Goal: Information Seeking & Learning: Learn about a topic

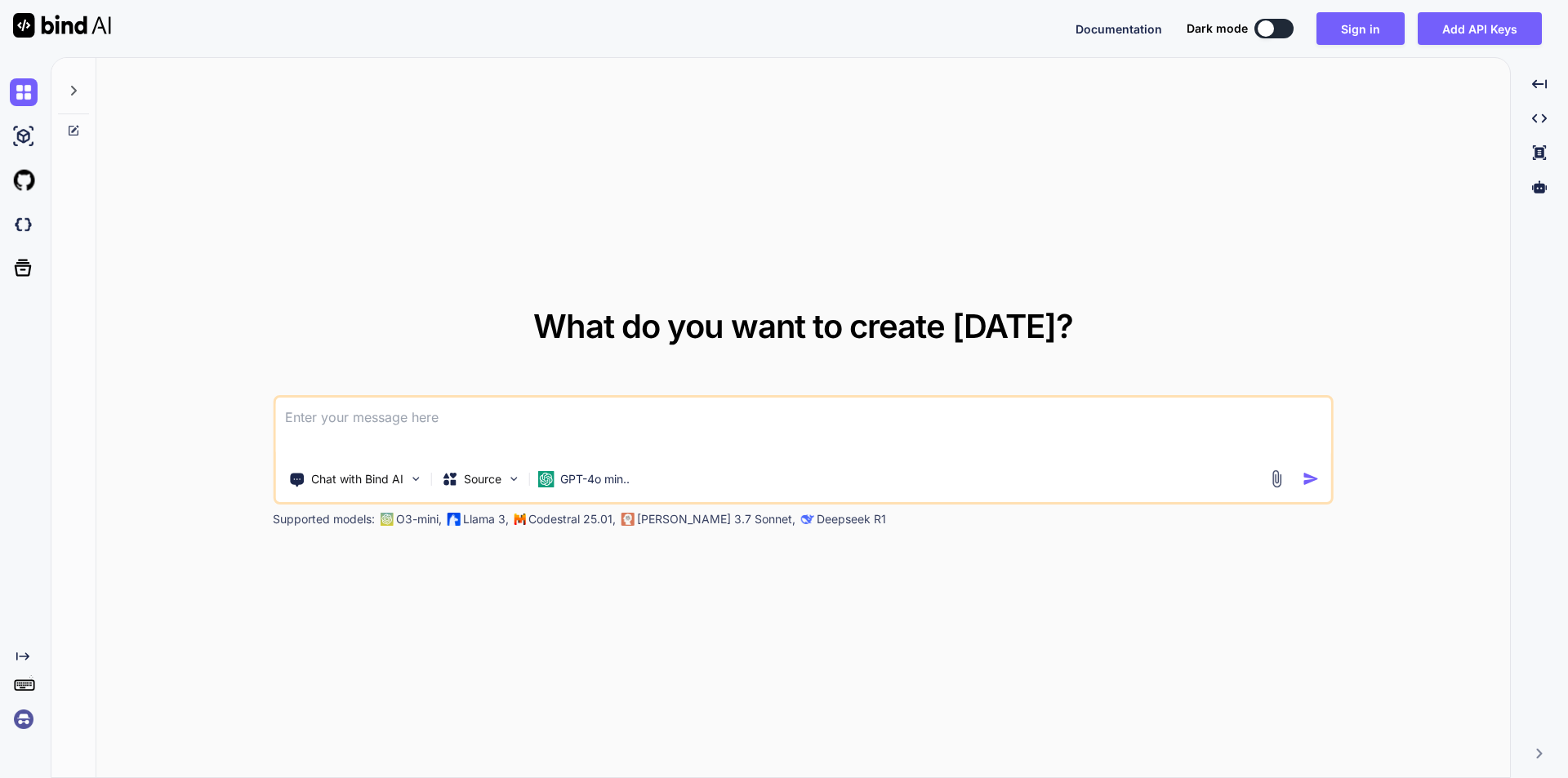
type textarea "x"
click at [385, 419] on textarea at bounding box center [803, 428] width 1056 height 61
click at [369, 418] on textarea at bounding box center [803, 428] width 1056 height 61
paste textarea
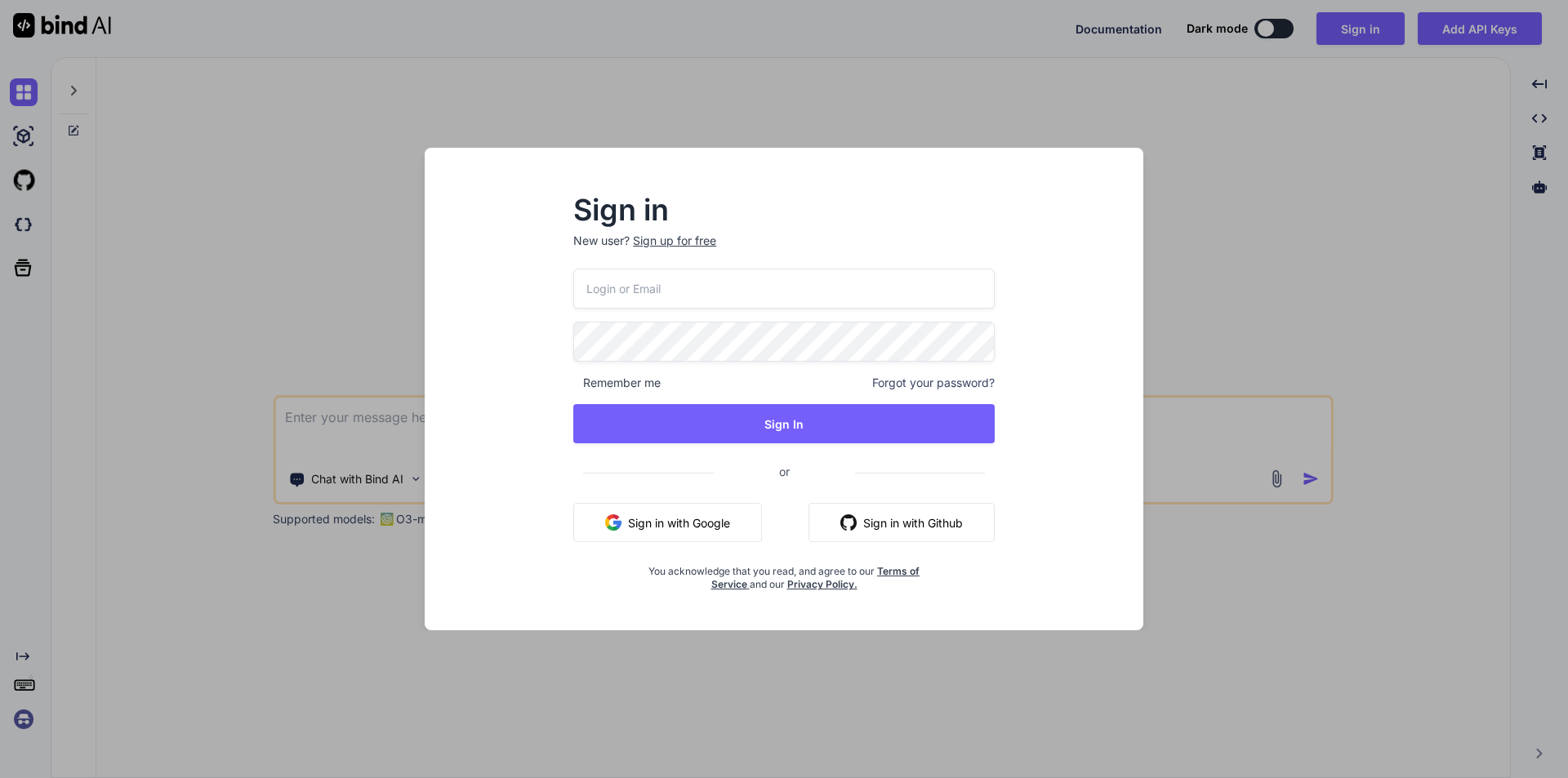
click at [686, 290] on input "email" at bounding box center [783, 288] width 421 height 40
type input "[EMAIL_ADDRESS][DOMAIN_NAME]"
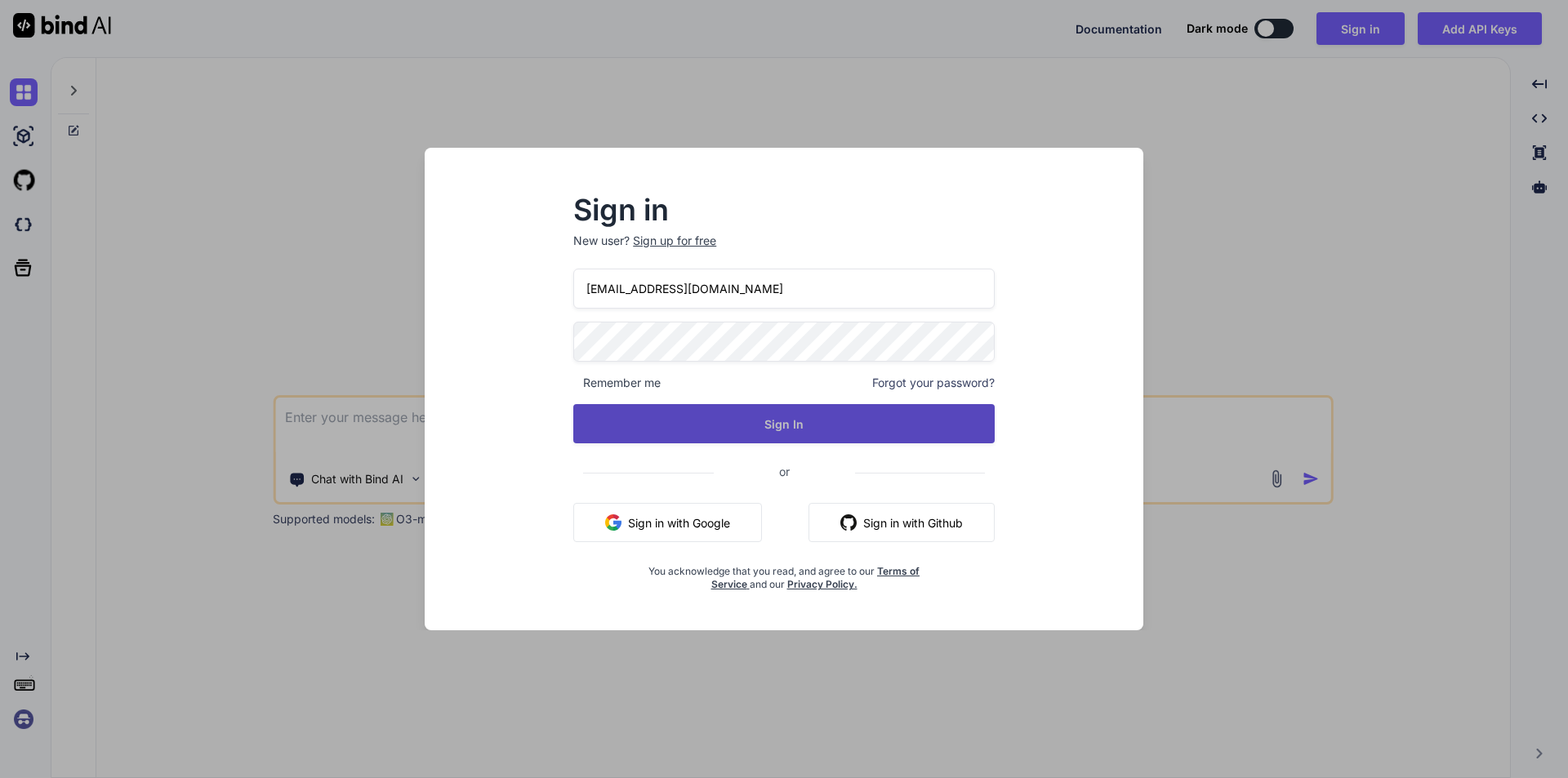
click at [758, 423] on button "Sign In" at bounding box center [783, 423] width 421 height 40
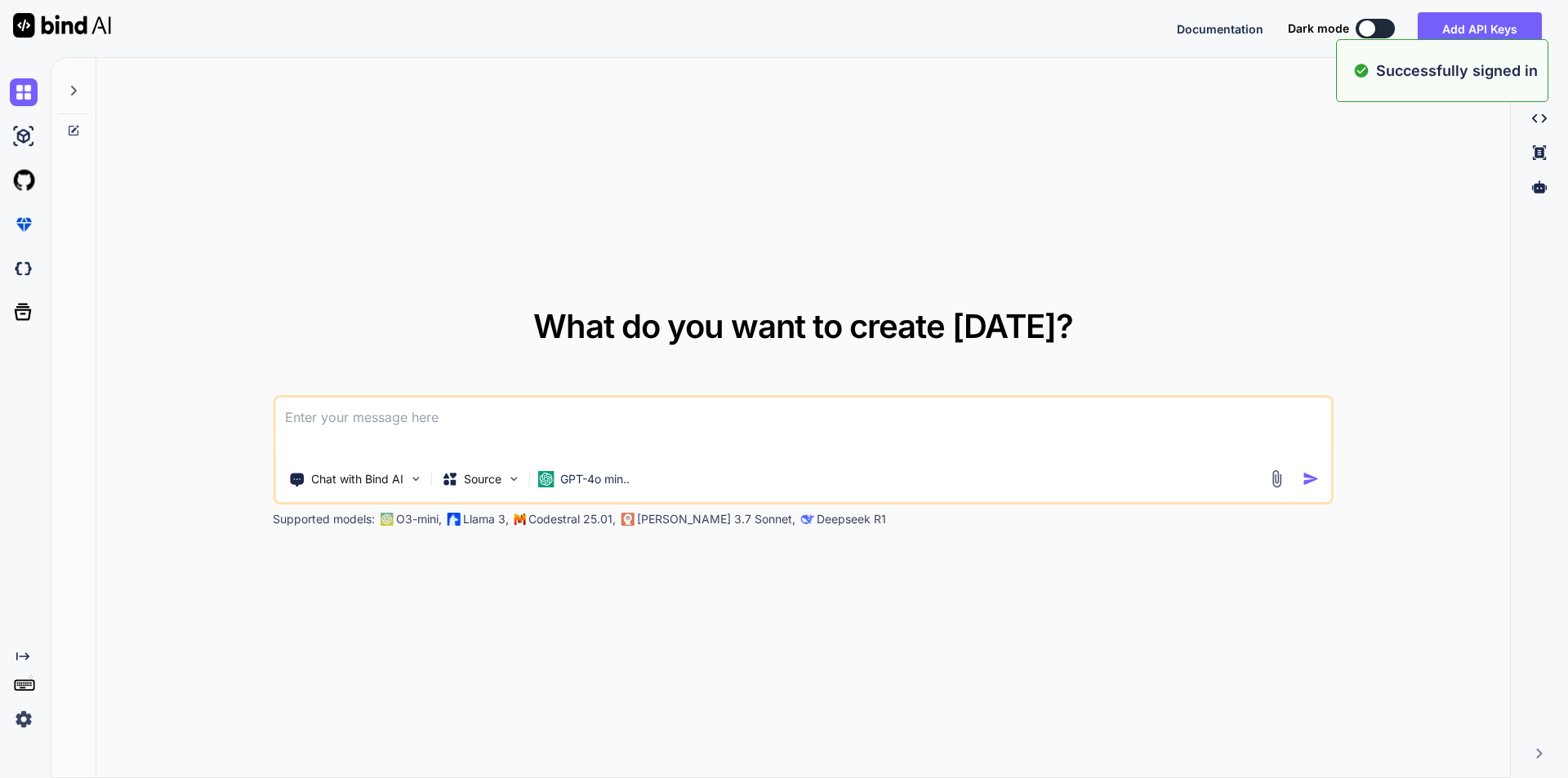
type textarea "x"
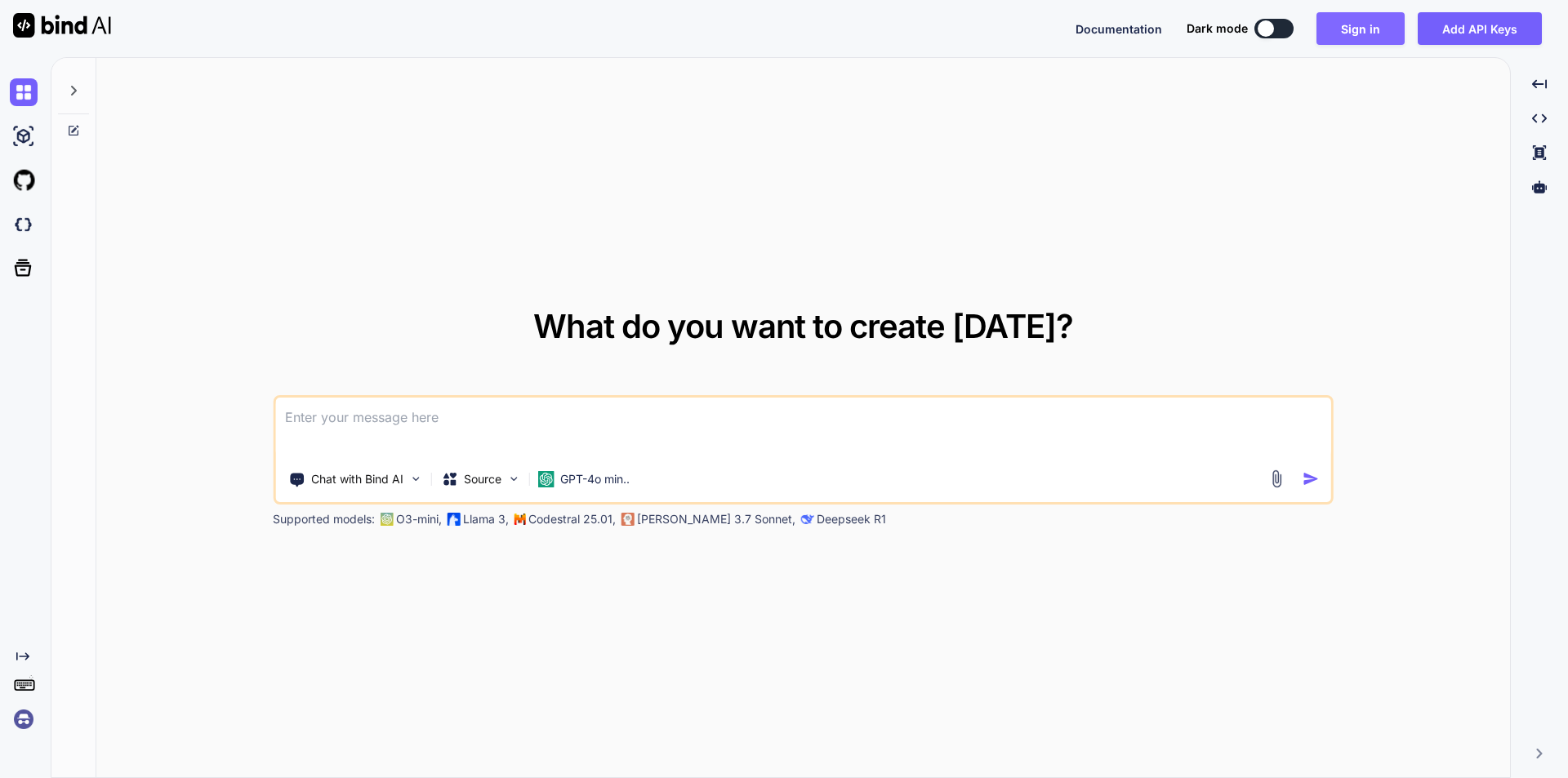
click at [1358, 26] on button "Sign in" at bounding box center [1360, 28] width 88 height 33
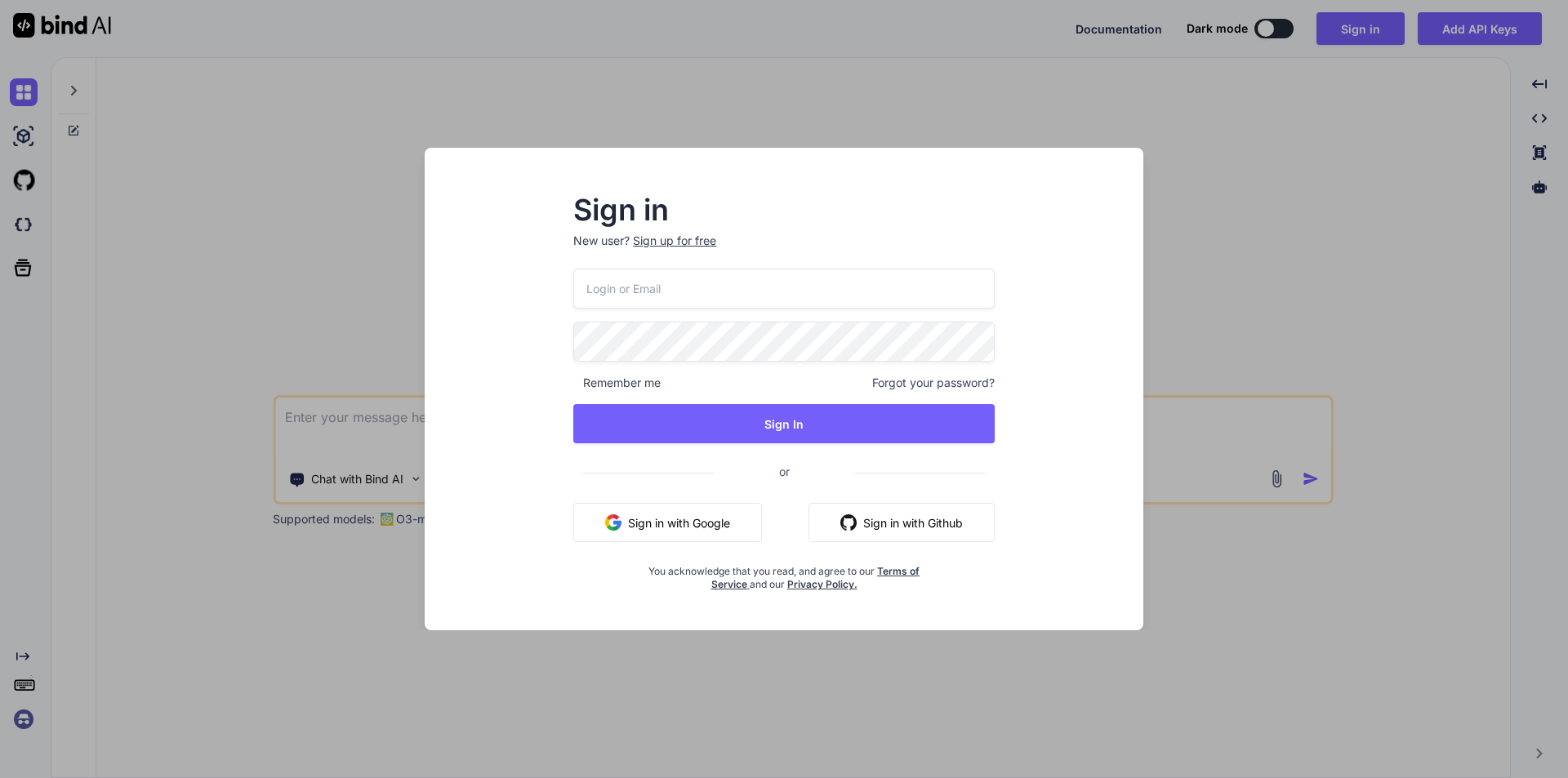
click at [596, 296] on input "email" at bounding box center [783, 288] width 421 height 40
type input "[EMAIL_ADDRESS][DOMAIN_NAME]"
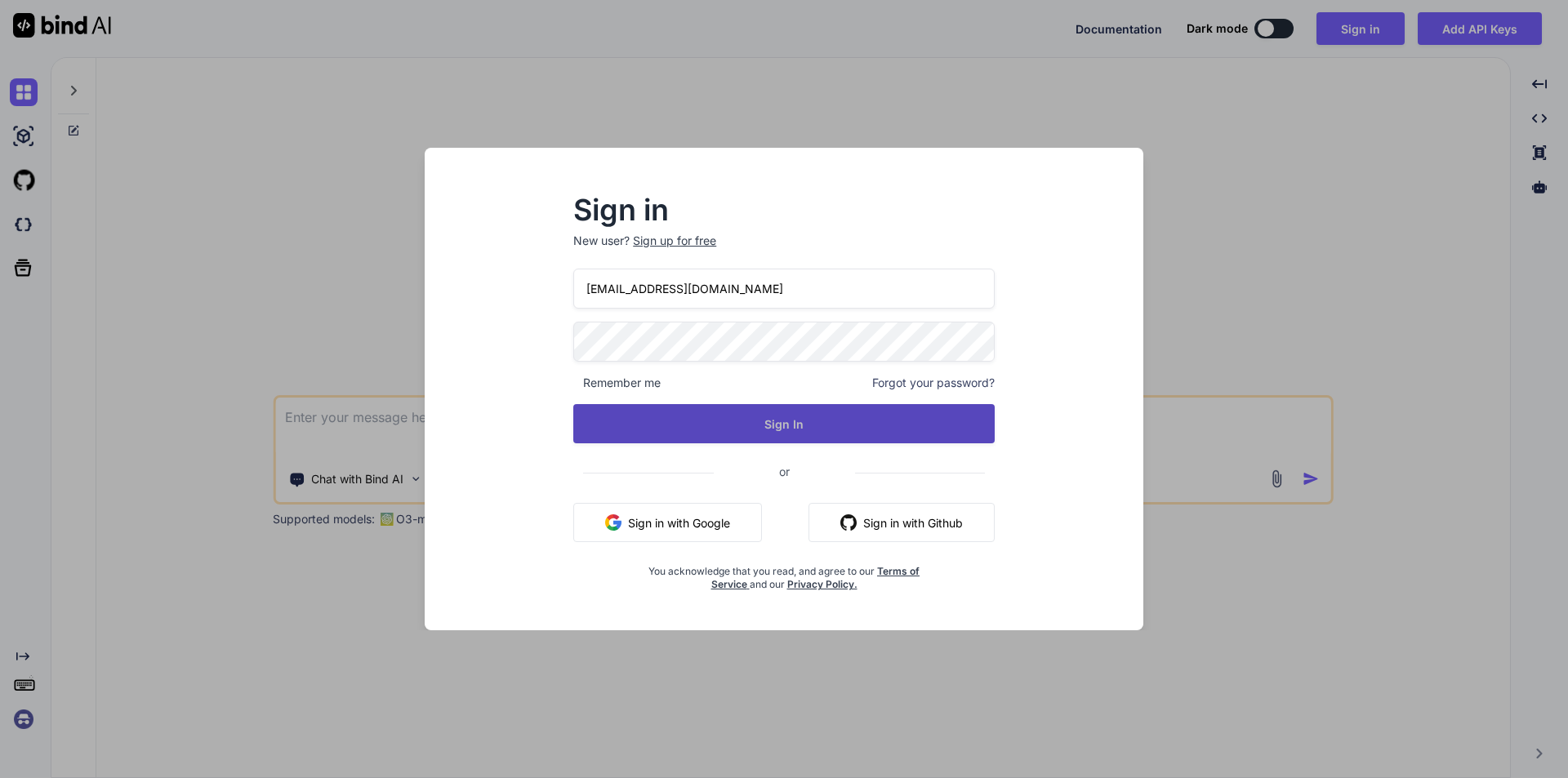
click at [769, 420] on button "Sign In" at bounding box center [783, 423] width 421 height 40
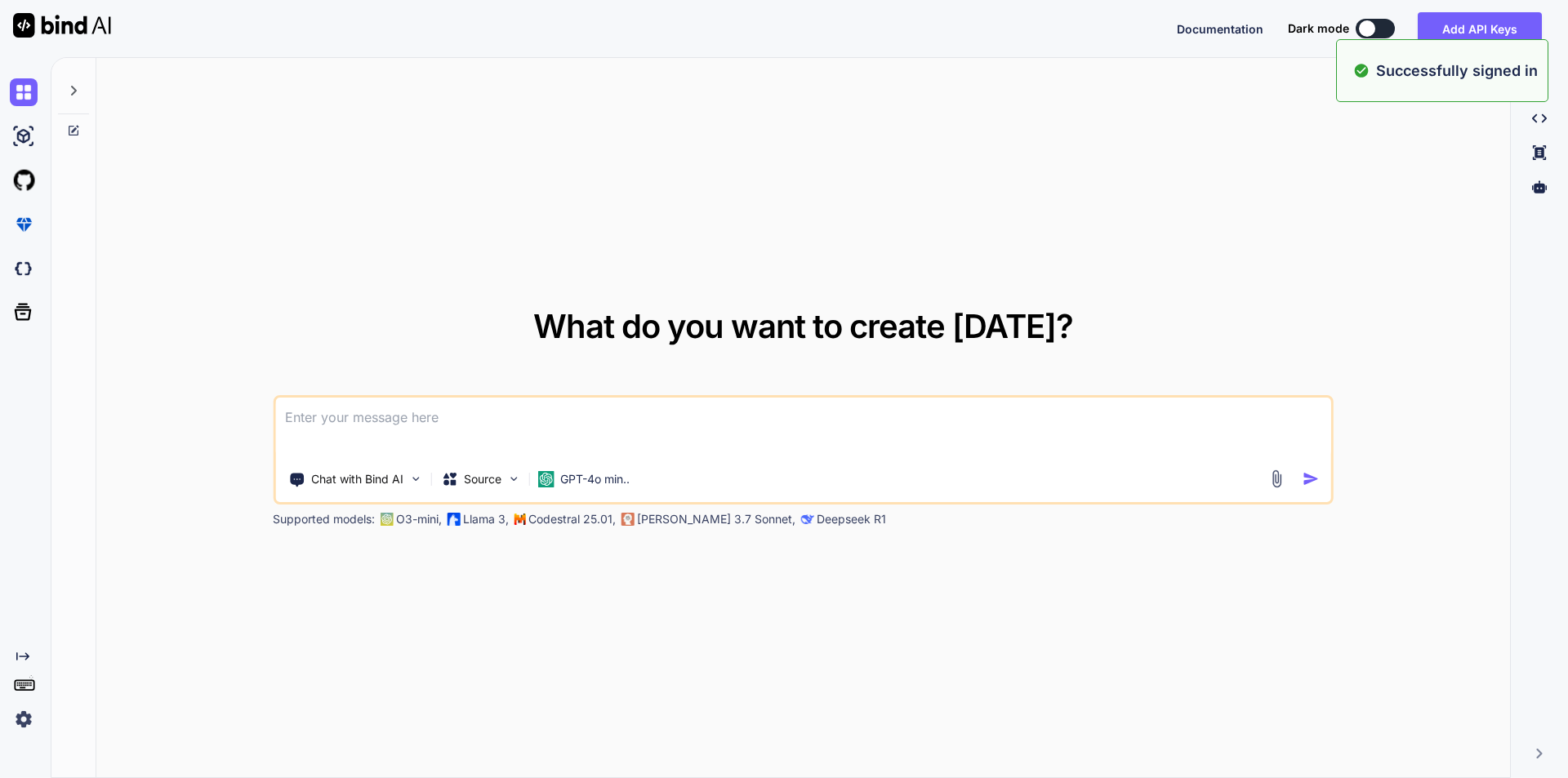
type textarea "x"
click at [506, 415] on textarea at bounding box center [803, 428] width 1056 height 61
paste textarea
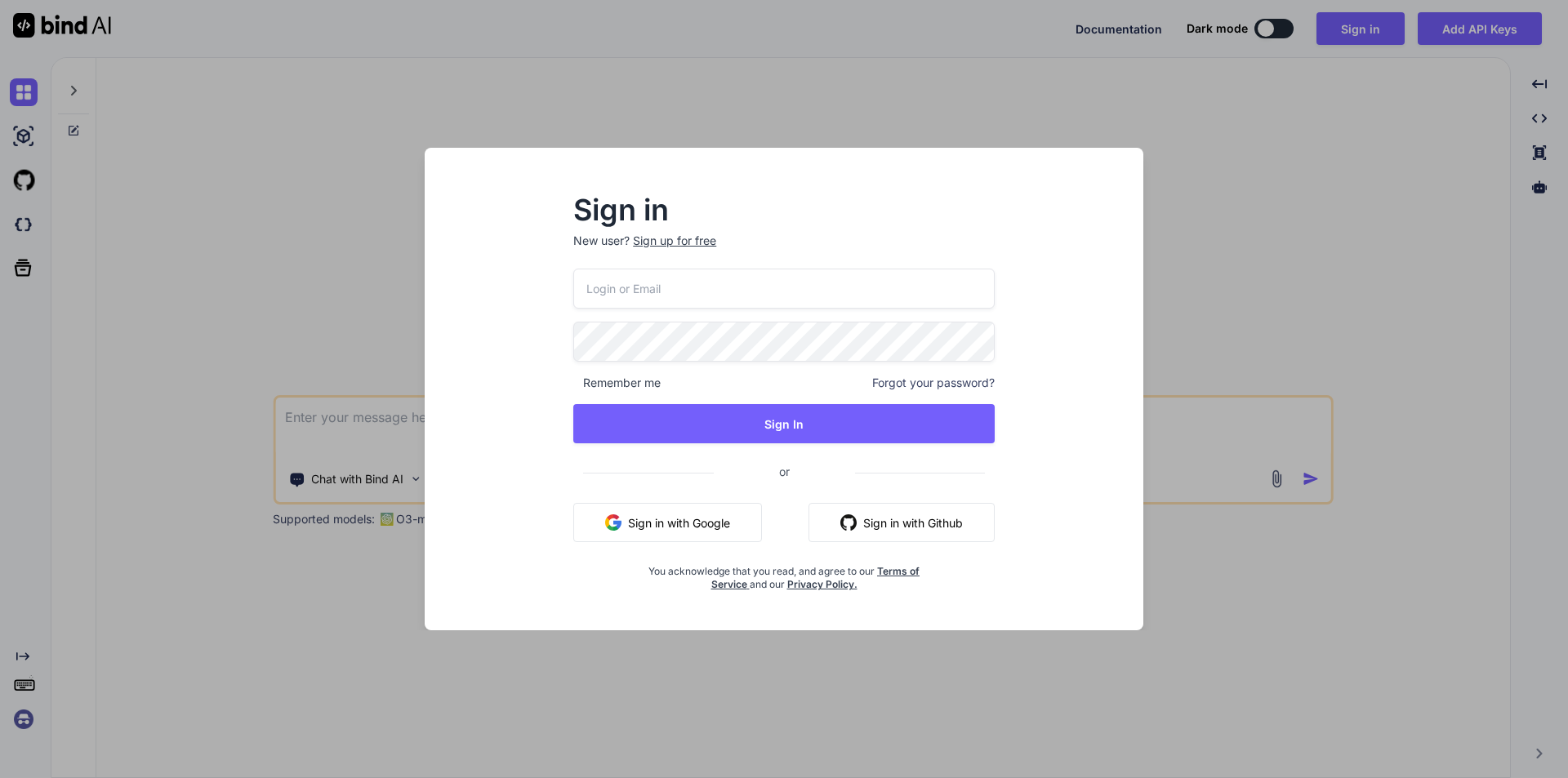
drag, startPoint x: 683, startPoint y: 269, endPoint x: 688, endPoint y: 289, distance: 20.6
click at [683, 269] on input "email" at bounding box center [783, 288] width 421 height 40
type input "[EMAIL_ADDRESS][DOMAIN_NAME]"
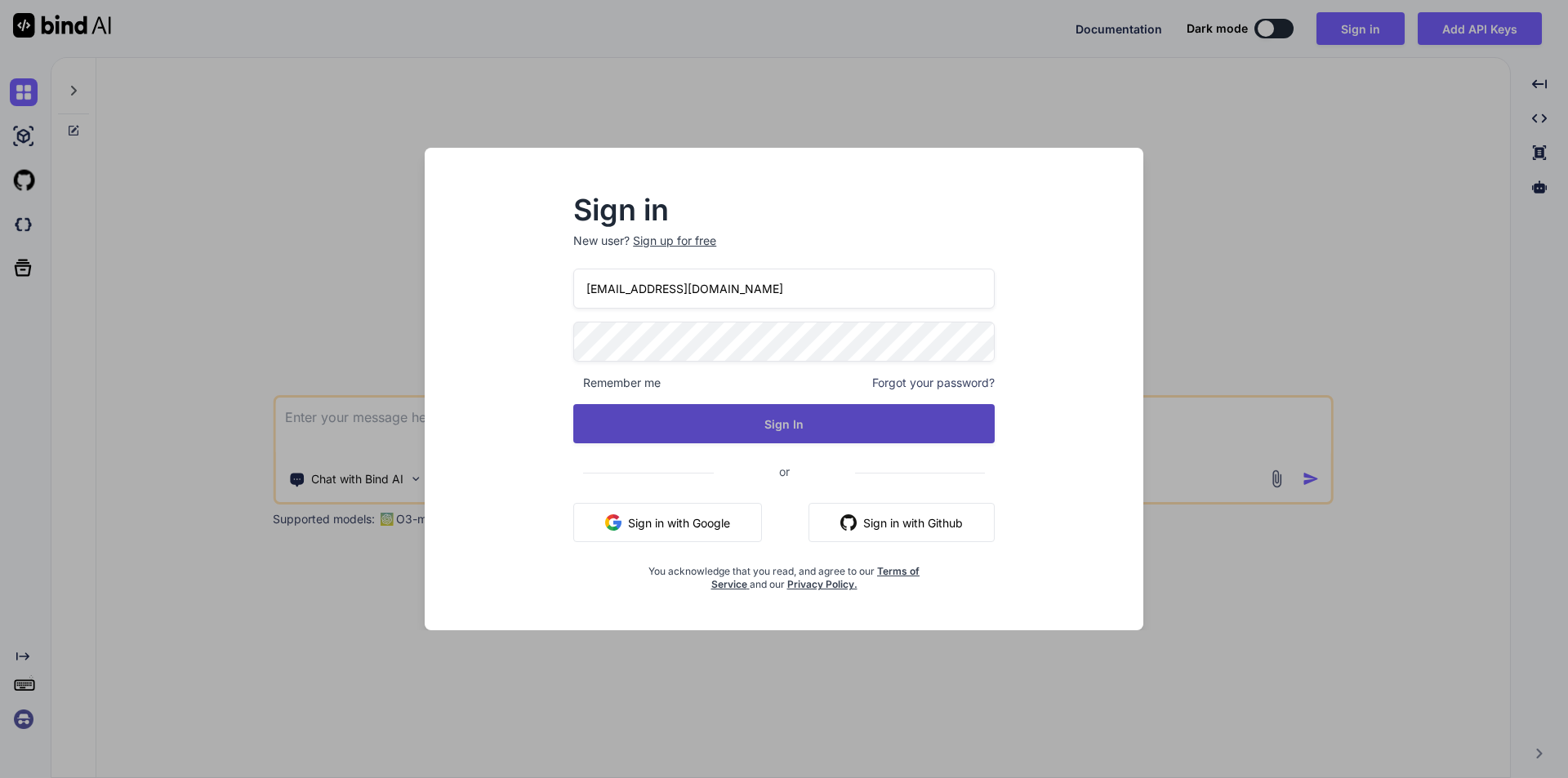
click at [749, 422] on button "Sign In" at bounding box center [783, 423] width 421 height 40
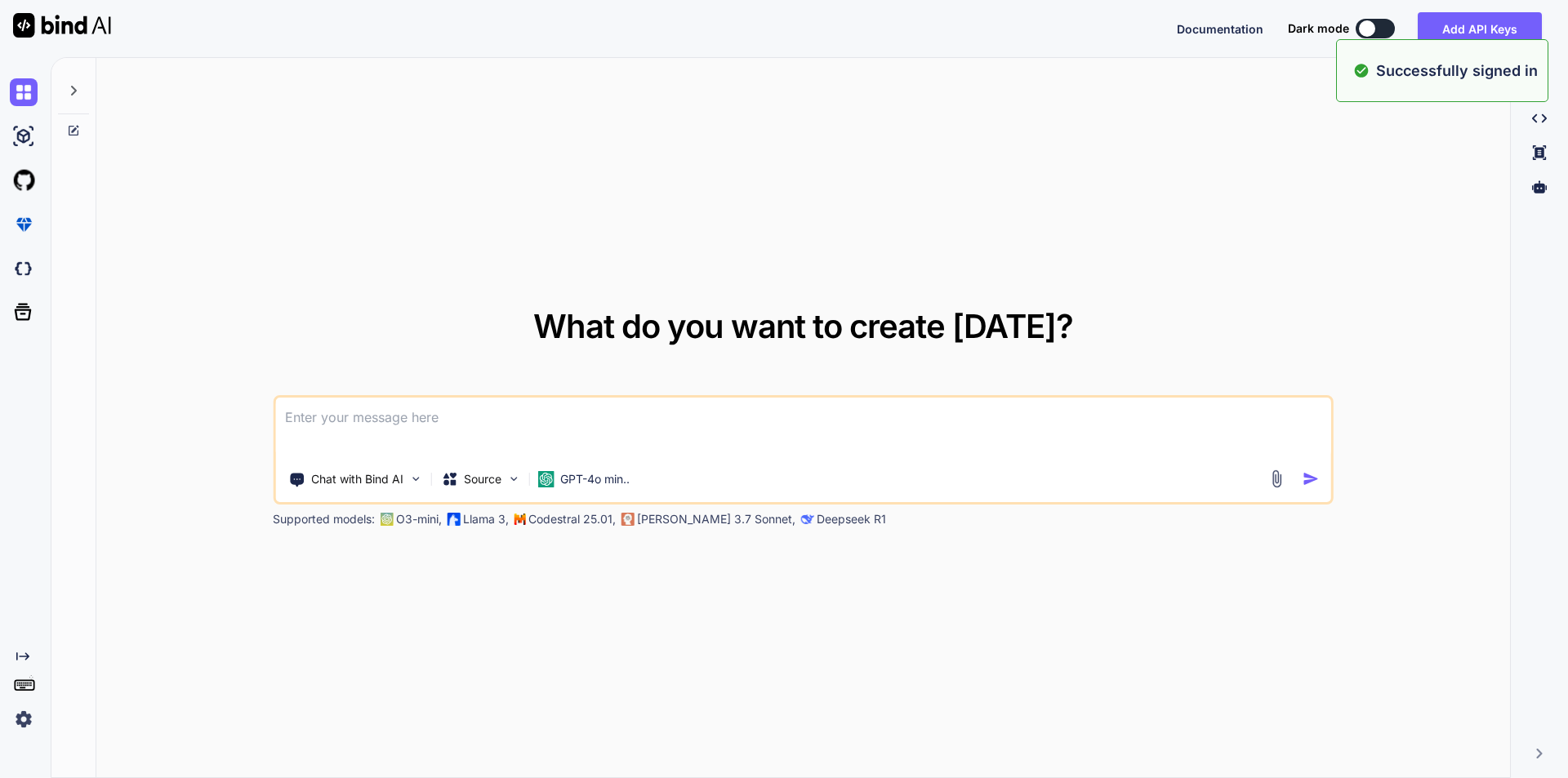
type textarea "x"
click at [310, 429] on textarea at bounding box center [803, 428] width 1056 height 61
click at [312, 411] on textarea at bounding box center [803, 428] width 1056 height 61
paste textarea "Please explain AI model types with example in Python"
type textarea "Please explain AI model types with example in Python"
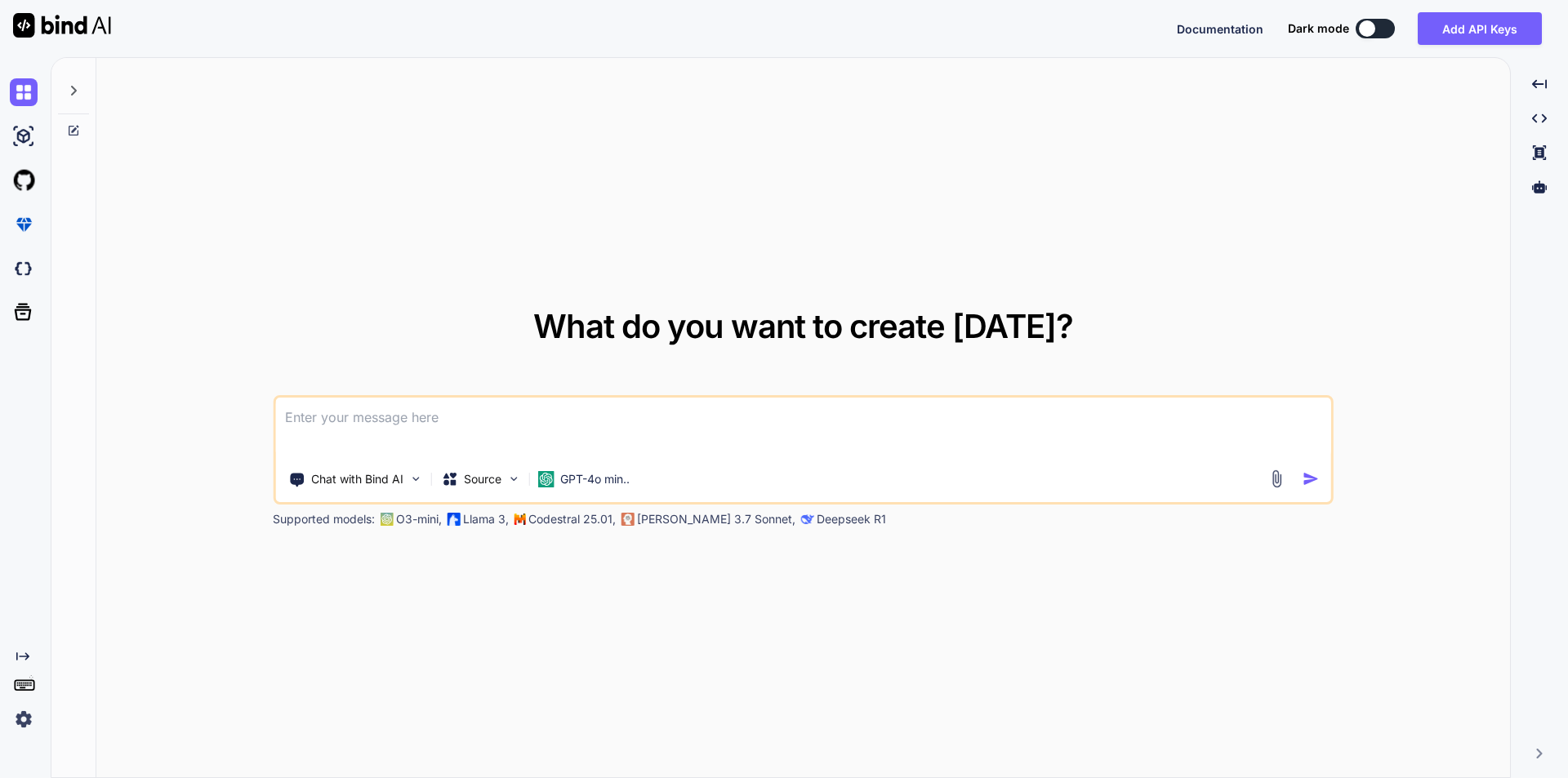
type textarea "x"
click at [573, 418] on textarea "Please explain AI model types with example in Python" at bounding box center [803, 428] width 1056 height 61
type textarea "Please explain AI model types with example inPython"
type textarea "x"
type textarea "Please explain AI model types with example iPython"
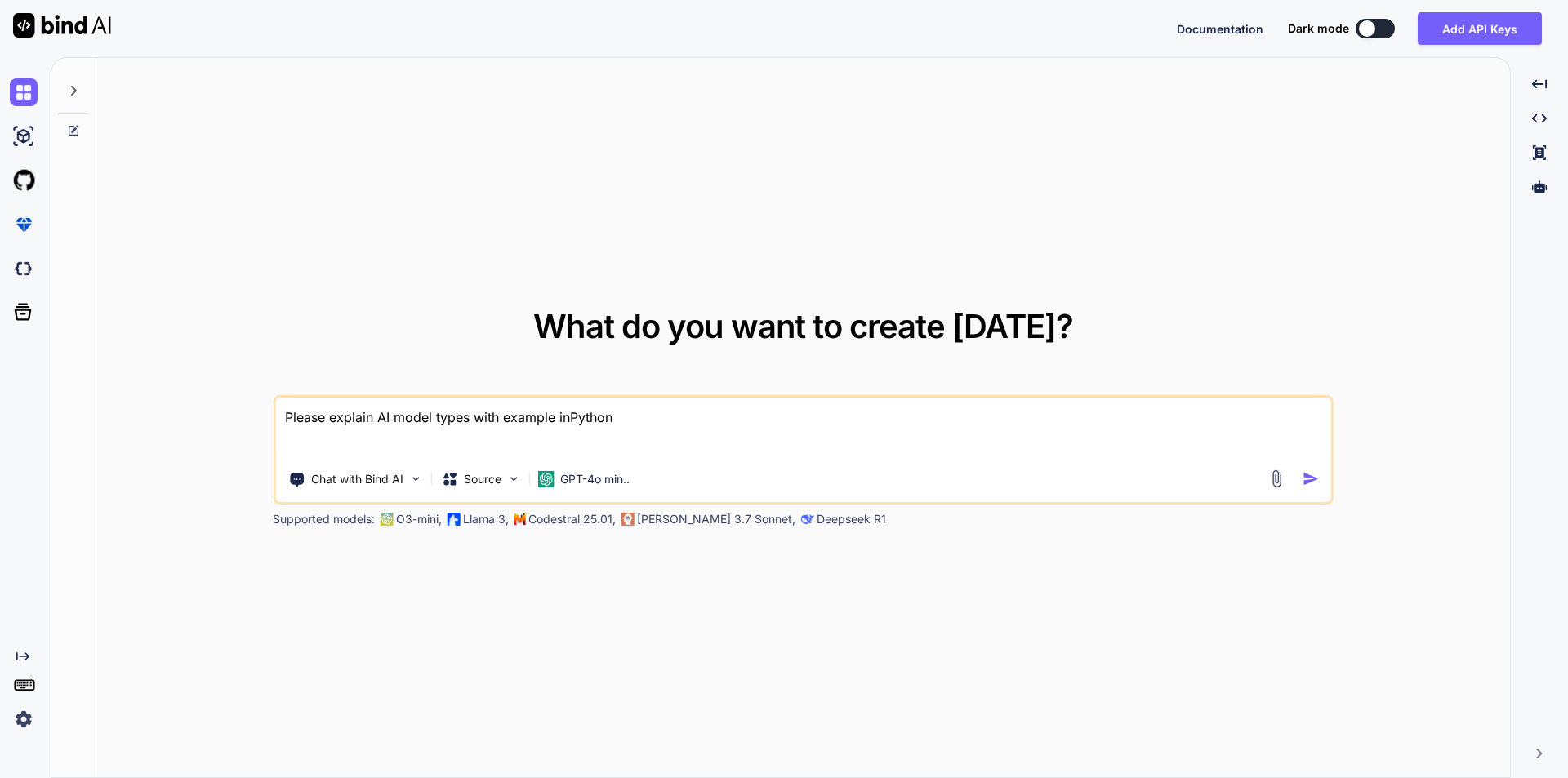
type textarea "x"
type textarea "Please explain AI model types with example Python"
type textarea "x"
type textarea "Please explain AI model types with example aPython"
type textarea "x"
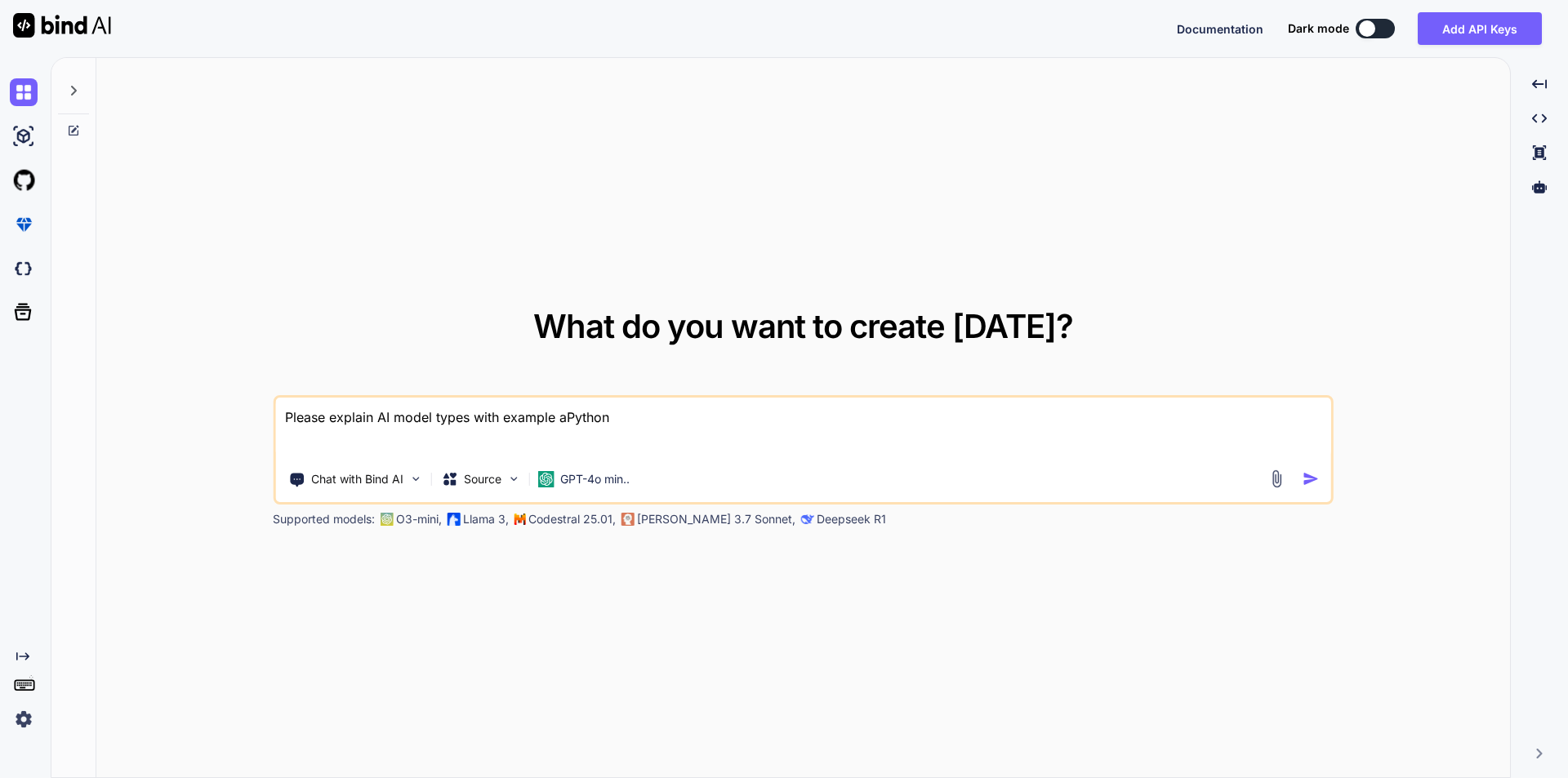
type textarea "Please explain AI model types with example anPython"
type textarea "x"
type textarea "Please explain AI model types with example andPython"
type textarea "x"
type textarea "Please explain AI model types with example and Python"
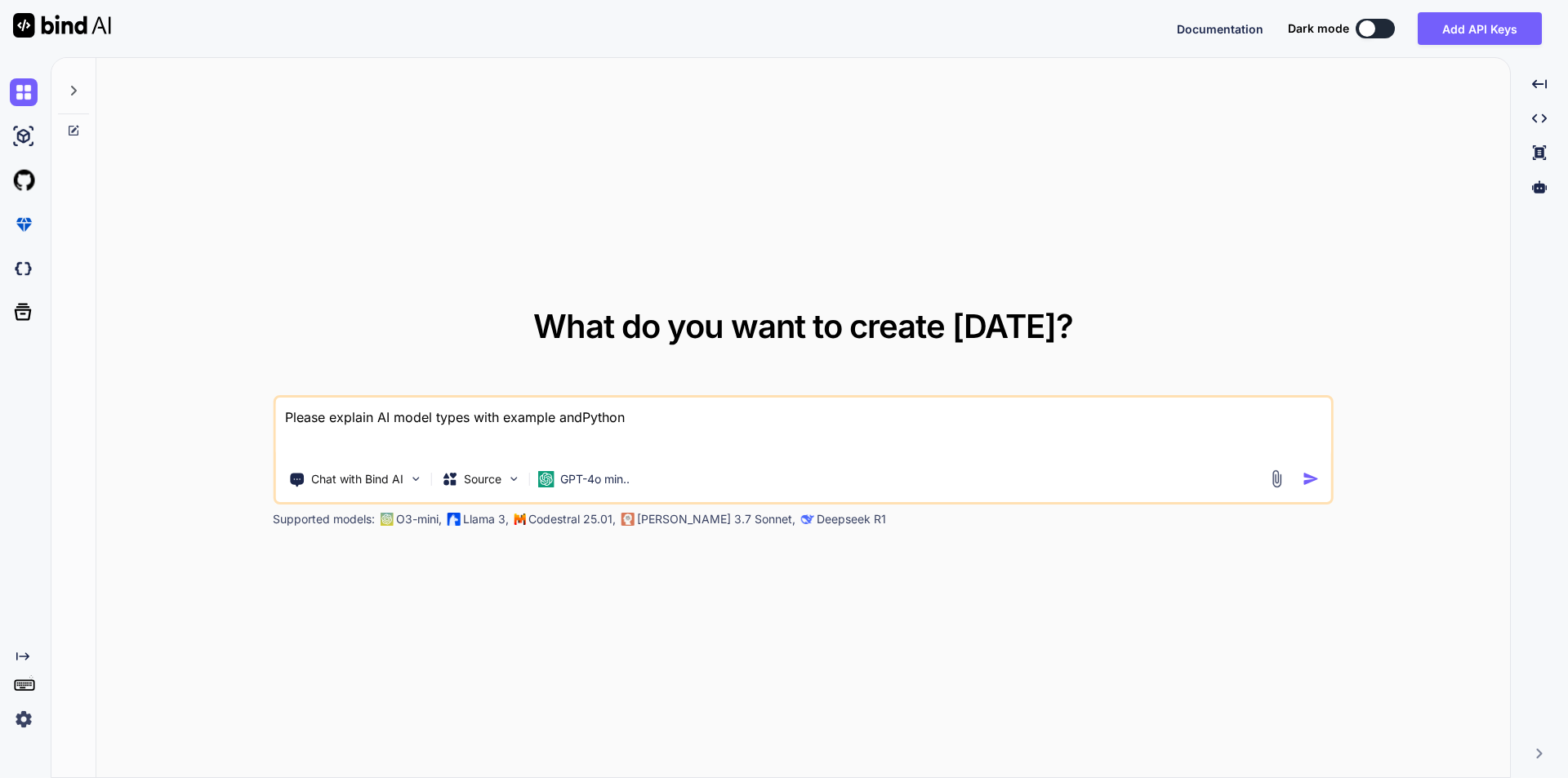
type textarea "x"
type textarea "Please explain AI model types with example and iPython"
type textarea "x"
type textarea "Please explain AI model types with example and imPython"
type textarea "x"
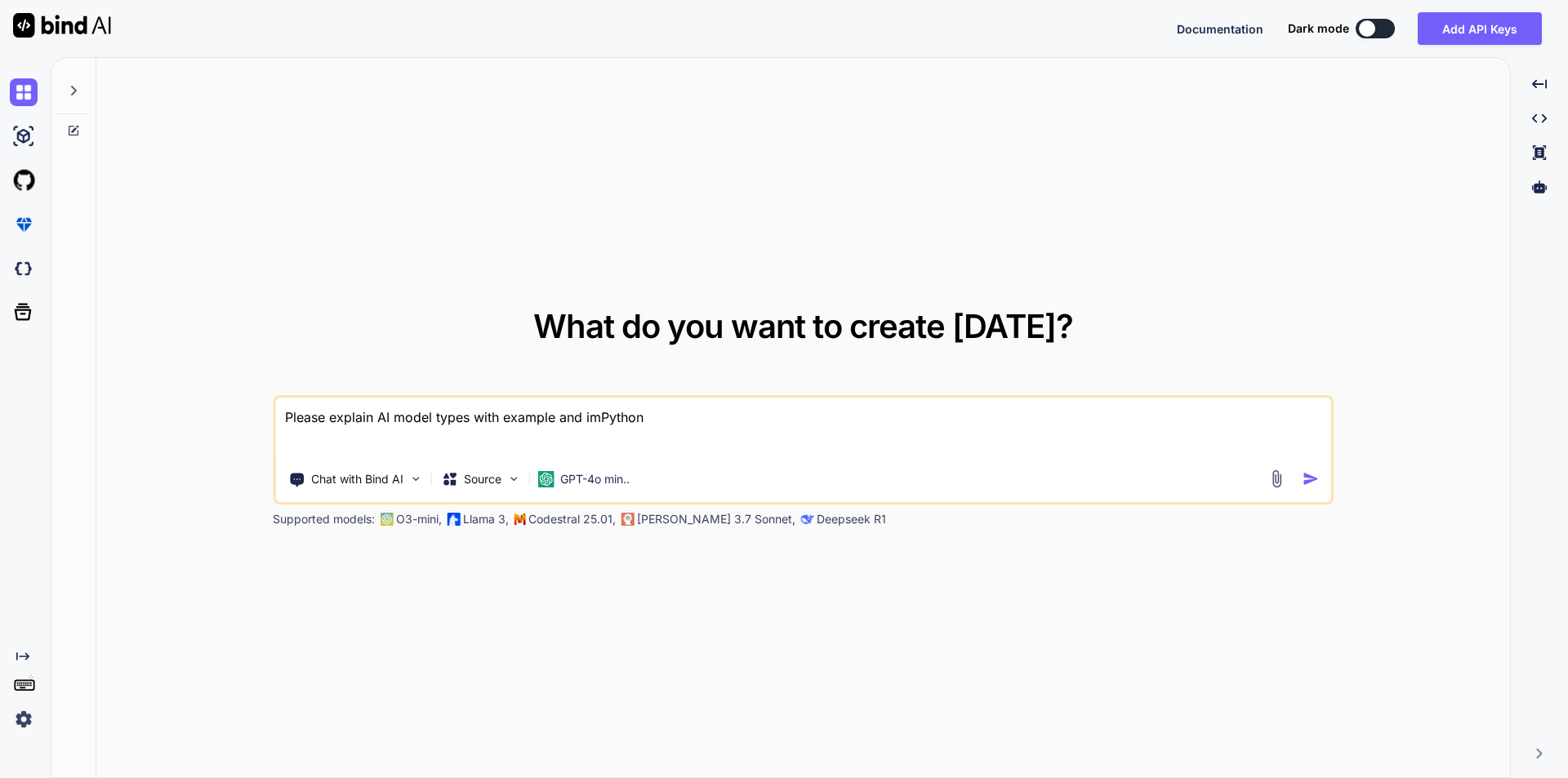
type textarea "Please explain AI model types with example and impPython"
type textarea "x"
type textarea "Please explain AI model types with example and implPython"
type textarea "x"
type textarea "Please explain AI model types with example and implePython"
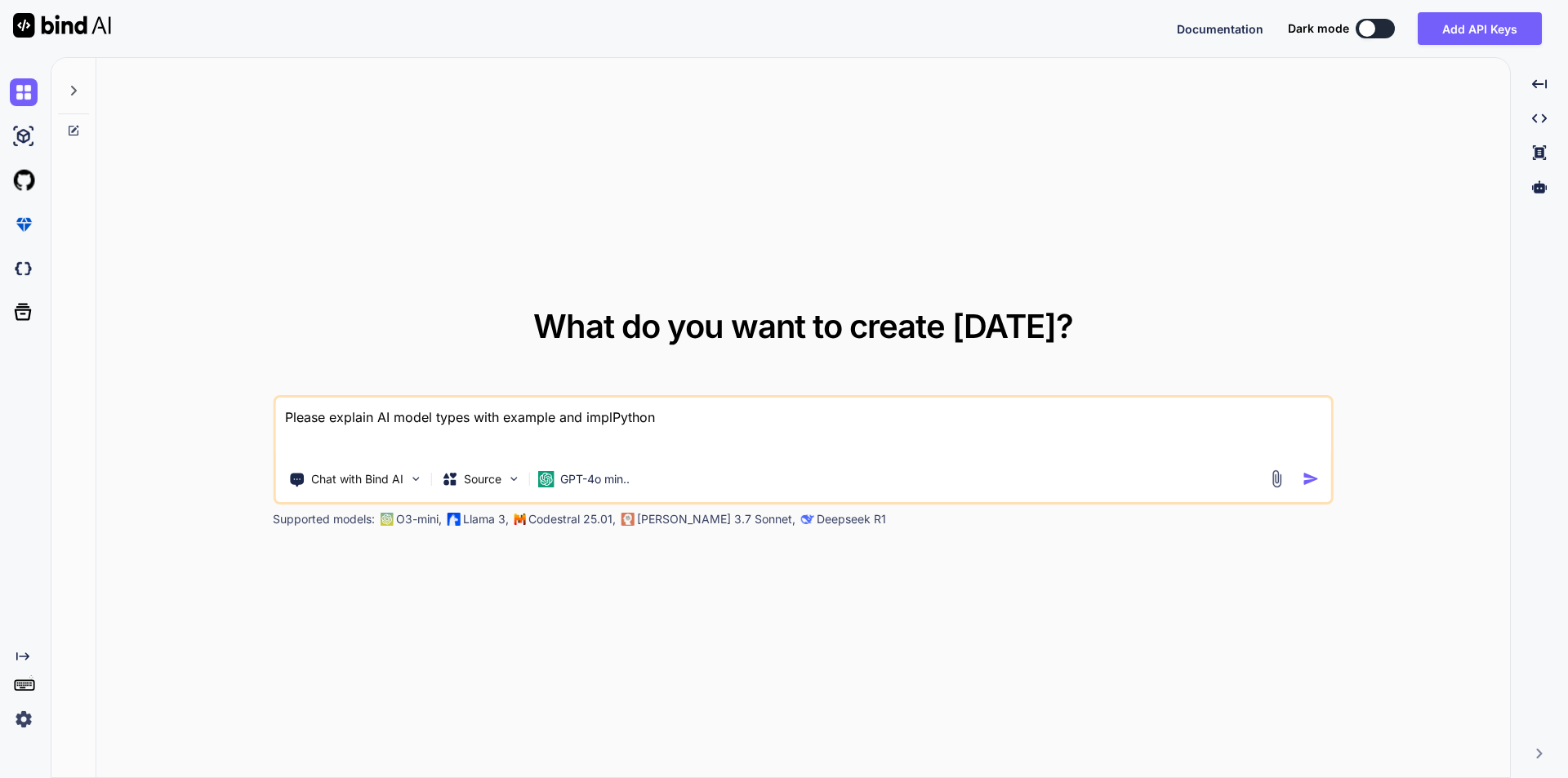
type textarea "x"
type textarea "Please explain AI model types with example and implemPython"
type textarea "x"
type textarea "Please explain AI model types with example and implemePython"
type textarea "x"
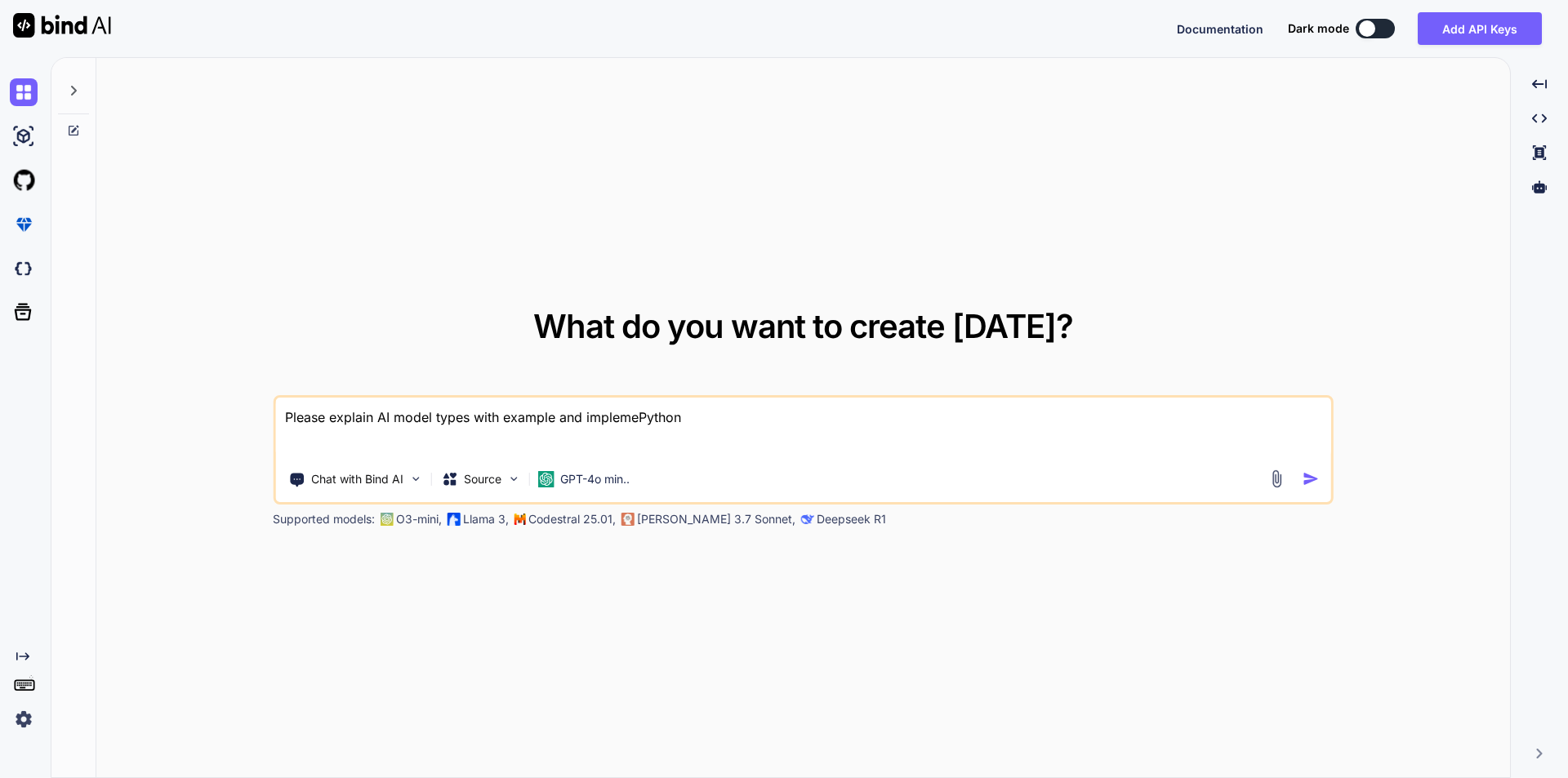
type textarea "Please explain AI model types with example and implemenPython"
type textarea "x"
type textarea "Please explain AI model types with example and implementPython"
type textarea "x"
type textarea "Please explain AI model types with example and implementaPython"
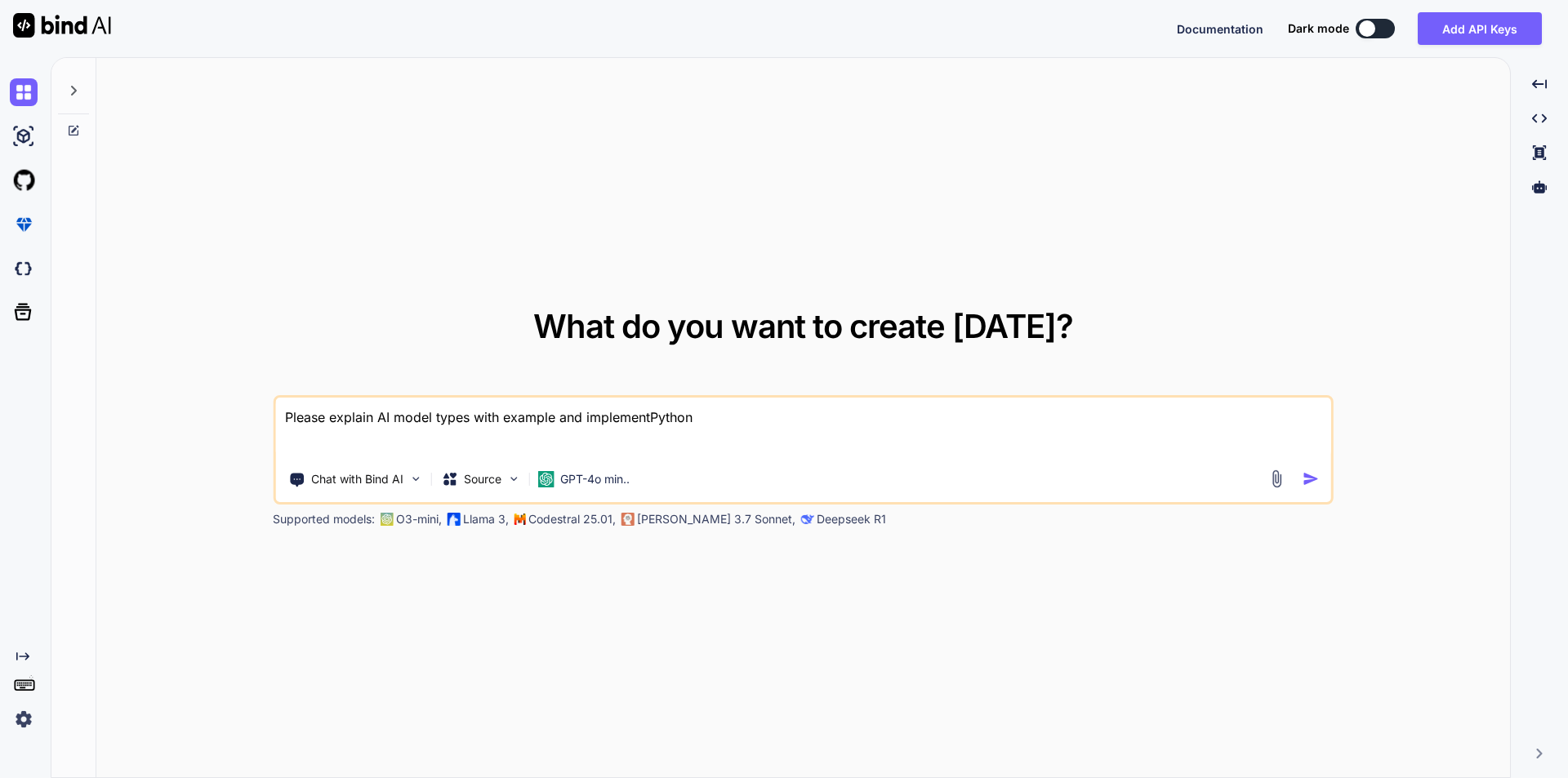
type textarea "x"
type textarea "Please explain AI model types with example and implementatPython"
type textarea "x"
type textarea "Please explain AI model types with example and implementatiPython"
type textarea "x"
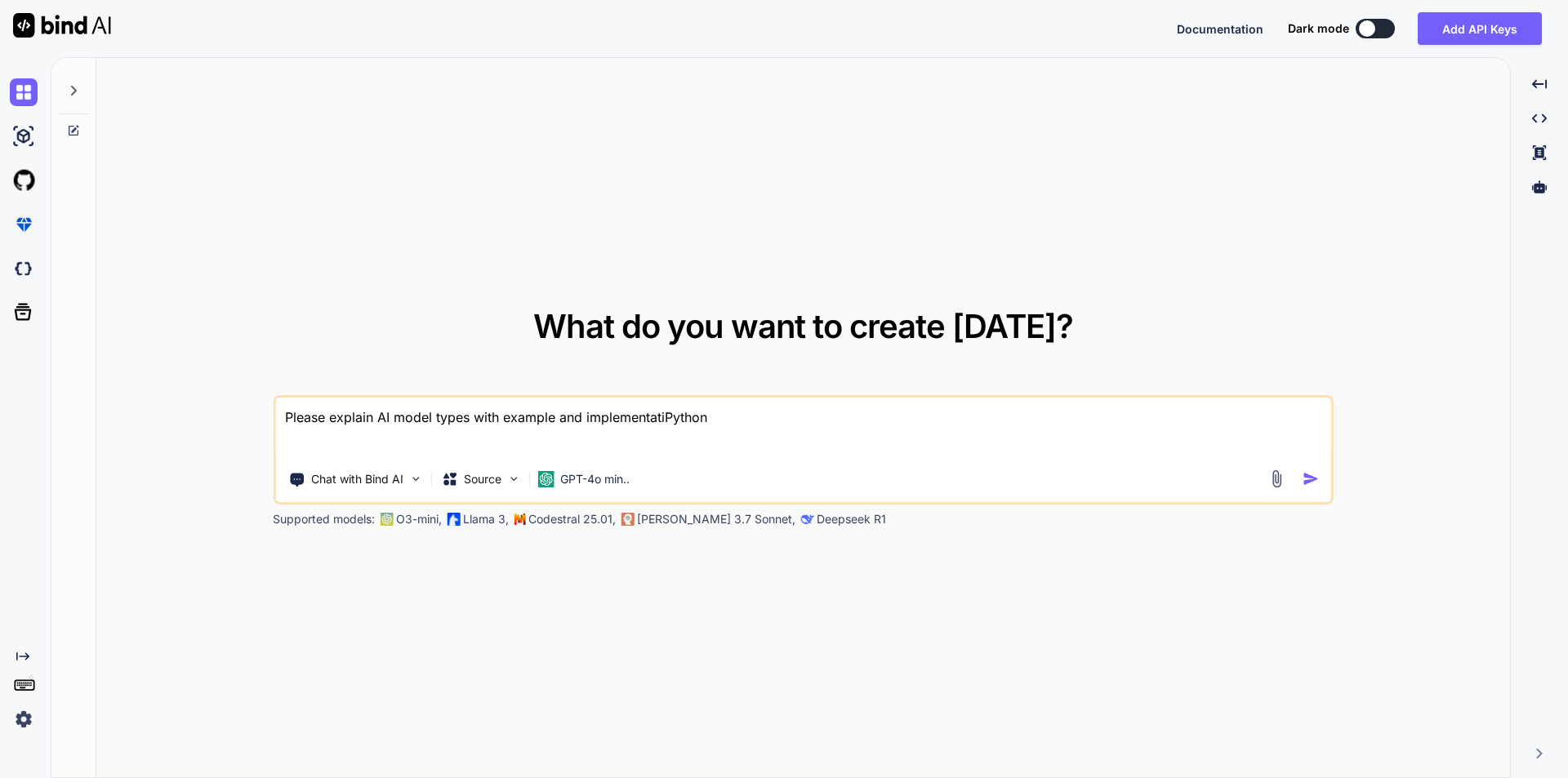
type textarea "Please explain AI model types with example and implementatioPython"
type textarea "x"
type textarea "Please explain AI model types with example and implementationPython"
type textarea "x"
type textarea "Please explain AI model types with example and implementation Python"
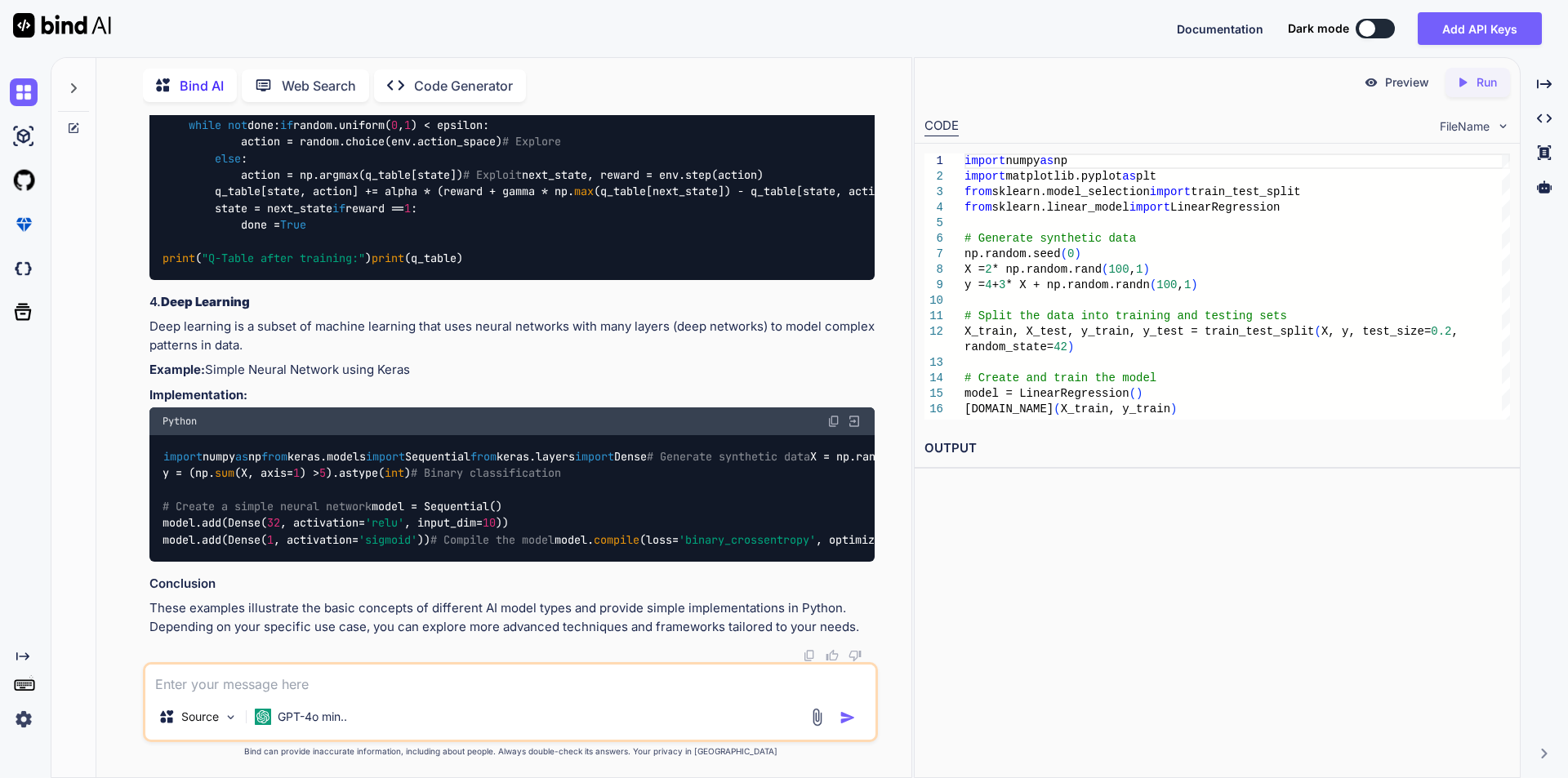
scroll to position [2310, 0]
click at [260, 695] on div "Source GPT-4o min.." at bounding box center [509, 702] width 735 height 80
click at [261, 686] on textarea at bounding box center [510, 679] width 730 height 29
type textarea "x"
type textarea "t"
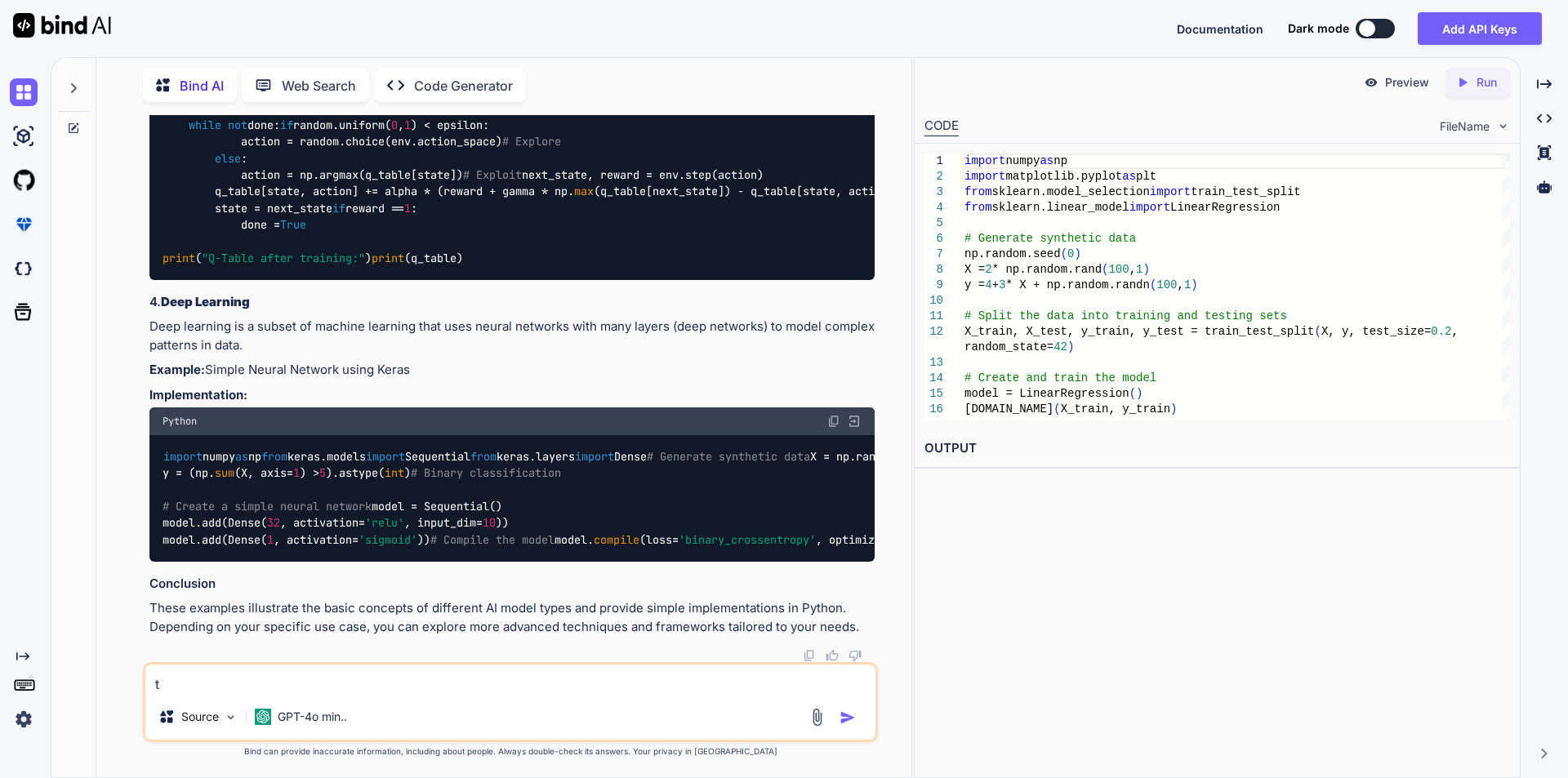
type textarea "x"
type textarea "tw"
type textarea "x"
type textarea "two"
type textarea "x"
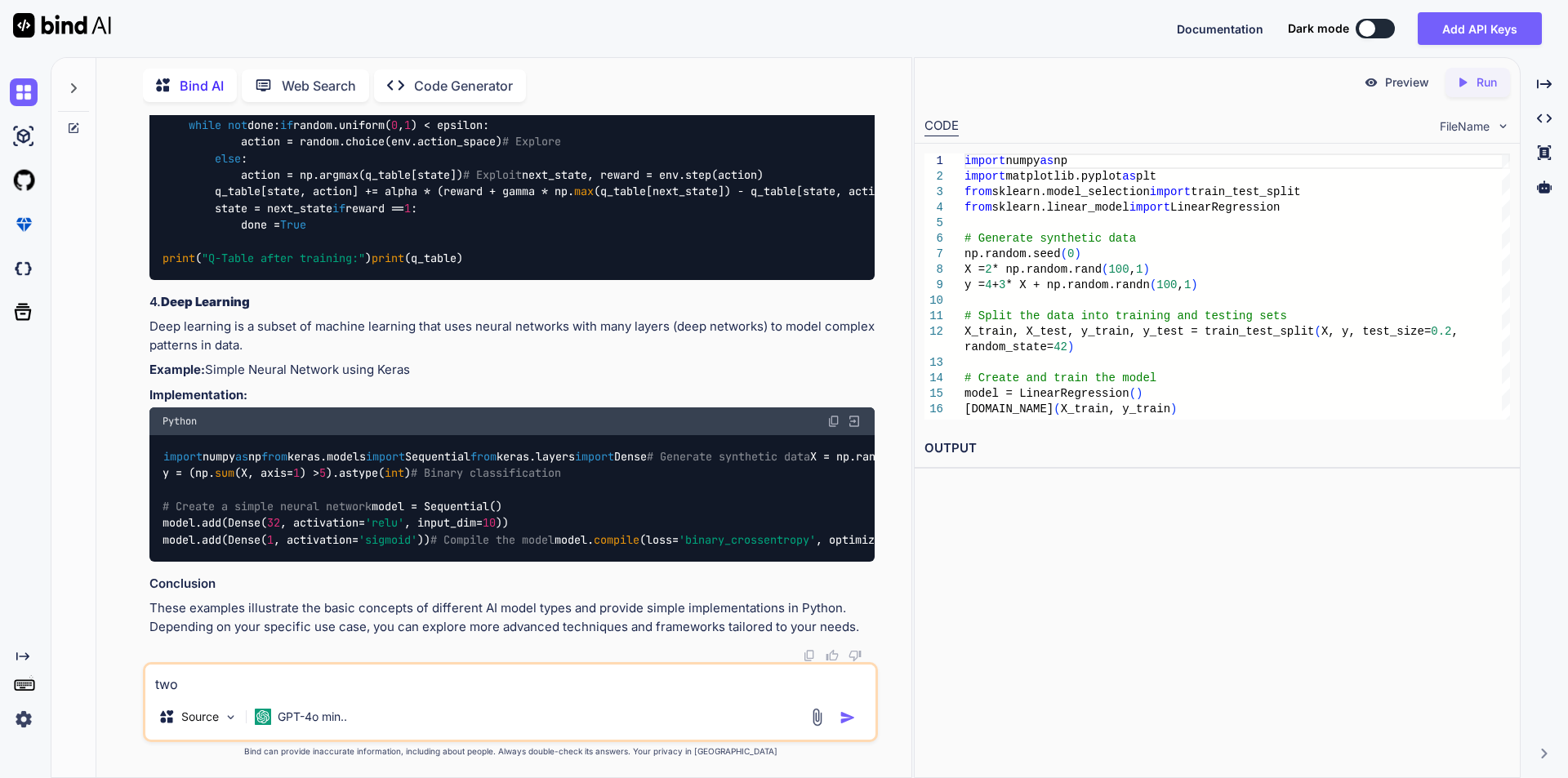
type textarea "two"
type textarea "x"
type textarea "two t"
type textarea "x"
type textarea "two ty"
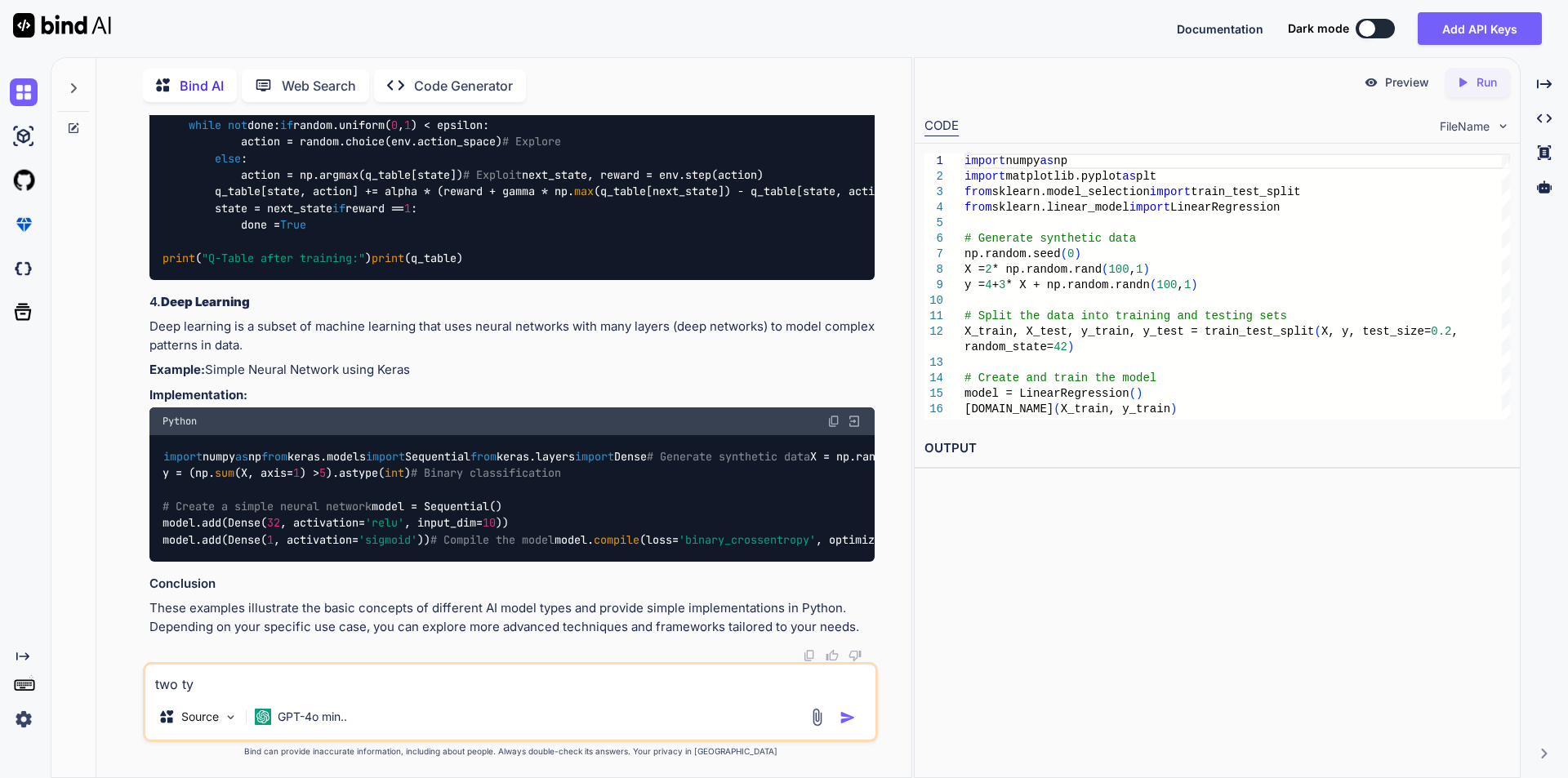
type textarea "x"
type textarea "two typ"
type textarea "x"
type textarea "two type"
type textarea "x"
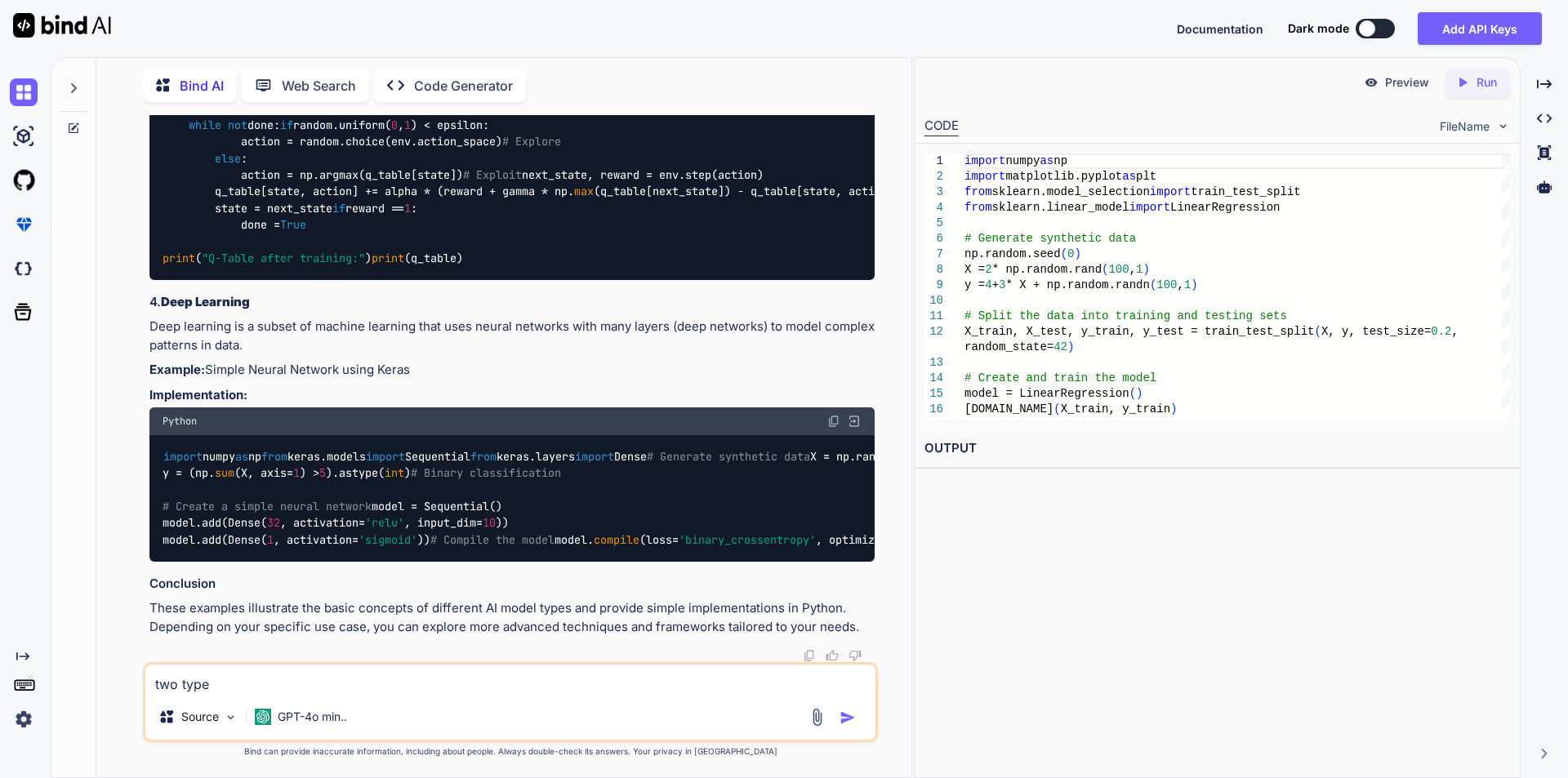
type textarea "two types"
type textarea "x"
type textarea "two types"
type textarea "x"
type textarea "two types o"
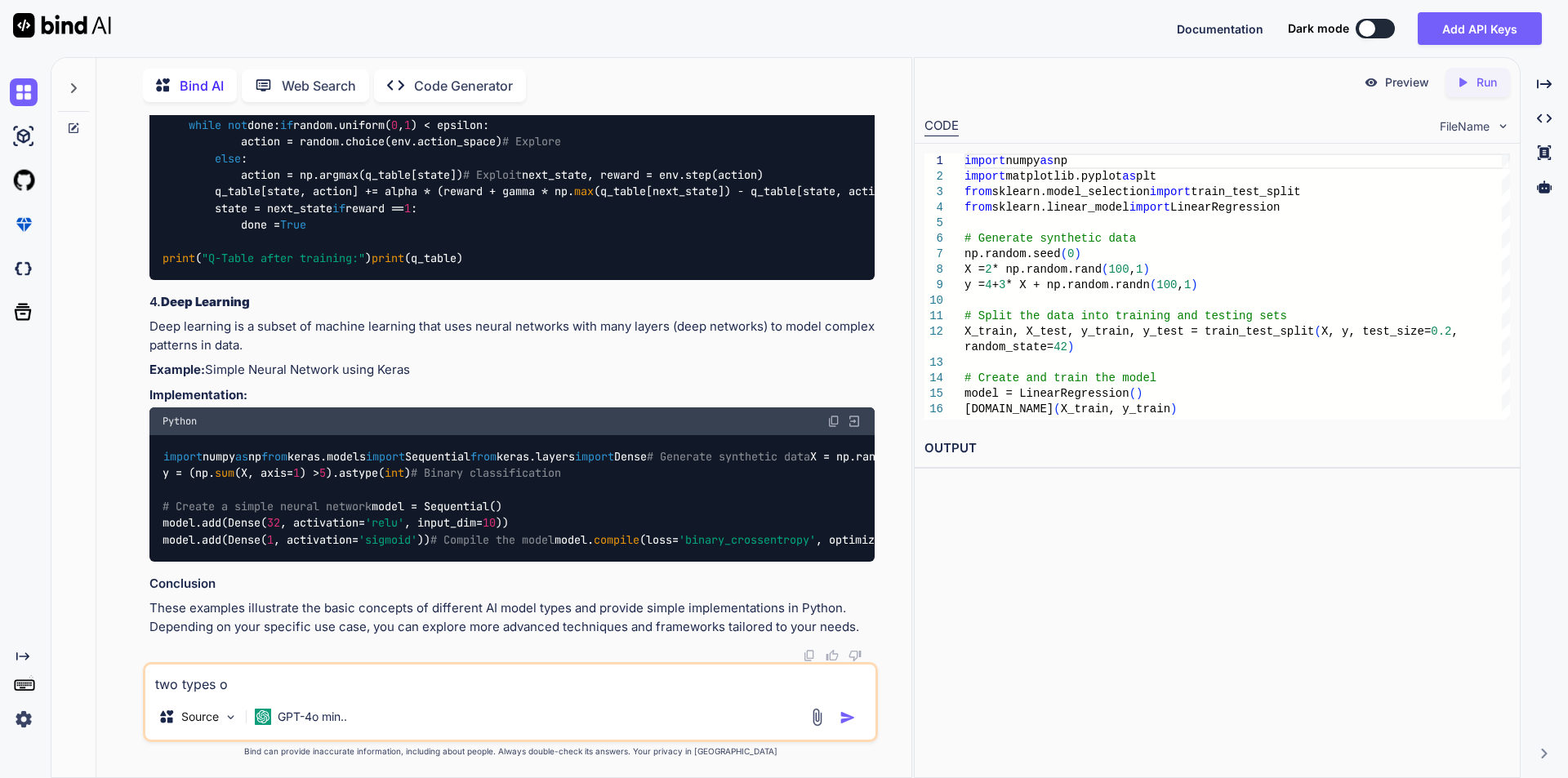
type textarea "x"
type textarea "two types of"
type textarea "x"
type textarea "two types of"
type textarea "x"
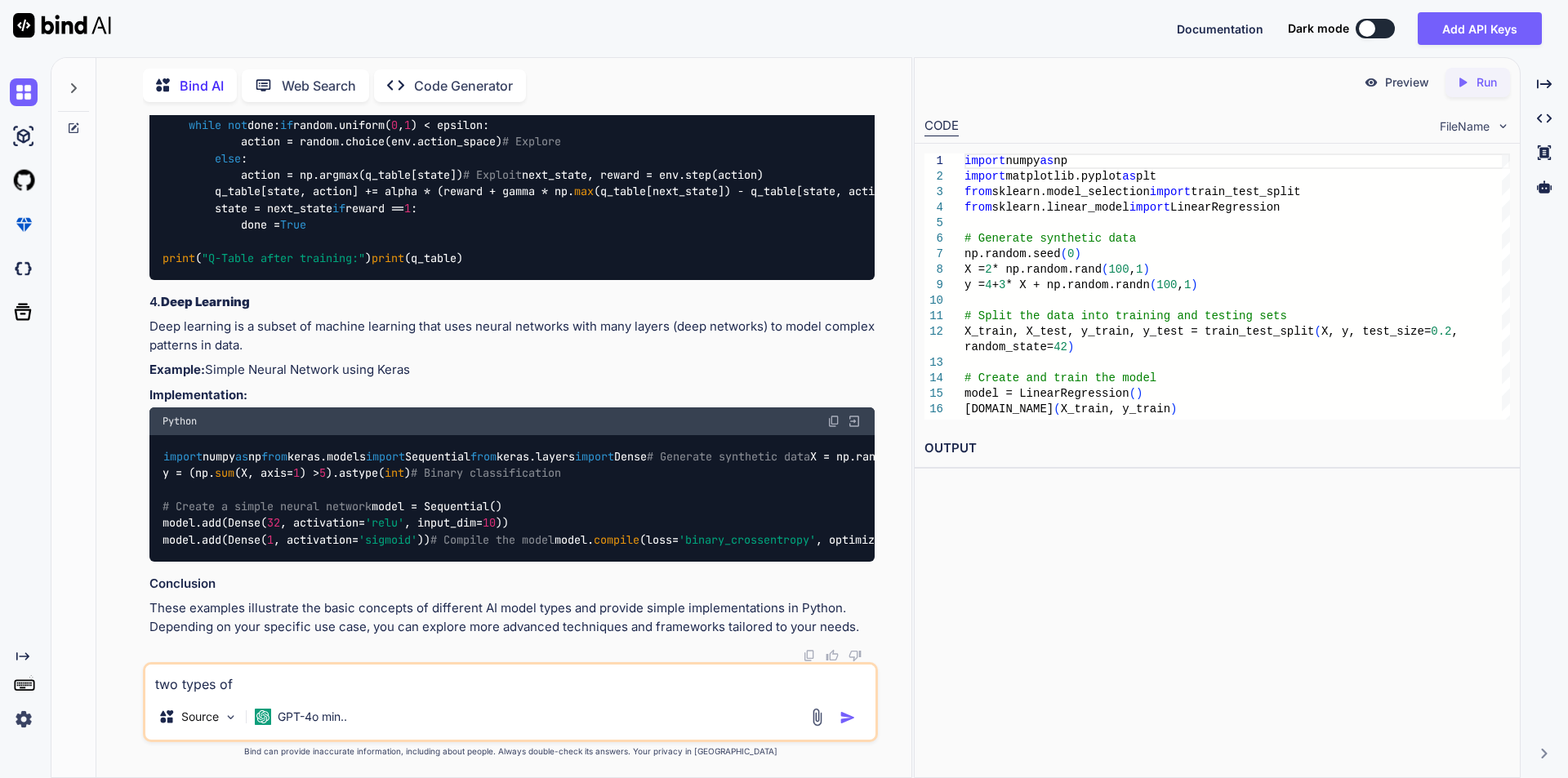
type textarea "two types of m"
type textarea "x"
type textarea "two types of mo"
type textarea "x"
type textarea "two types of mod"
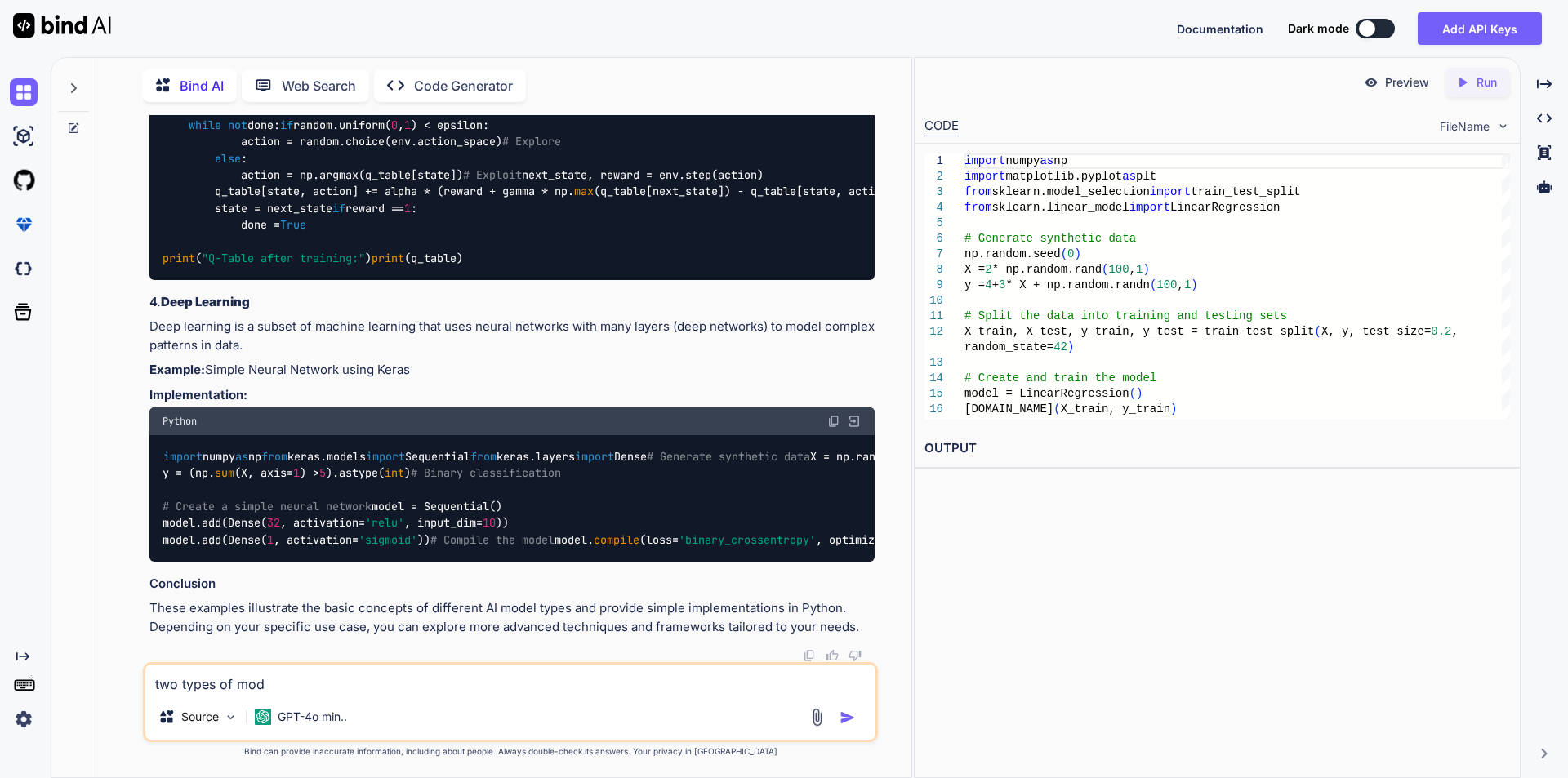
type textarea "x"
type textarea "two types of mode"
type textarea "x"
type textarea "two types of model"
type textarea "x"
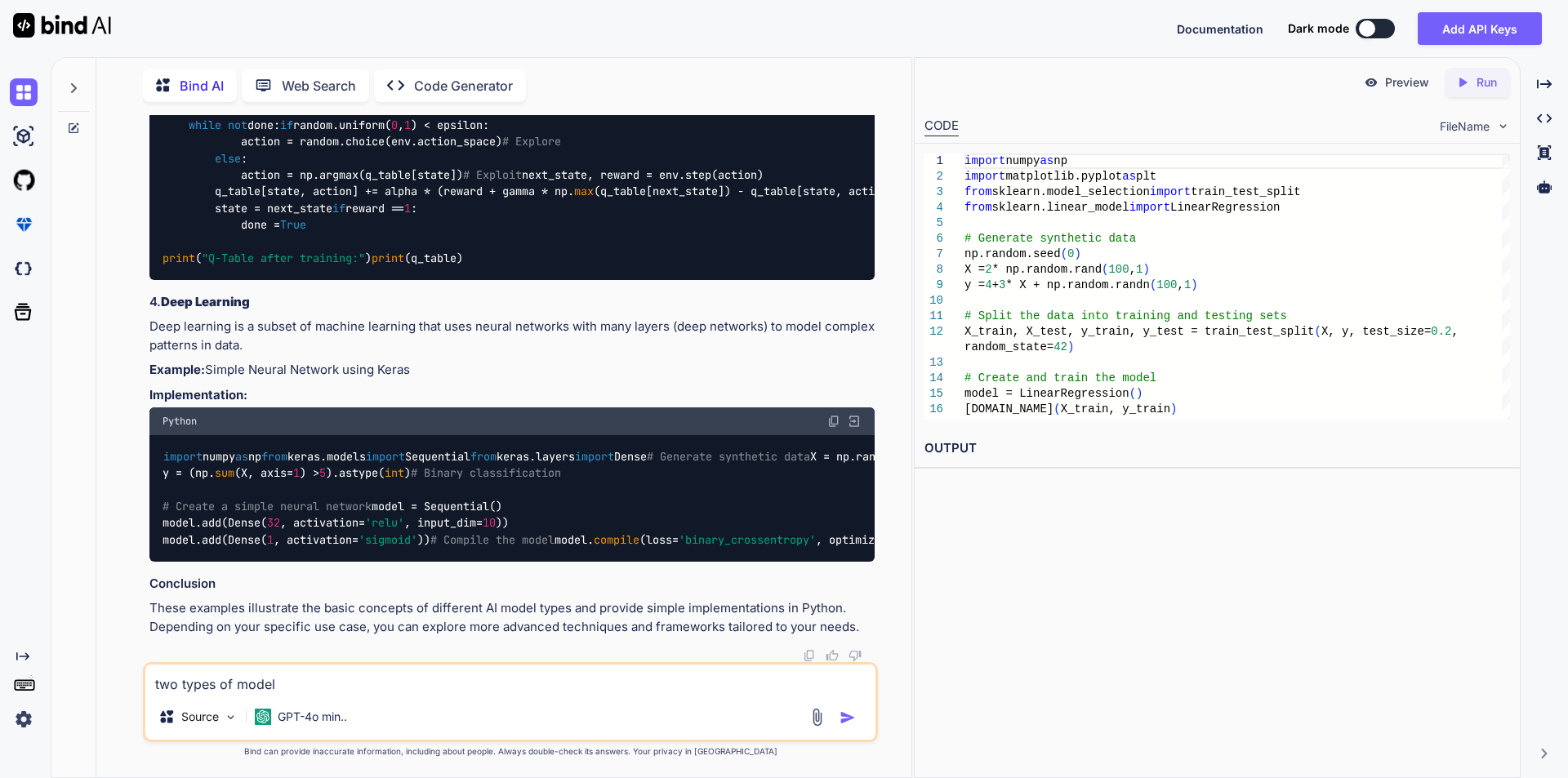
type textarea "Ptwo types of model"
type textarea "x"
type textarea "Pltwo types of model"
type textarea "x"
type textarea "Pletwo types of model"
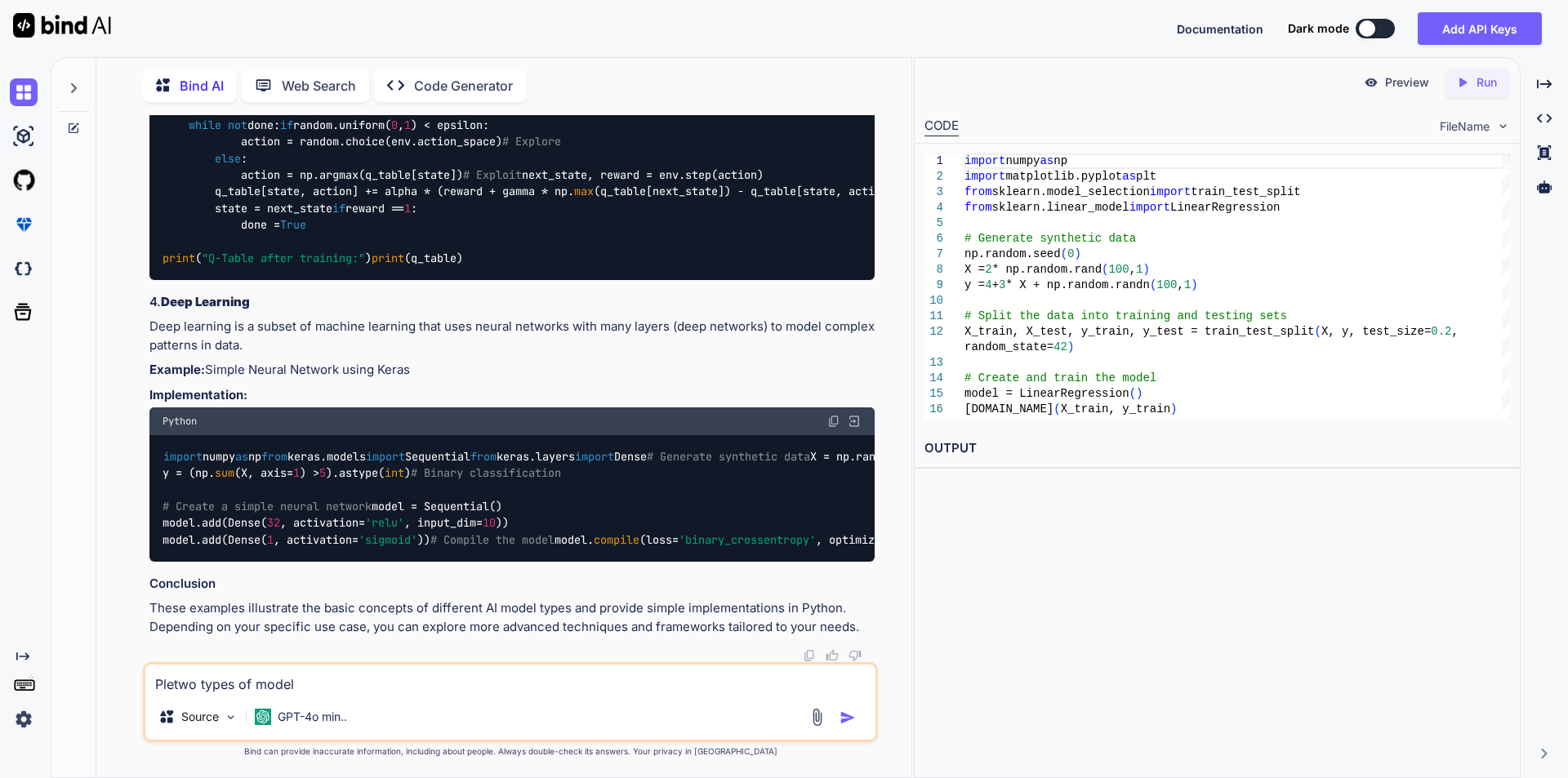
type textarea "x"
type textarea "Pleatwo types of model"
type textarea "x"
type textarea "Pleastwo types of model"
type textarea "x"
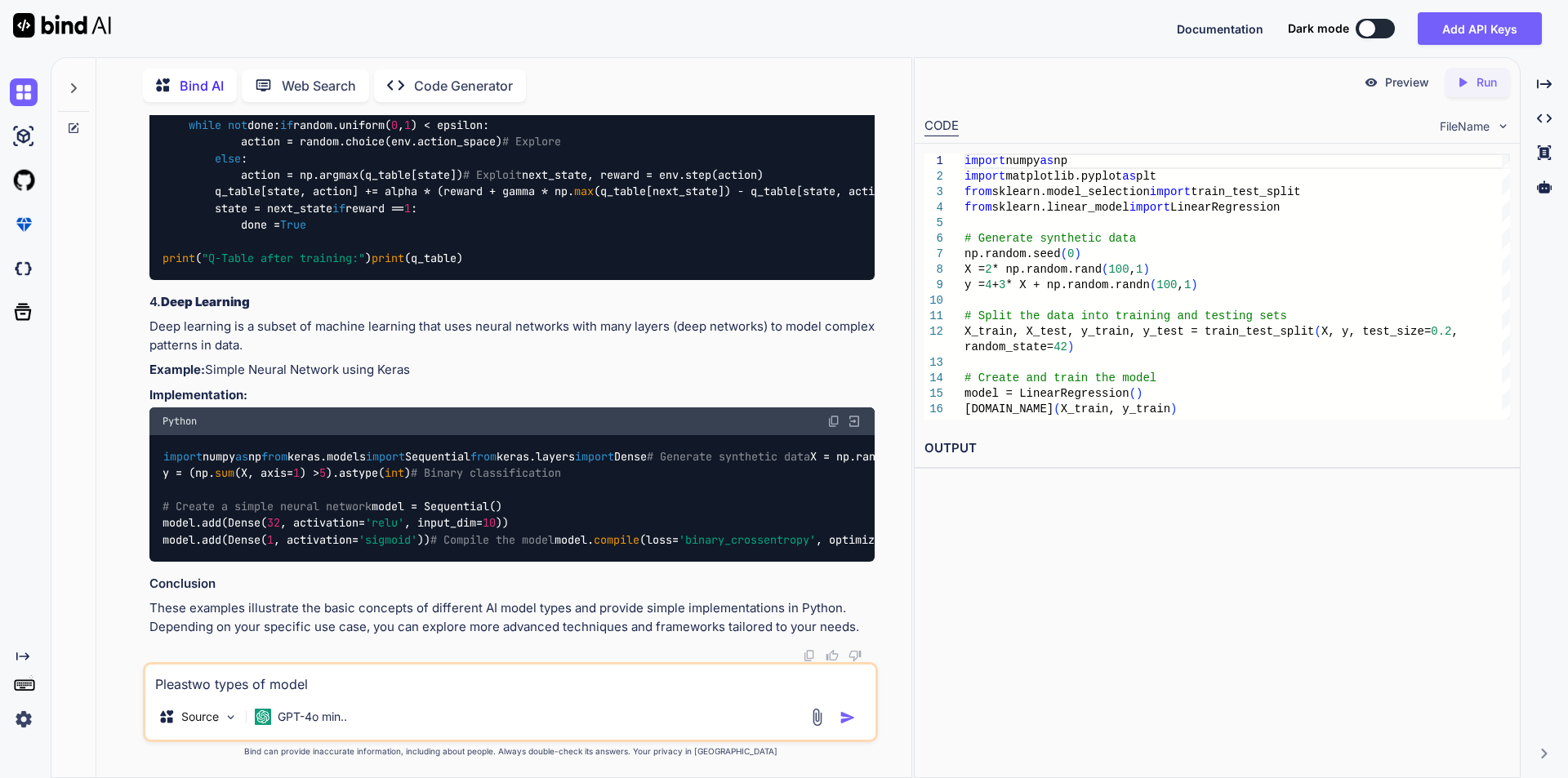
type textarea "Pleasetwo types of model"
type textarea "x"
type textarea "Please two types of model"
type textarea "x"
type textarea "Please ltwo types of model"
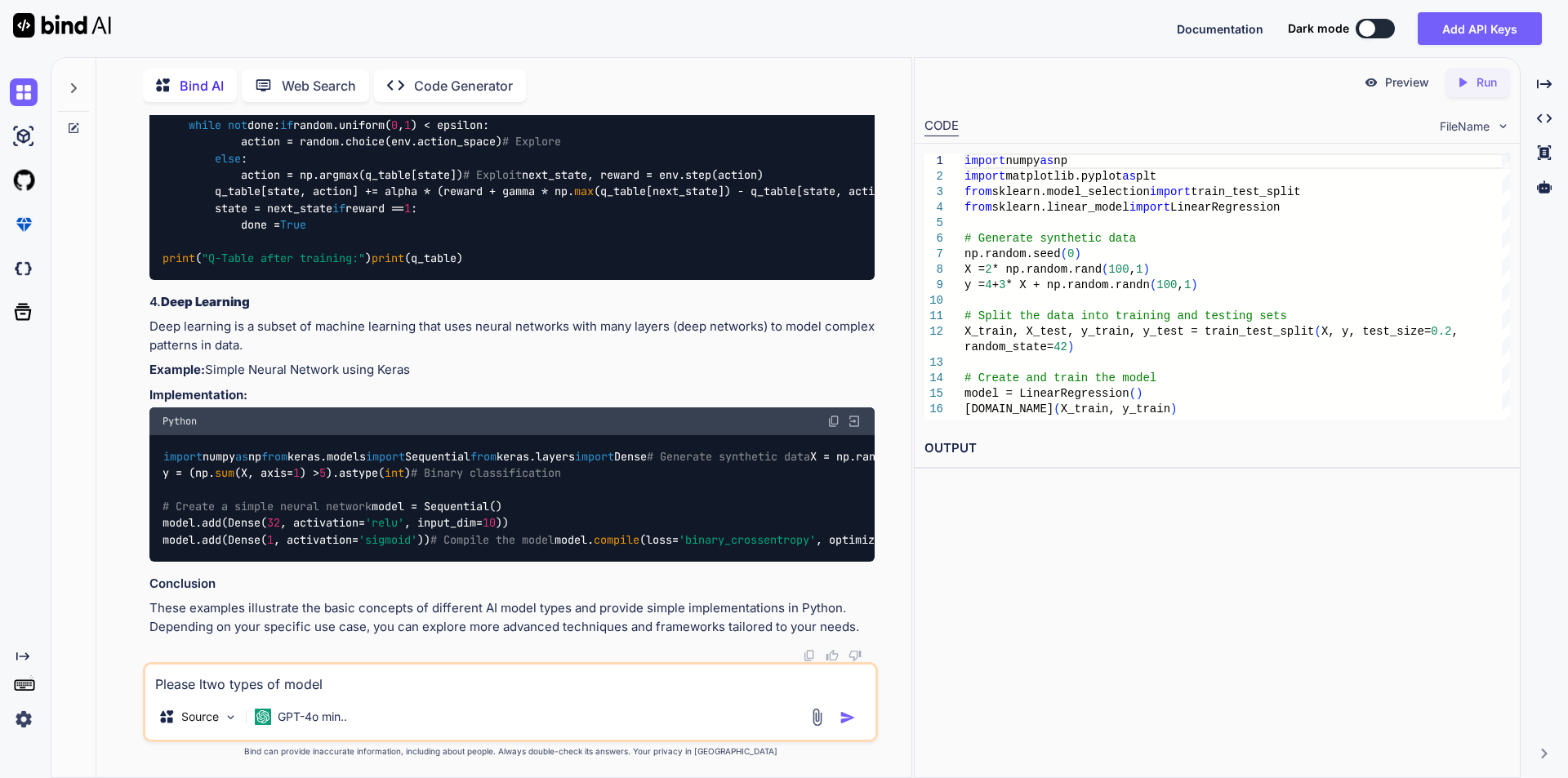
type textarea "x"
type textarea "Please letwo types of model"
type textarea "x"
type textarea "Please lettwo types of model"
type textarea "x"
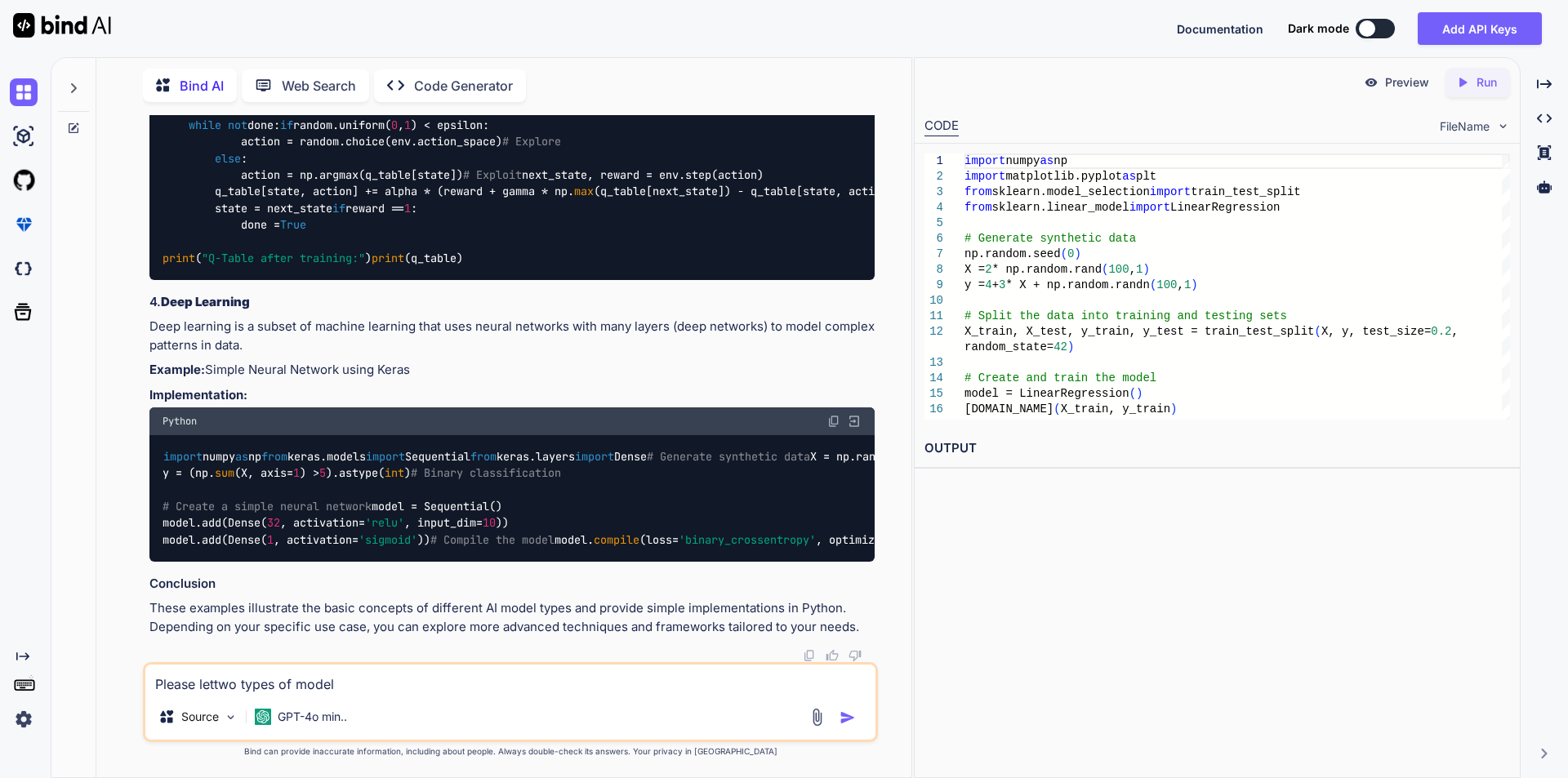
type textarea "Please let two types of model"
type textarea "x"
type textarea "Please let mtwo types of model"
type textarea "x"
type textarea "Please let metwo types of model"
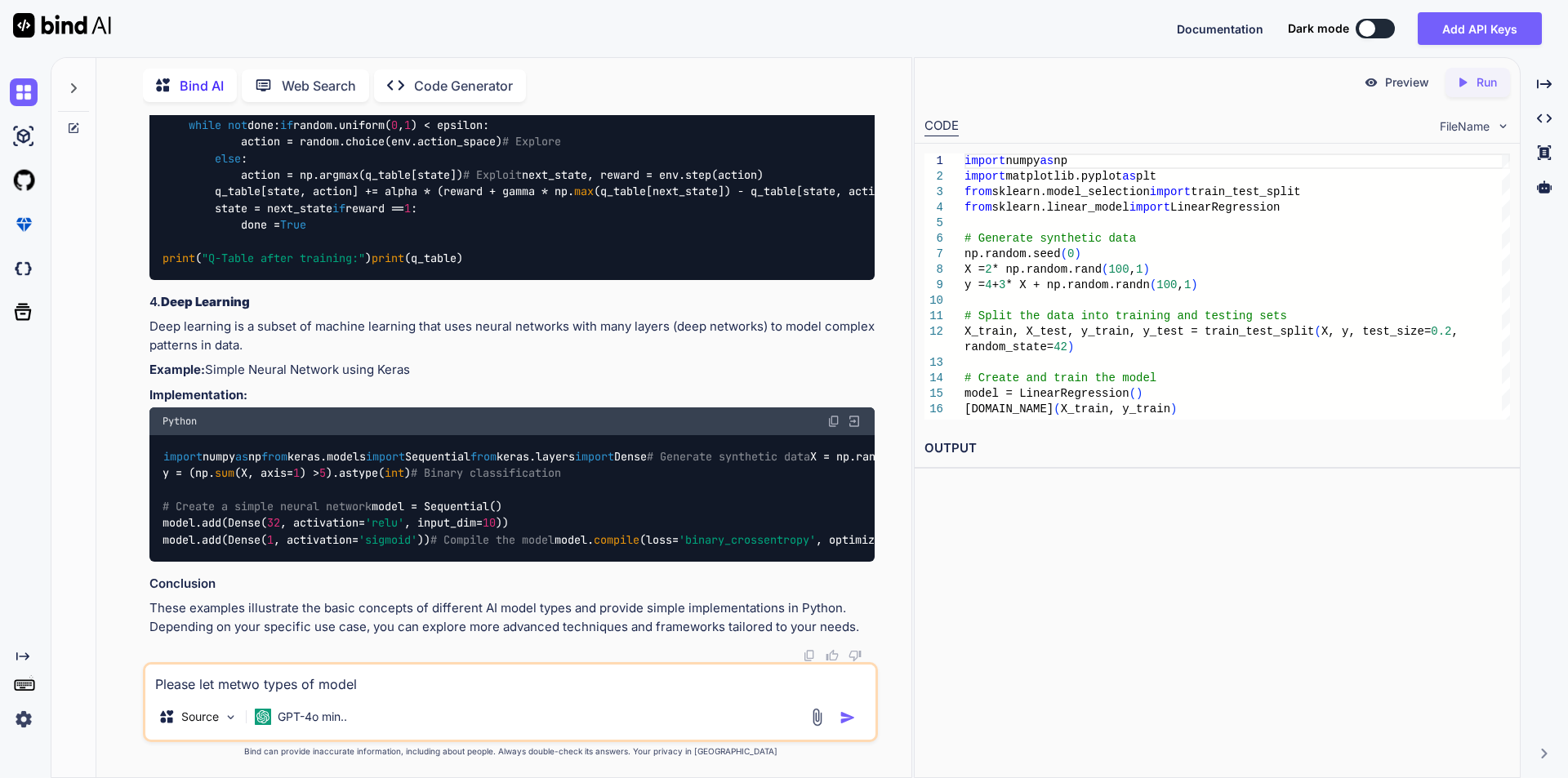
type textarea "x"
type textarea "Please let me two types of model"
type textarea "x"
type textarea "Please let me ktwo types of model"
type textarea "x"
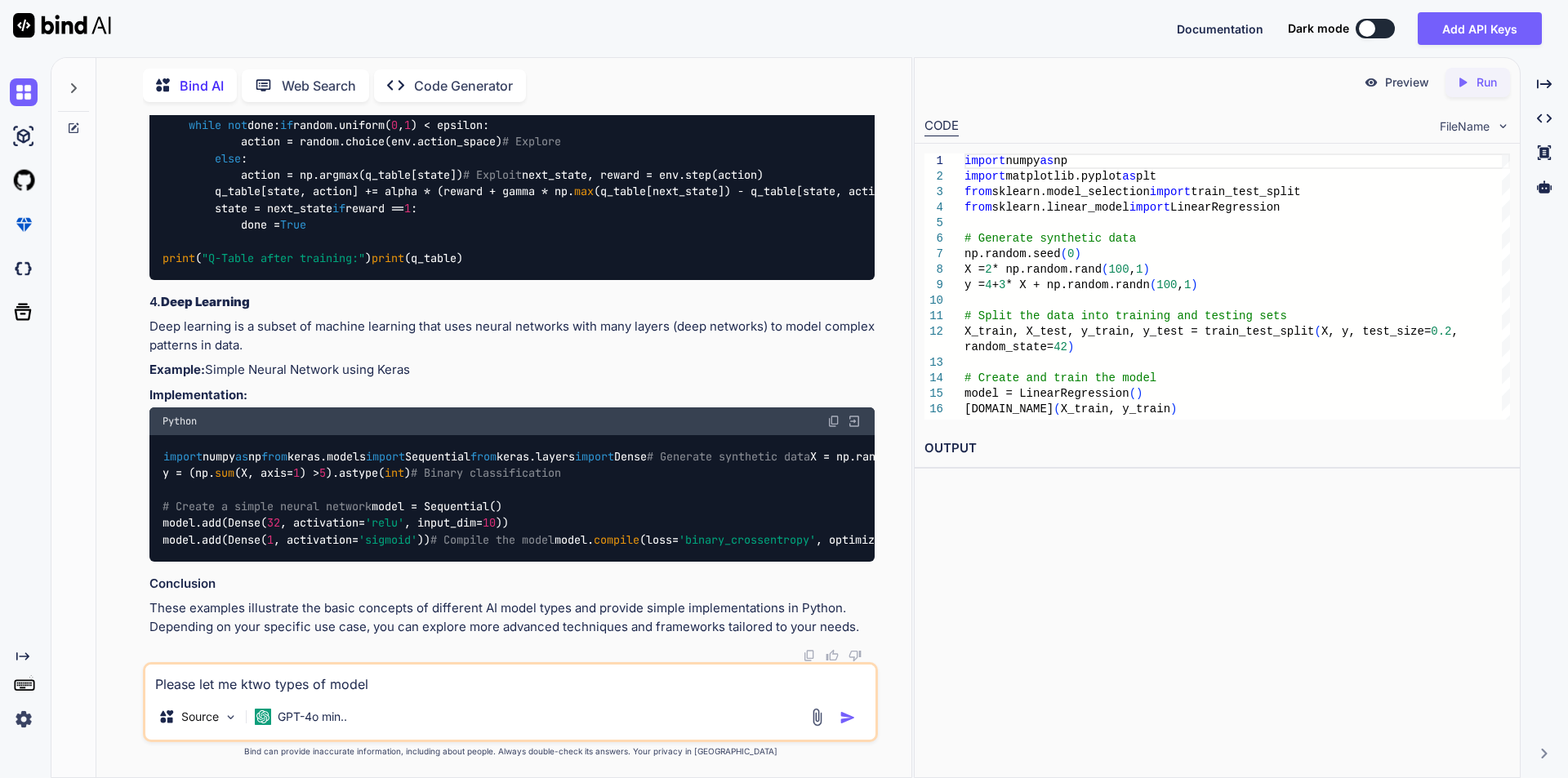
type textarea "Please let me kntwo types of model"
type textarea "x"
type textarea "Please let me knotwo types of model"
type textarea "x"
type textarea "Please let me knowtwo types of model"
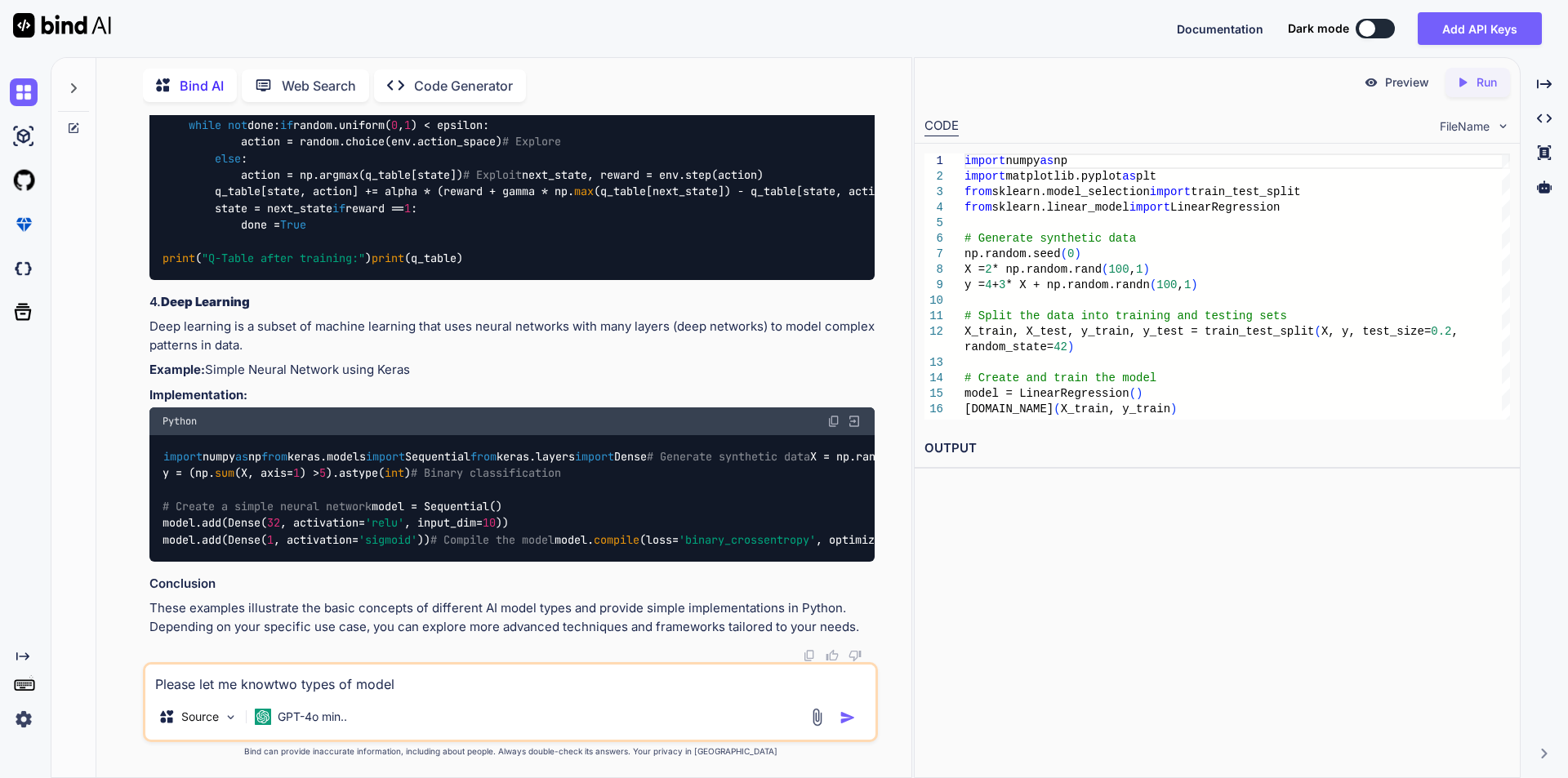
type textarea "x"
type textarea "Please let me know two types of model"
type textarea "x"
type textarea "Please let me know atwo types of model"
type textarea "x"
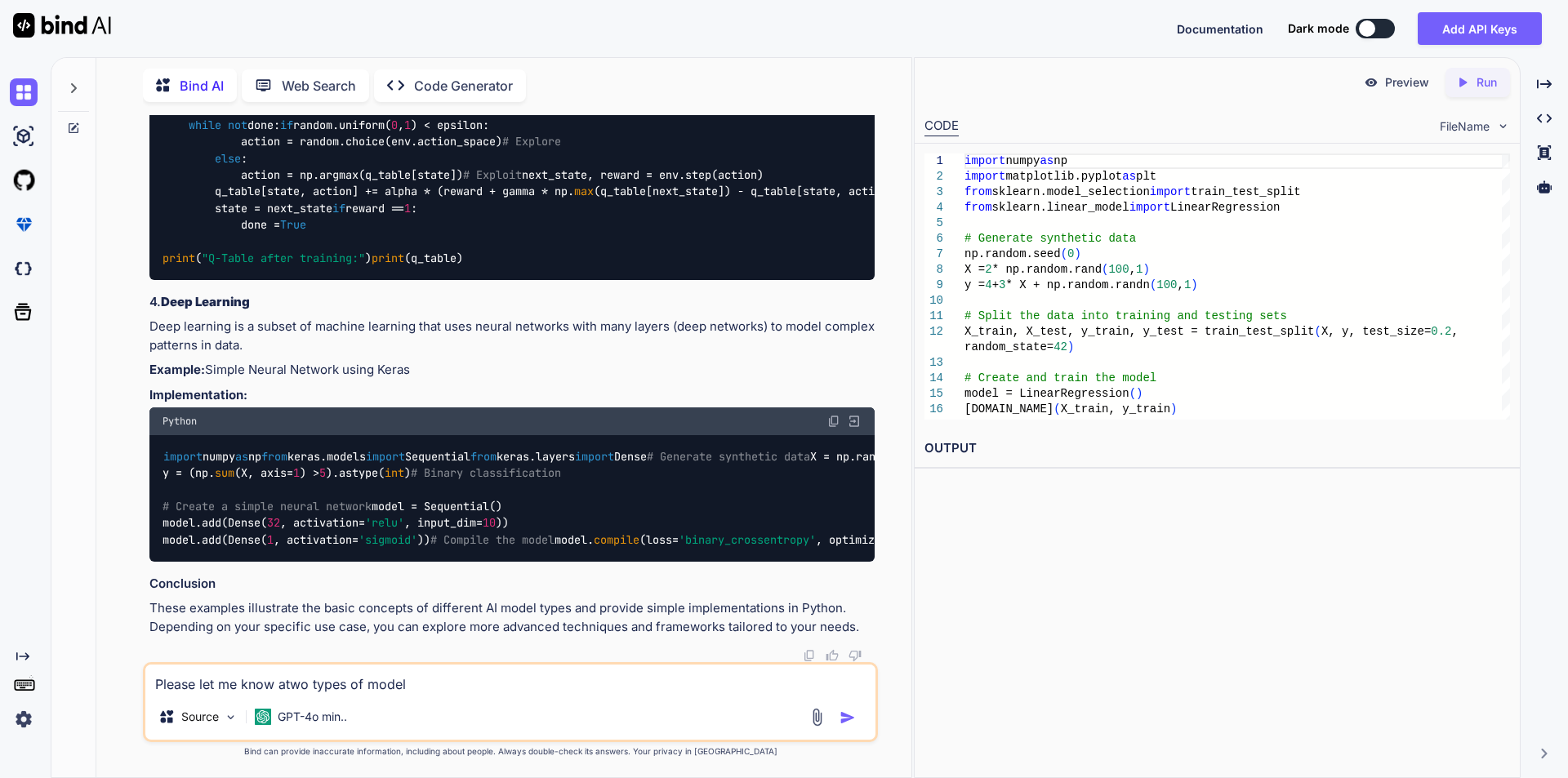
type textarea "Please let me know abtwo types of model"
type textarea "x"
type textarea "Please let me know abotwo types of model"
type textarea "x"
type textarea "Please let me know aboutwo types of model"
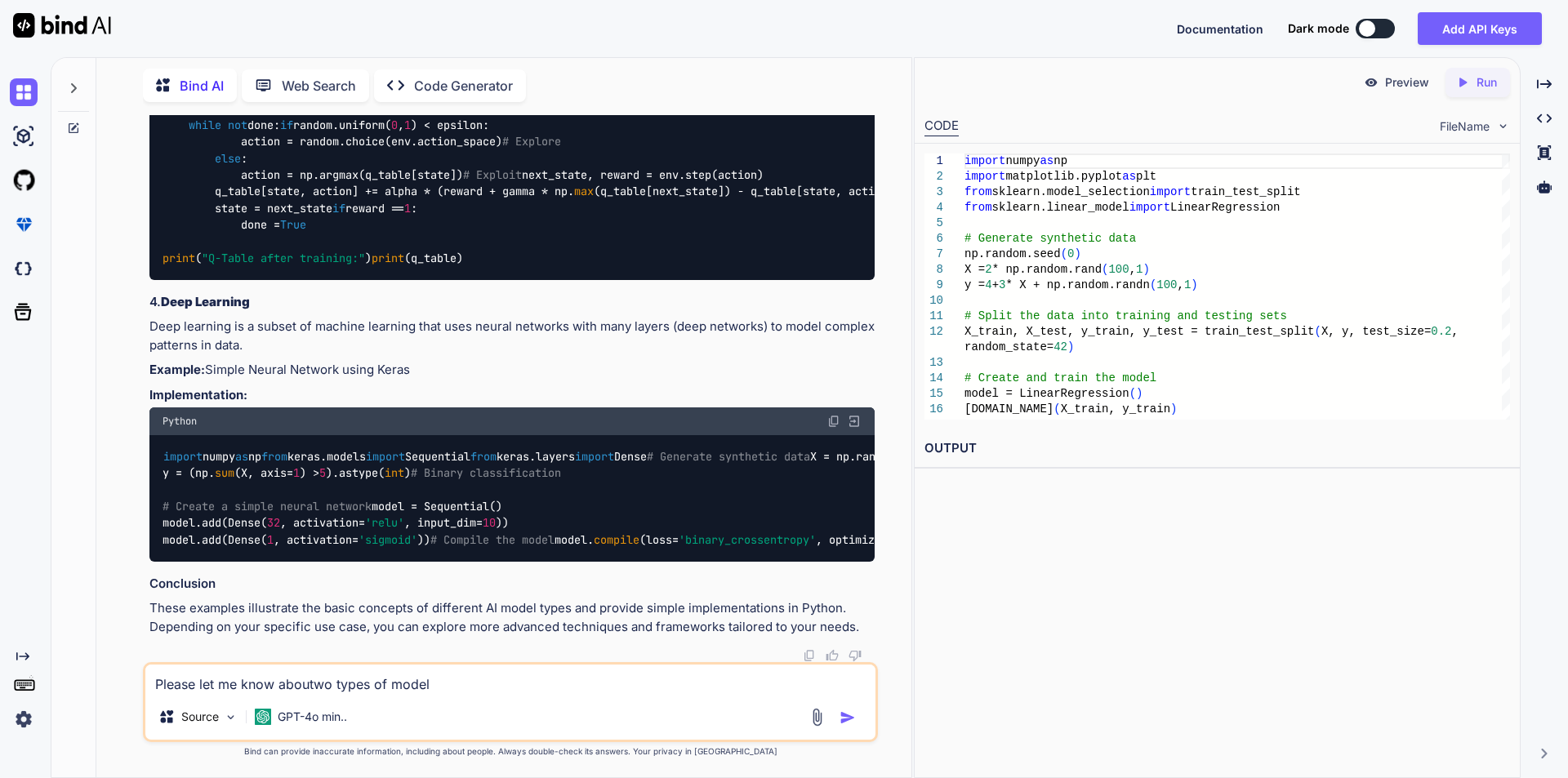
type textarea "x"
type textarea "Please let me know abouttwo types of model"
type textarea "x"
type textarea "Please let me know about two types of model"
type textarea "x"
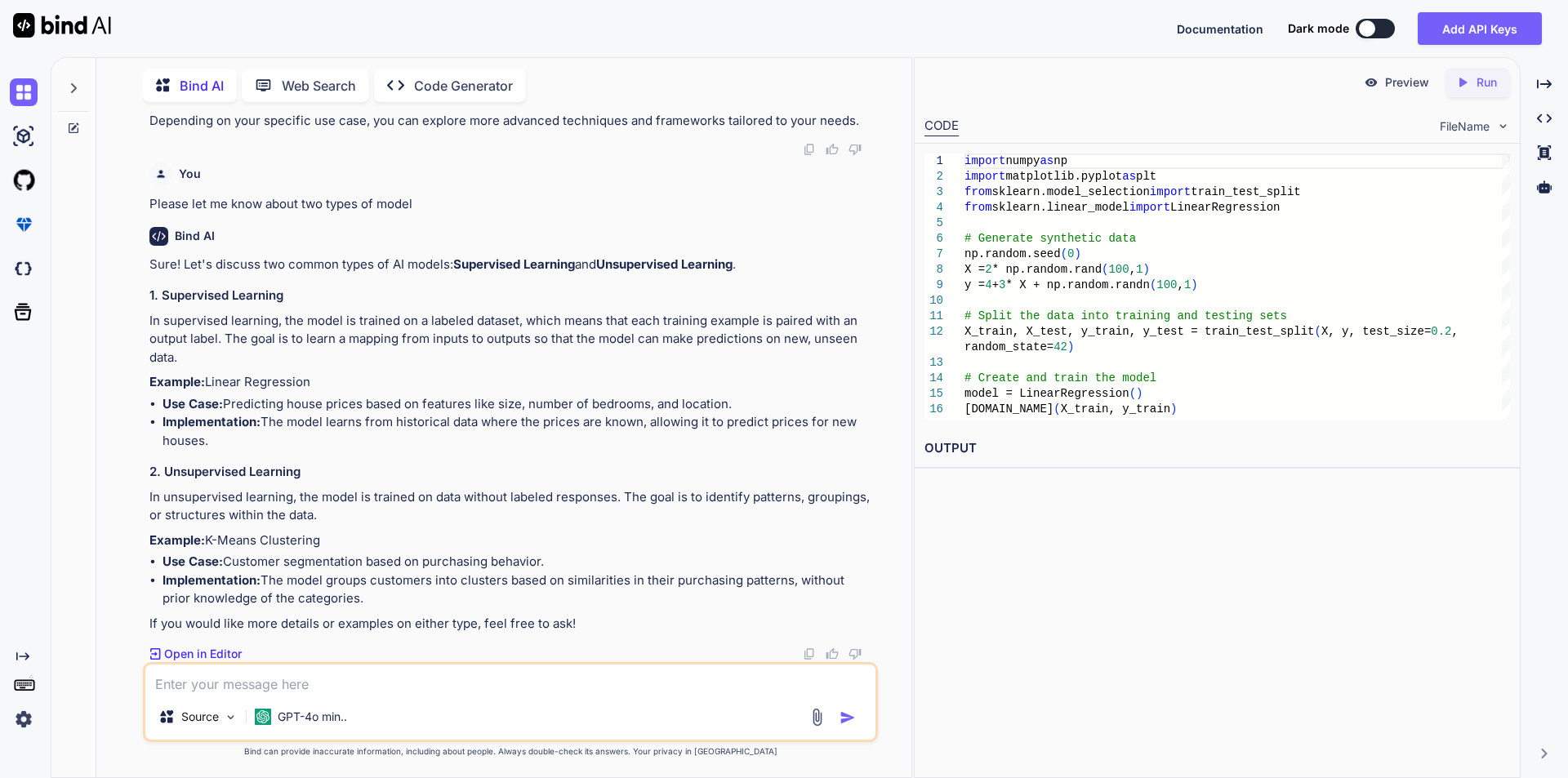
scroll to position [2817, 0]
click at [260, 673] on textarea at bounding box center [510, 679] width 730 height 29
type textarea "x"
type textarea "w"
type textarea "x"
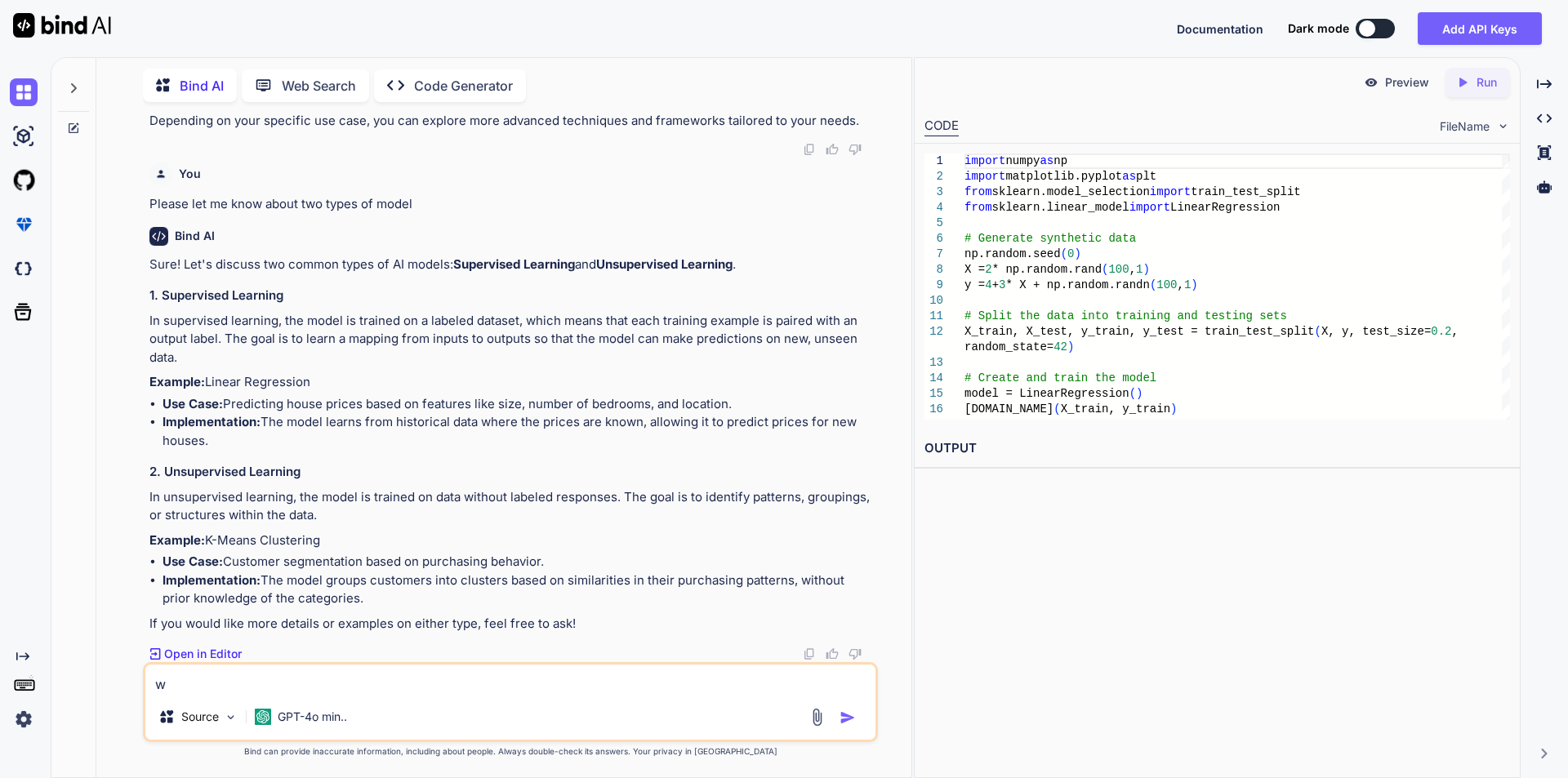
type textarea "wh"
type textarea "x"
type textarea "wha"
type textarea "x"
type textarea "what"
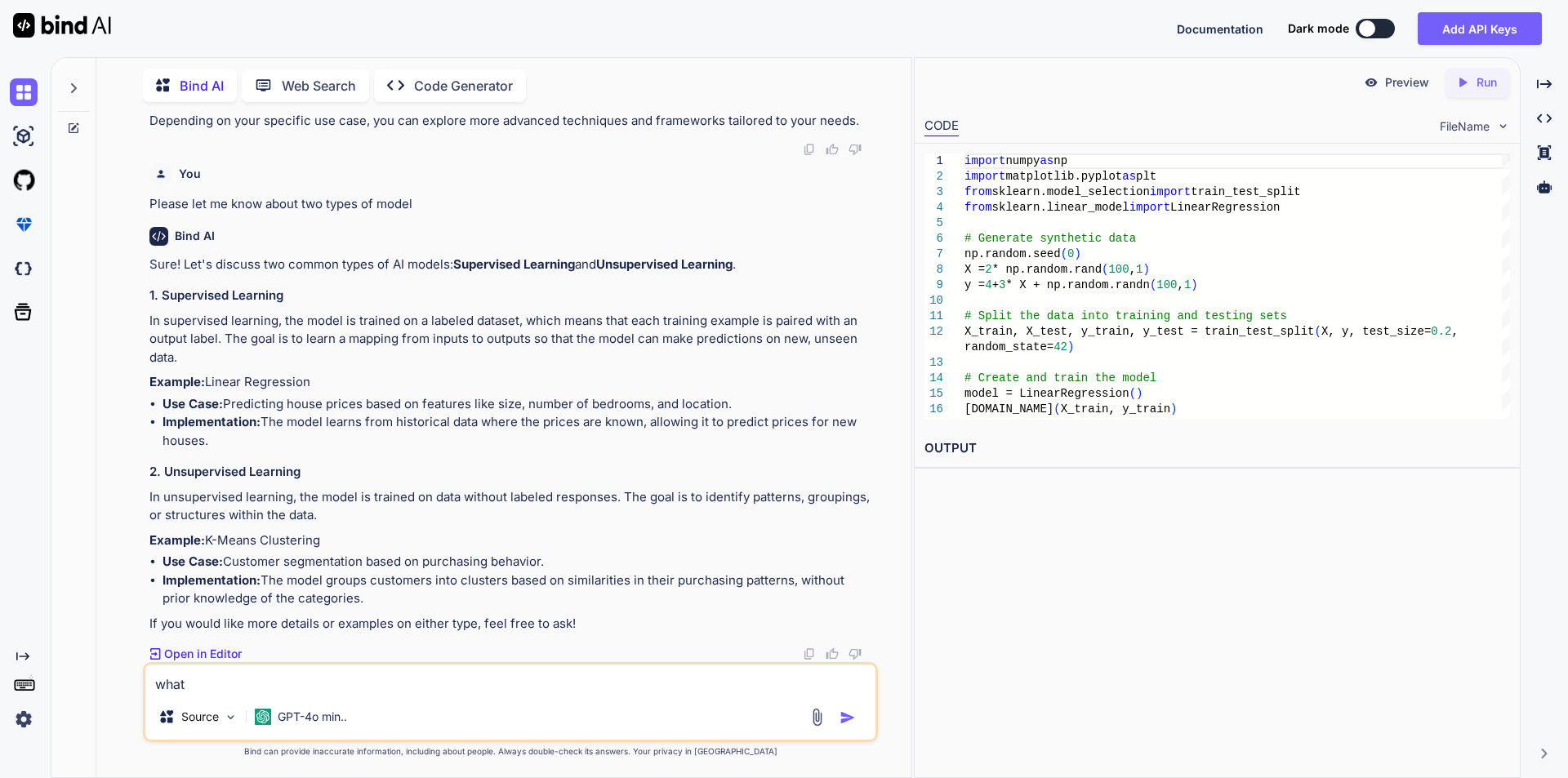
type textarea "x"
type textarea "what"
type textarea "x"
type textarea "what i"
type textarea "x"
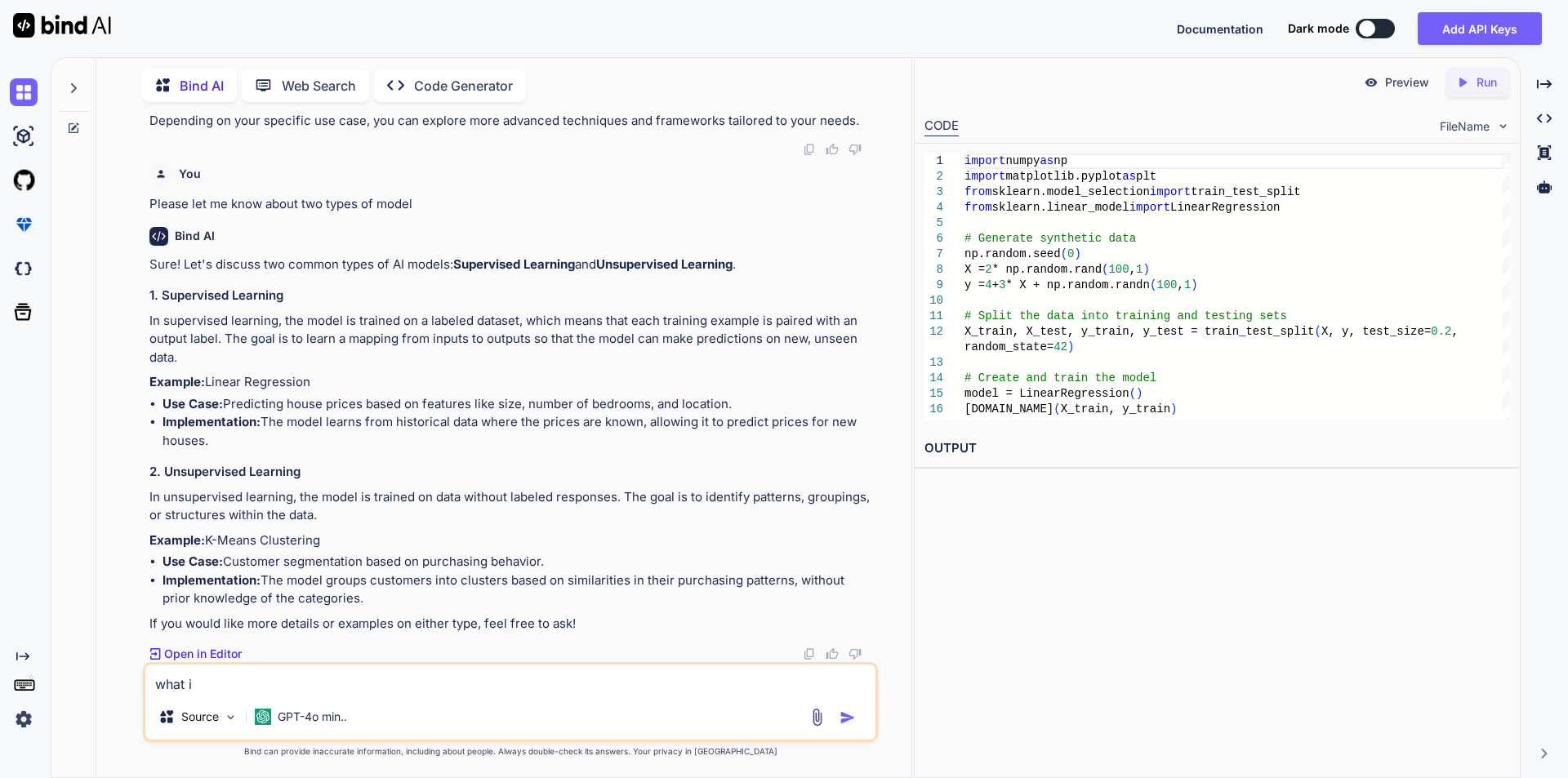
type textarea "what is"
type textarea "x"
type textarea "what is"
type textarea "x"
type textarea "what is m"
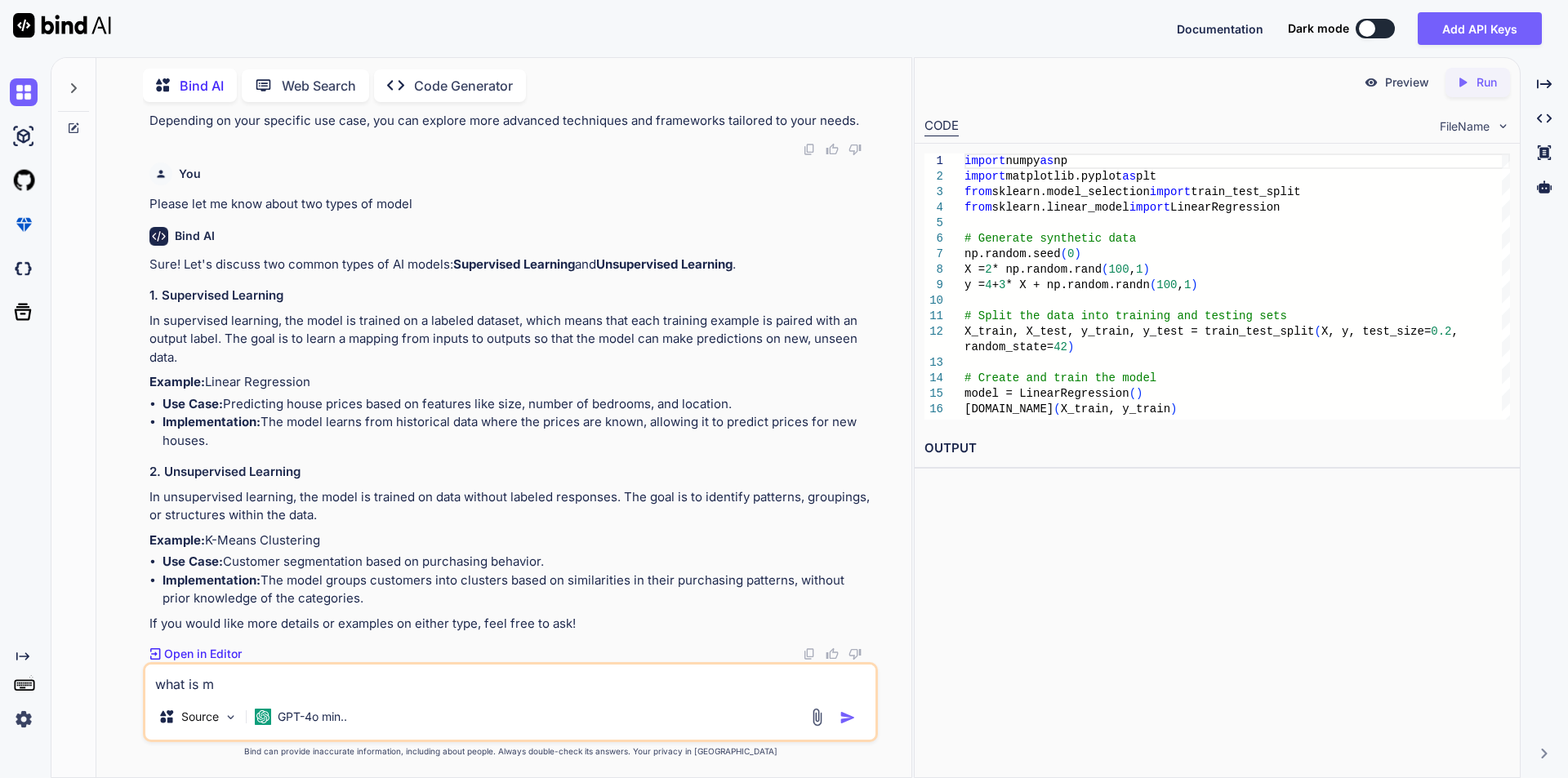
type textarea "x"
type textarea "what is me"
type textarea "x"
type textarea "what is mea"
type textarea "x"
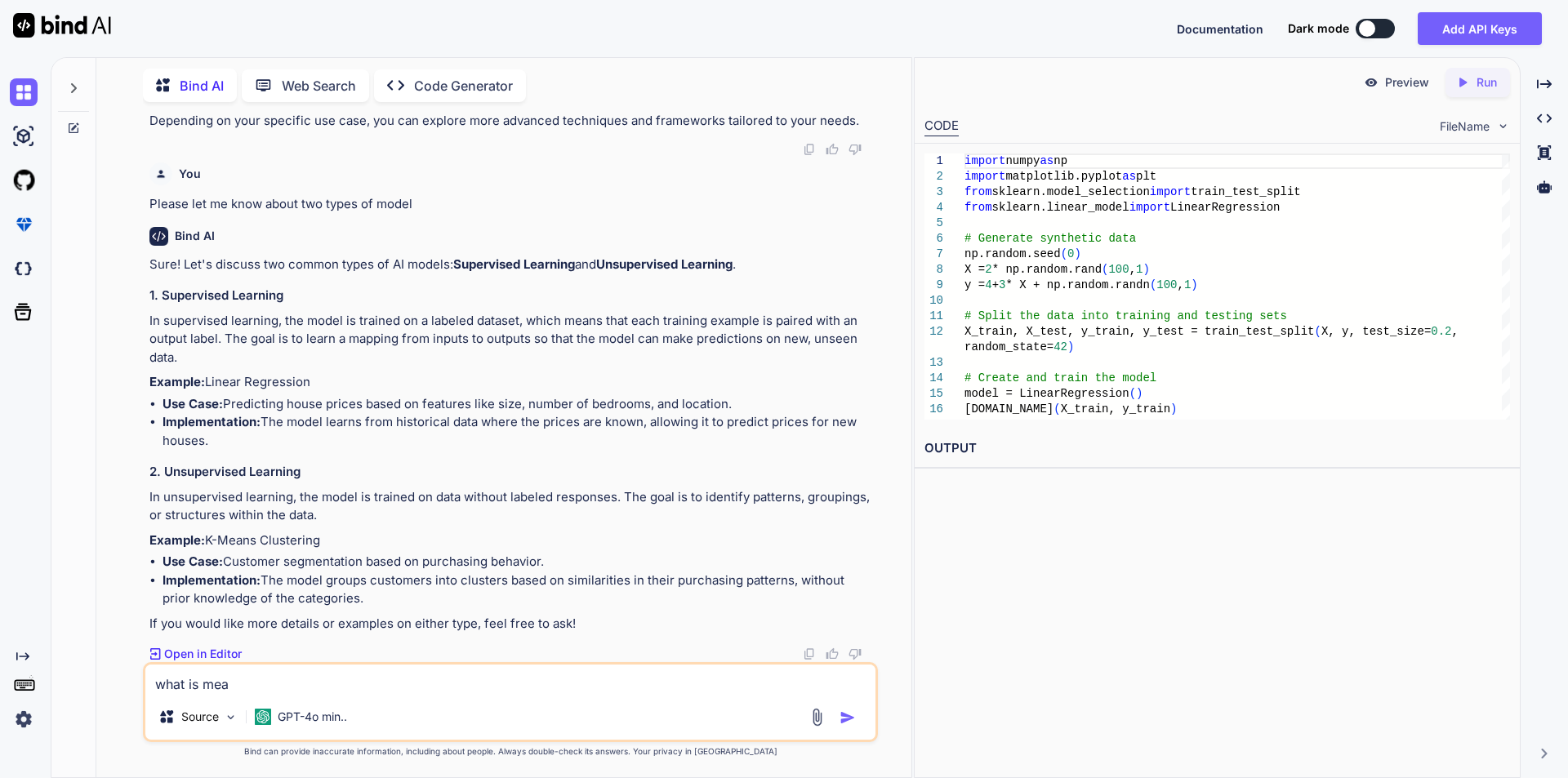
type textarea "what is mean"
type textarea "x"
type textarea "what is meani"
type textarea "x"
type textarea "what is meanin"
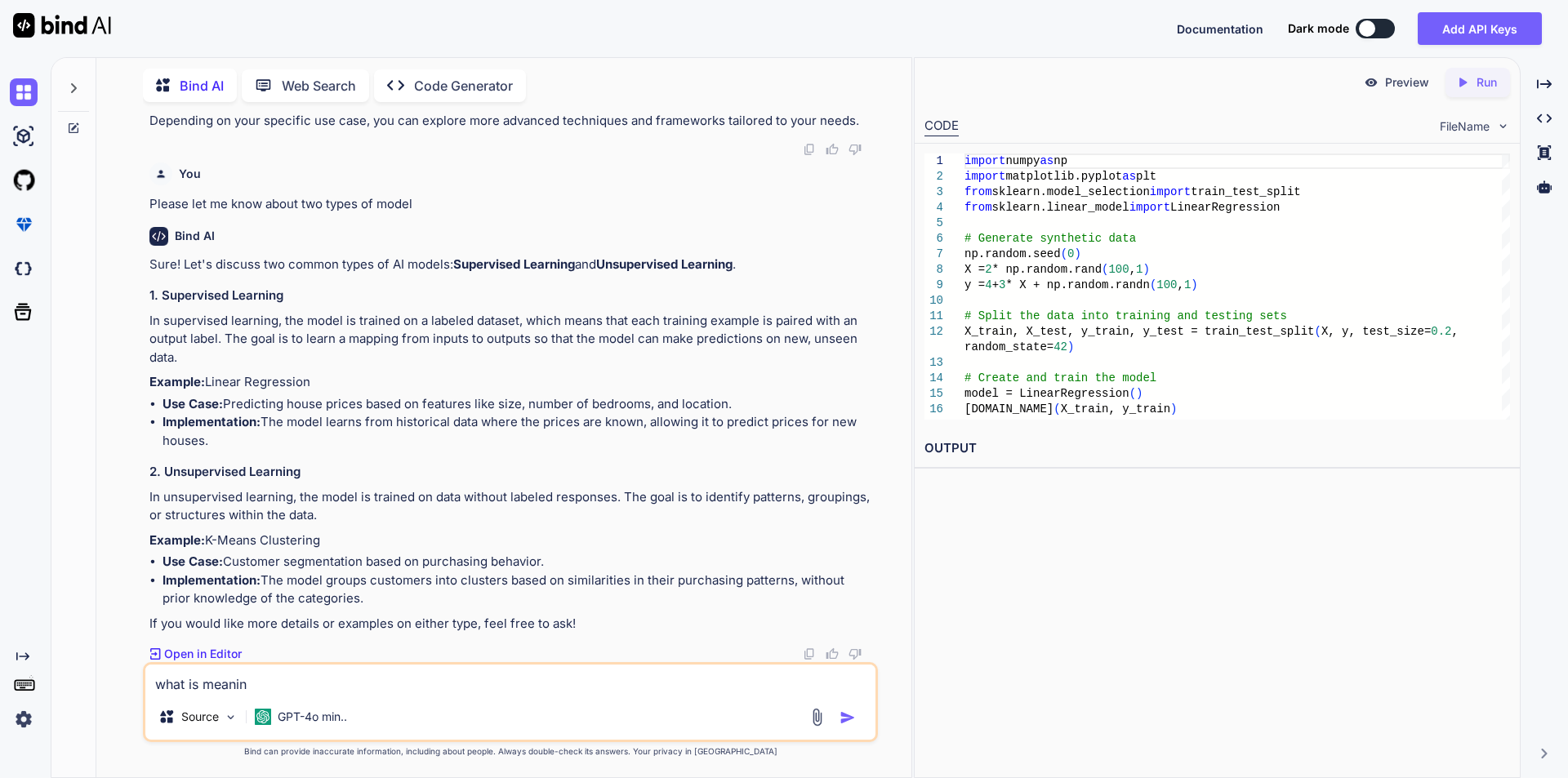
type textarea "x"
type textarea "what is meaning"
type textarea "x"
type textarea "what is meaning"
type textarea "x"
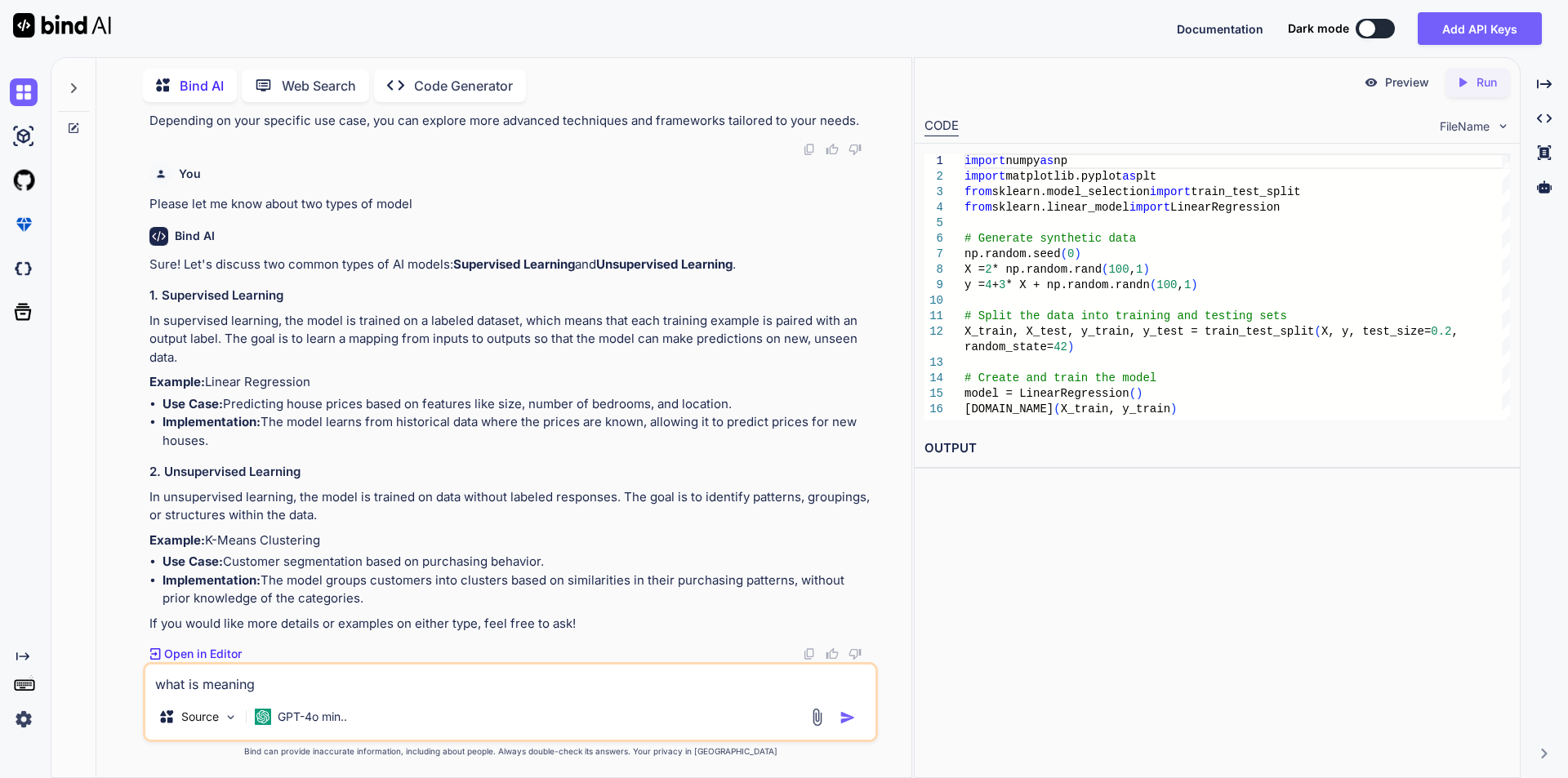
type textarea "what is meaning o"
type textarea "x"
type textarea "what is meaning of"
type textarea "x"
type textarea "what is meaning of"
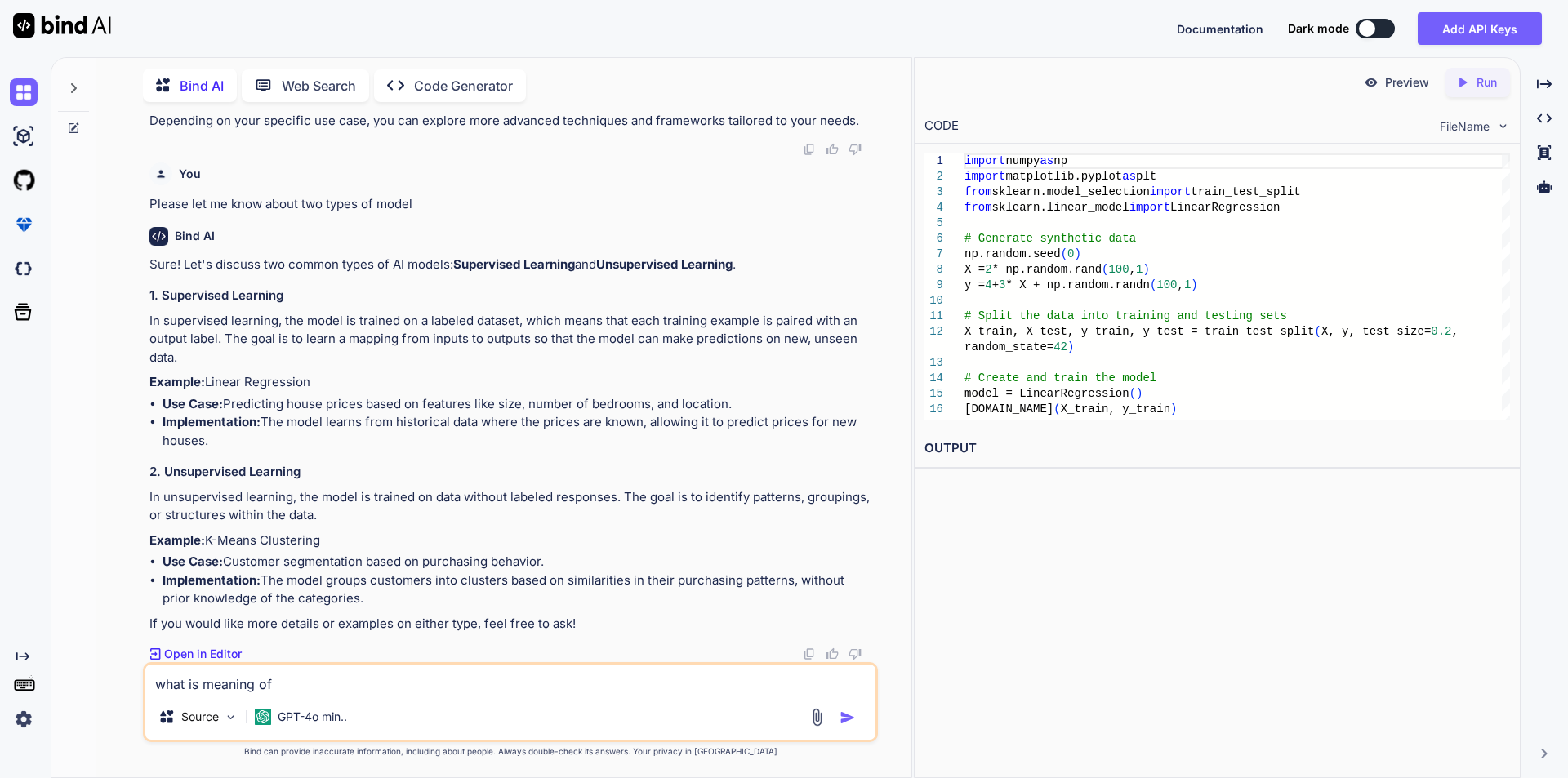
type textarea "x"
type textarea "what is meaning of c"
type textarea "x"
type textarea "what is meaning of ch"
type textarea "x"
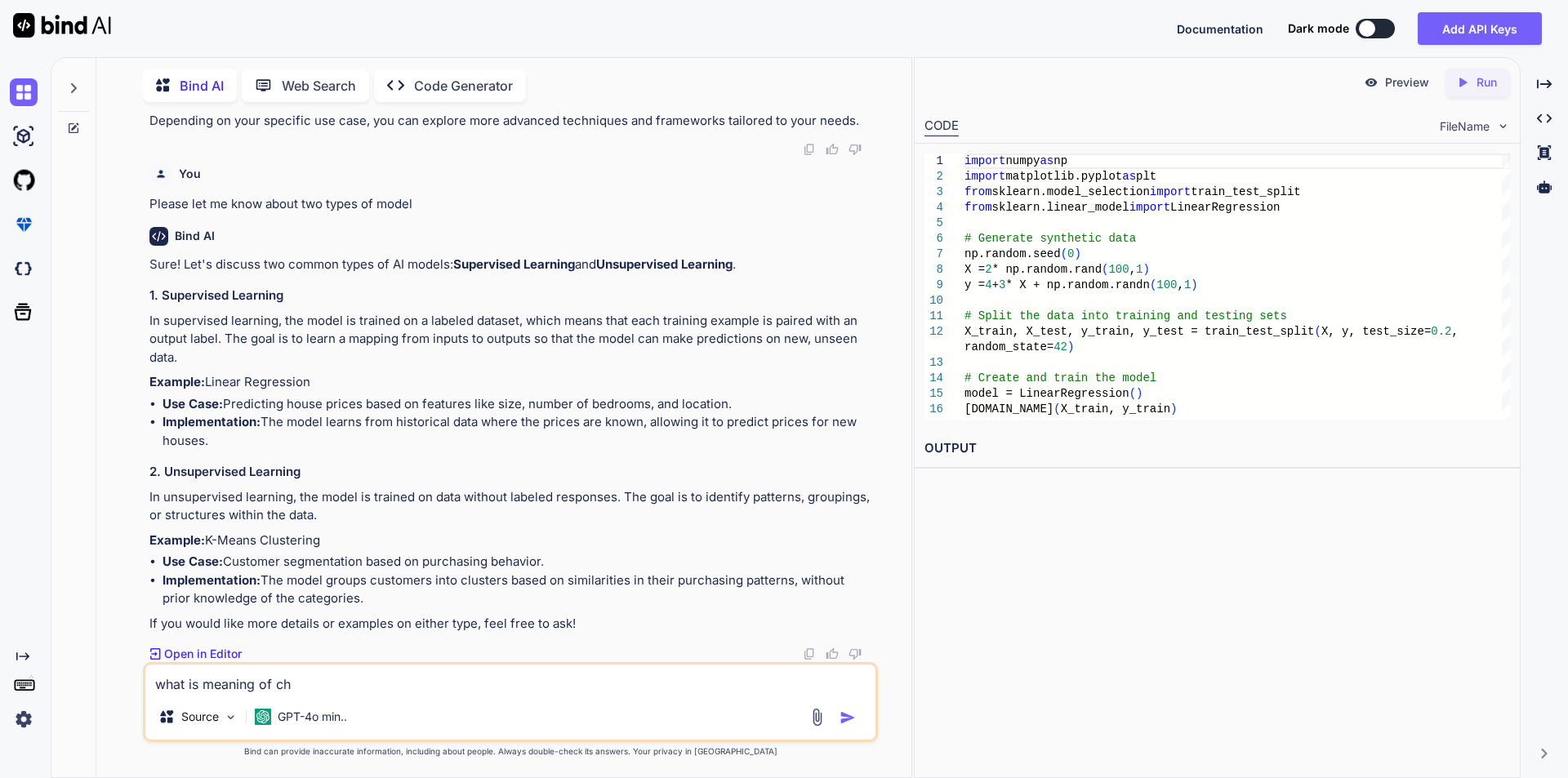
type textarea "what is meaning of cha"
type textarea "x"
type textarea "what is meaning of chat"
type textarea "x"
type textarea "what is meaning of chat"
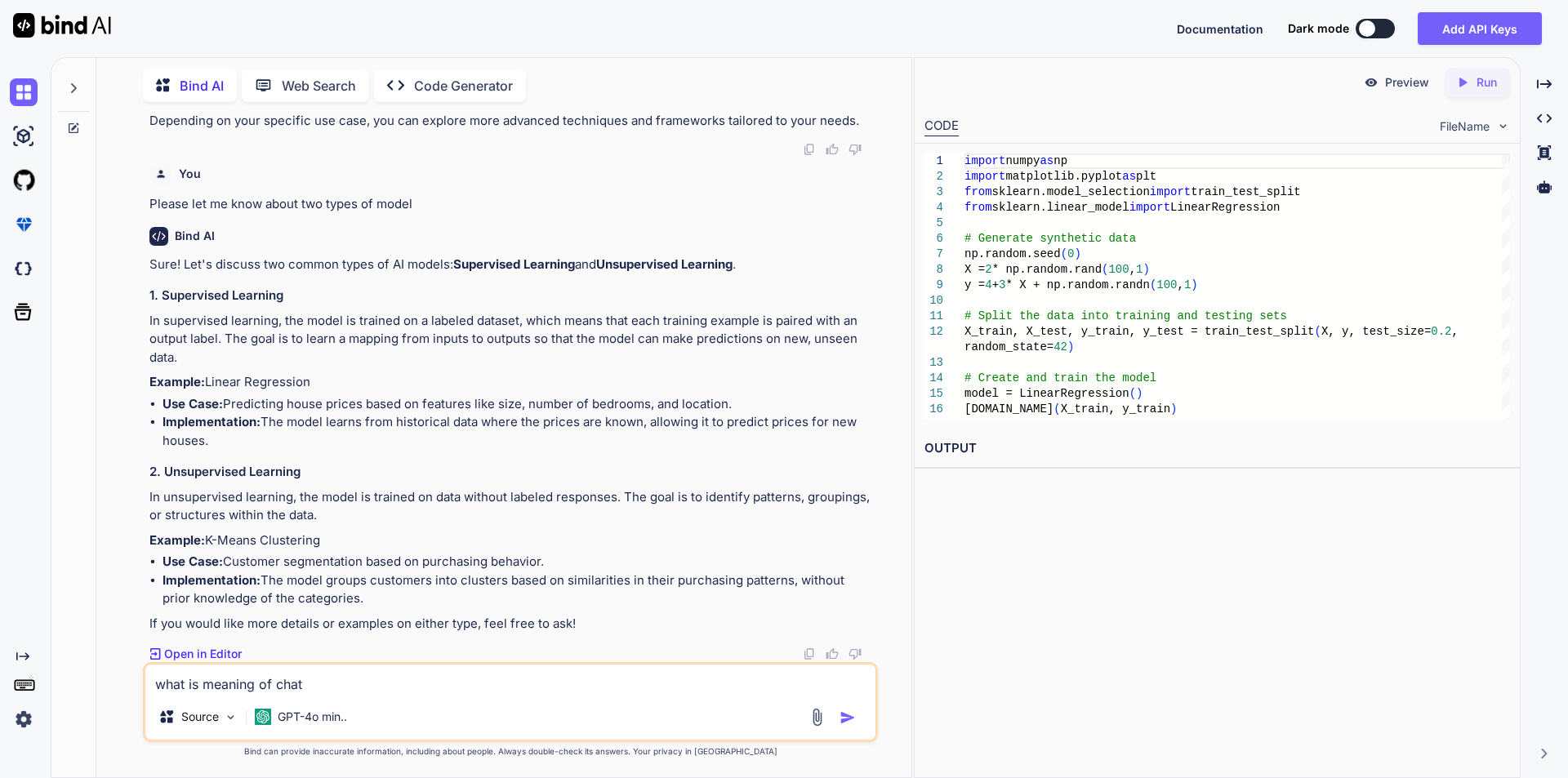
type textarea "x"
type textarea "what is meaning of chat m"
type textarea "x"
type textarea "what is meaning of chat mo"
type textarea "x"
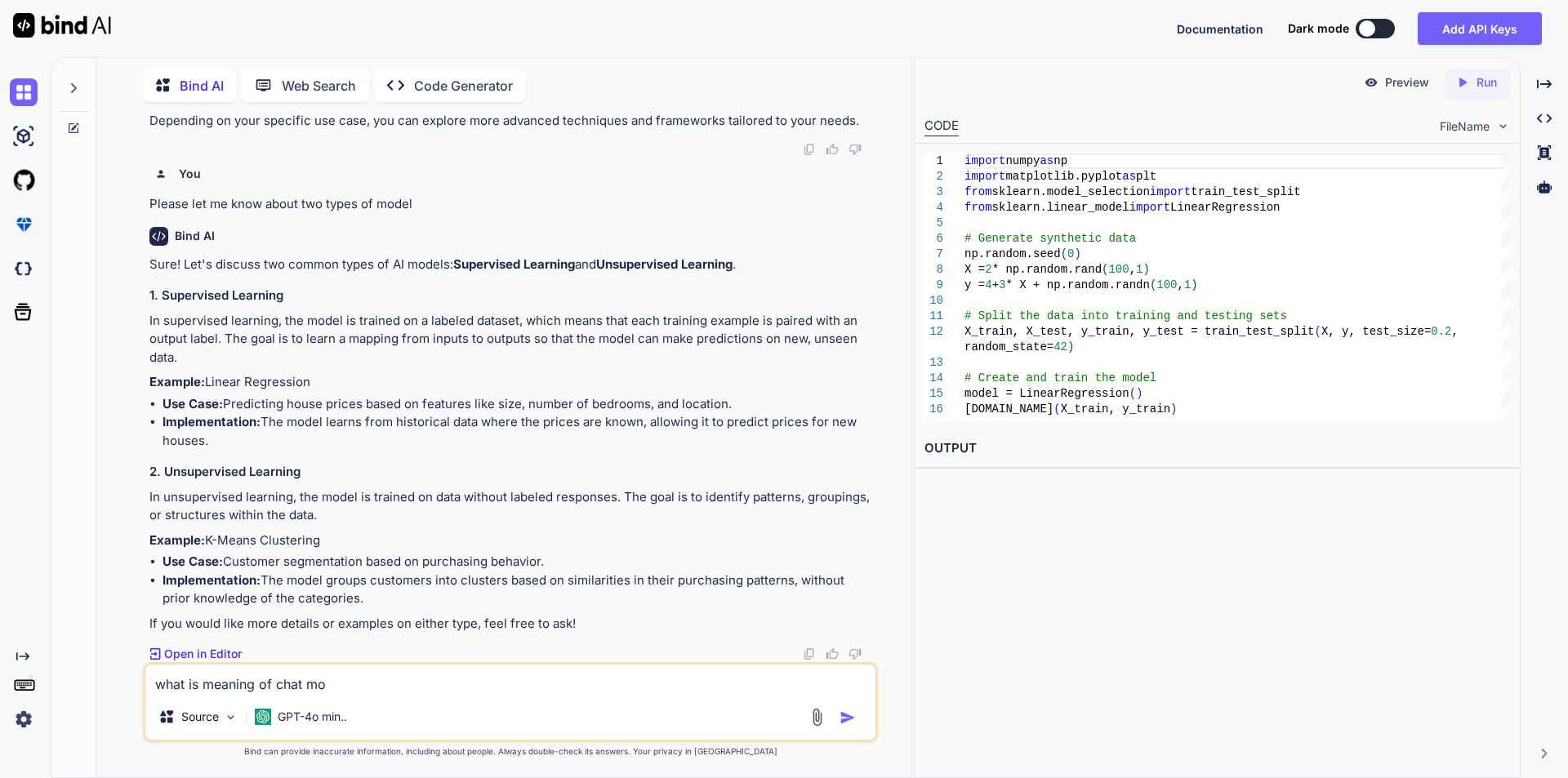
type textarea "what is meaning of chat mod"
type textarea "x"
type textarea "what is meaning of chat mode"
type textarea "x"
type textarea "what is meaning of chat model"
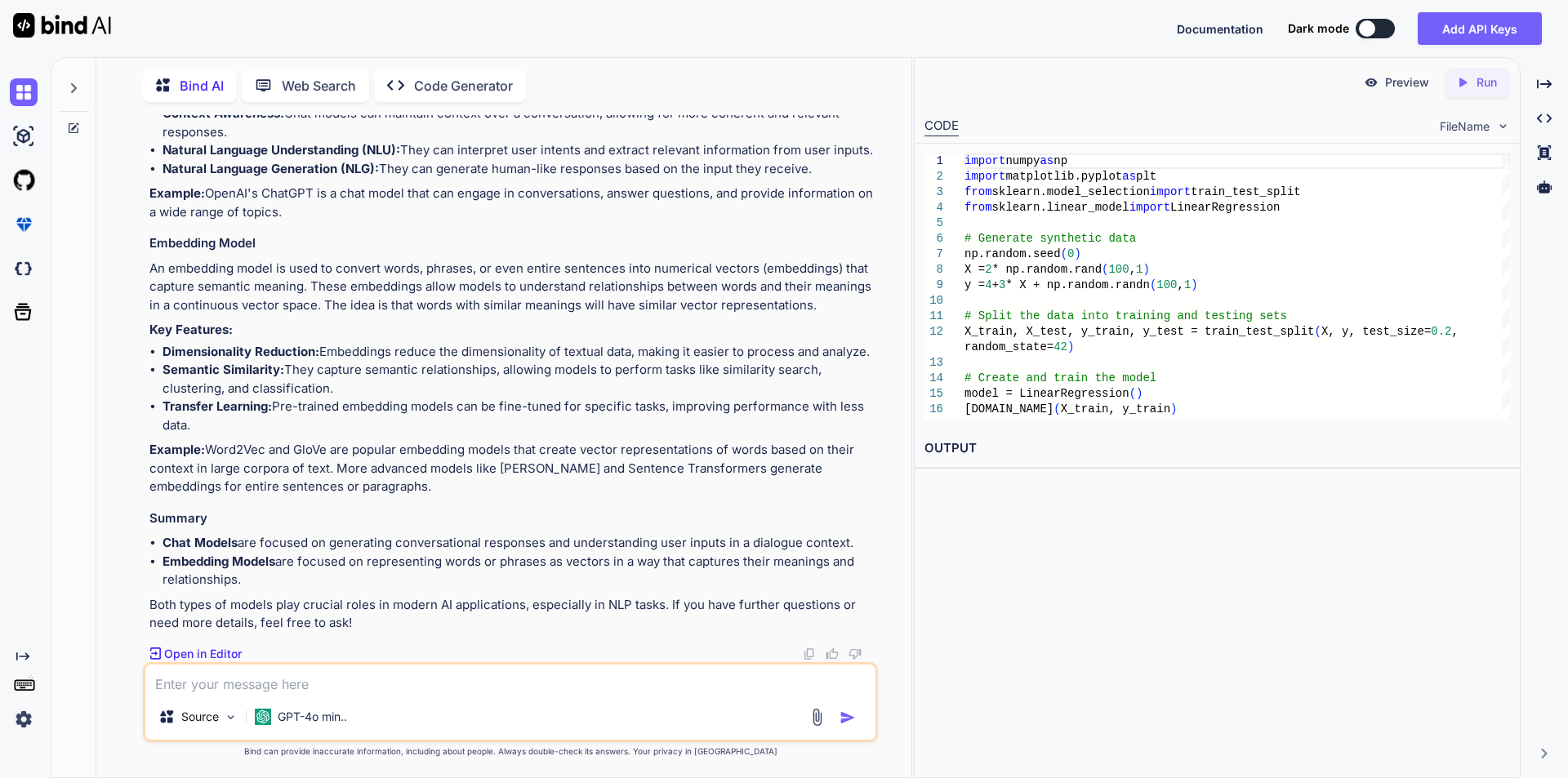
scroll to position [3179, 0]
drag, startPoint x: 144, startPoint y: 408, endPoint x: 197, endPoint y: 429, distance: 57.0
click at [197, 429] on div "You Please explain AI model types with example and implementation Python Bind A…" at bounding box center [509, 446] width 735 height 663
copy p "In the context of artificial intelligence, particularly in natural language pro…"
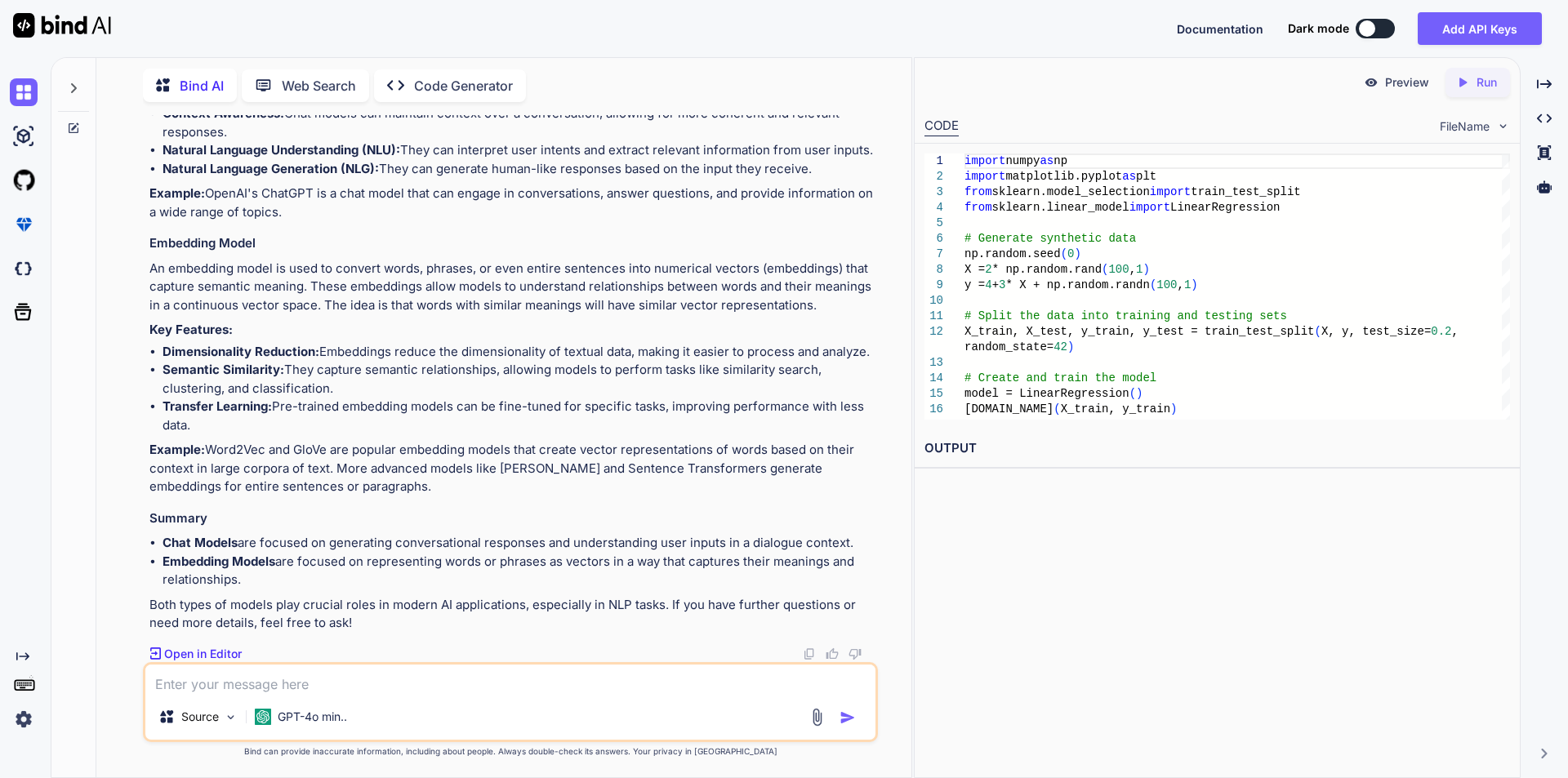
scroll to position [3669, 0]
drag, startPoint x: 240, startPoint y: 539, endPoint x: 854, endPoint y: 547, distance: 614.1
click at [854, 547] on li "Chat Models are focused on generating conversational responses and understandin…" at bounding box center [518, 543] width 712 height 18
copy li "are focused on generating conversational responses and understanding user input…"
drag, startPoint x: 282, startPoint y: 564, endPoint x: 268, endPoint y: 577, distance: 19.1
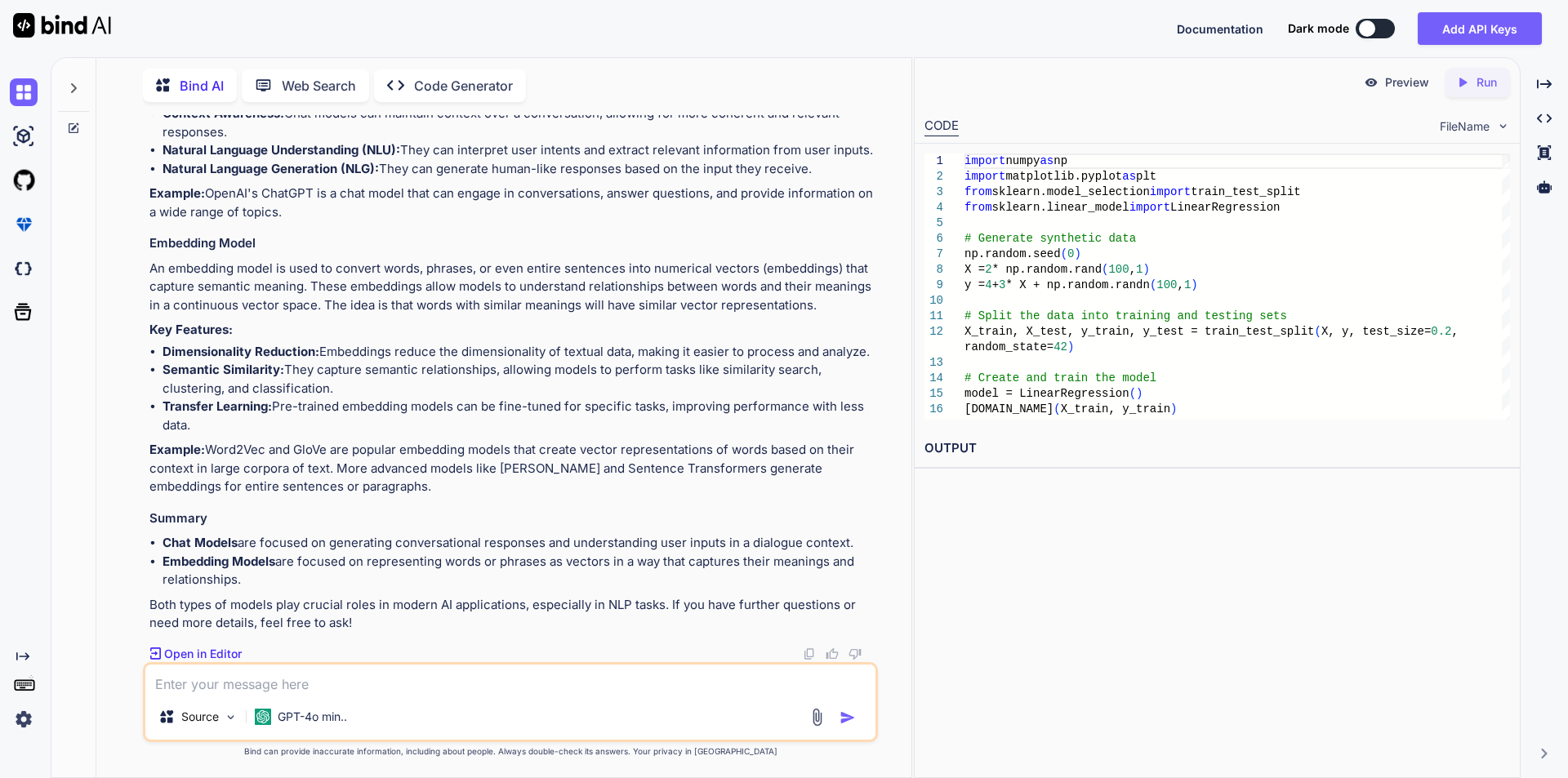
click at [268, 577] on li "Embedding Models are focused on representing words or phrases as vectors in a w…" at bounding box center [518, 571] width 712 height 37
copy li "are focused on representing words or phrases as vectors in a way that captures …"
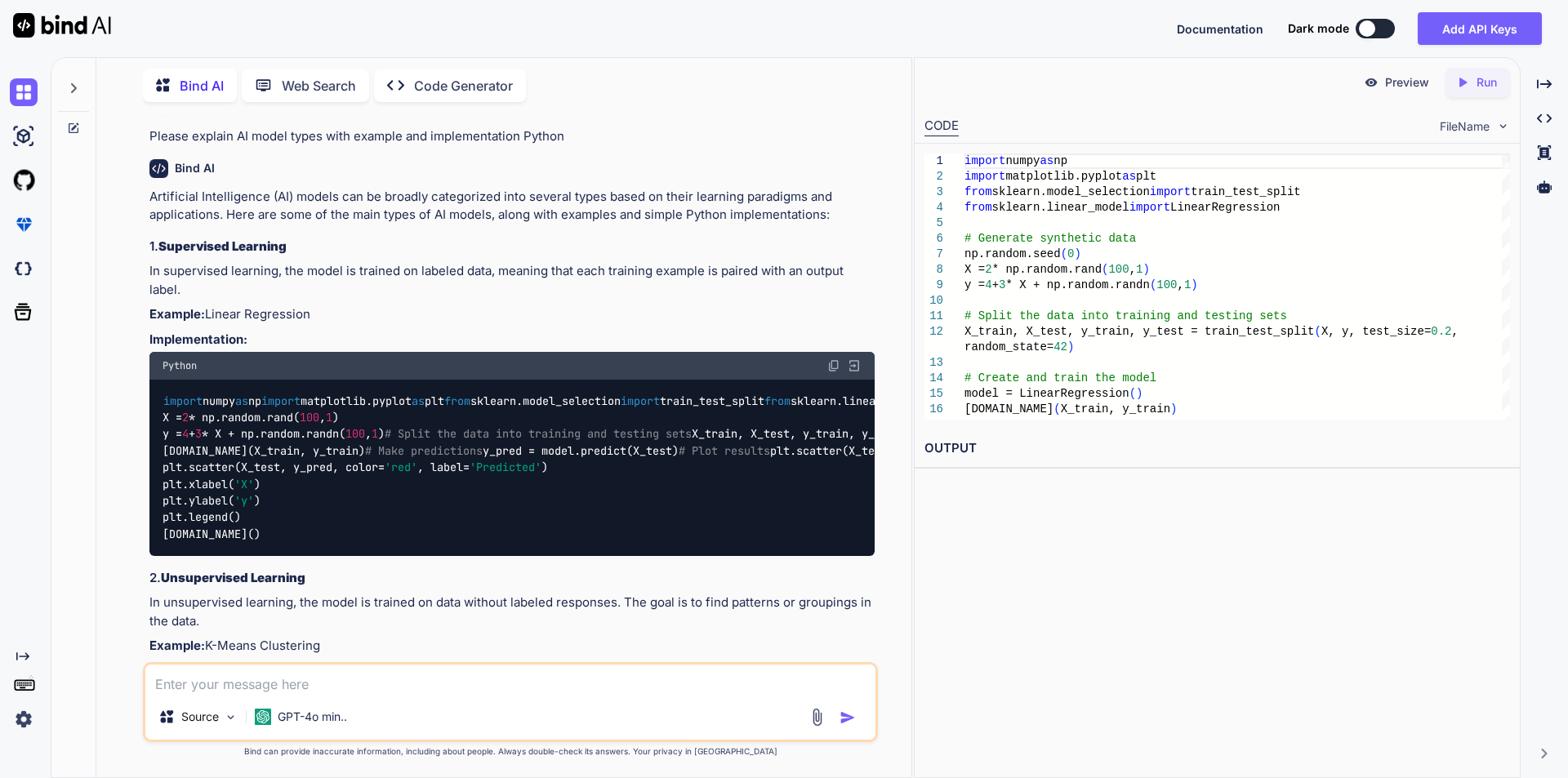
scroll to position [0, 0]
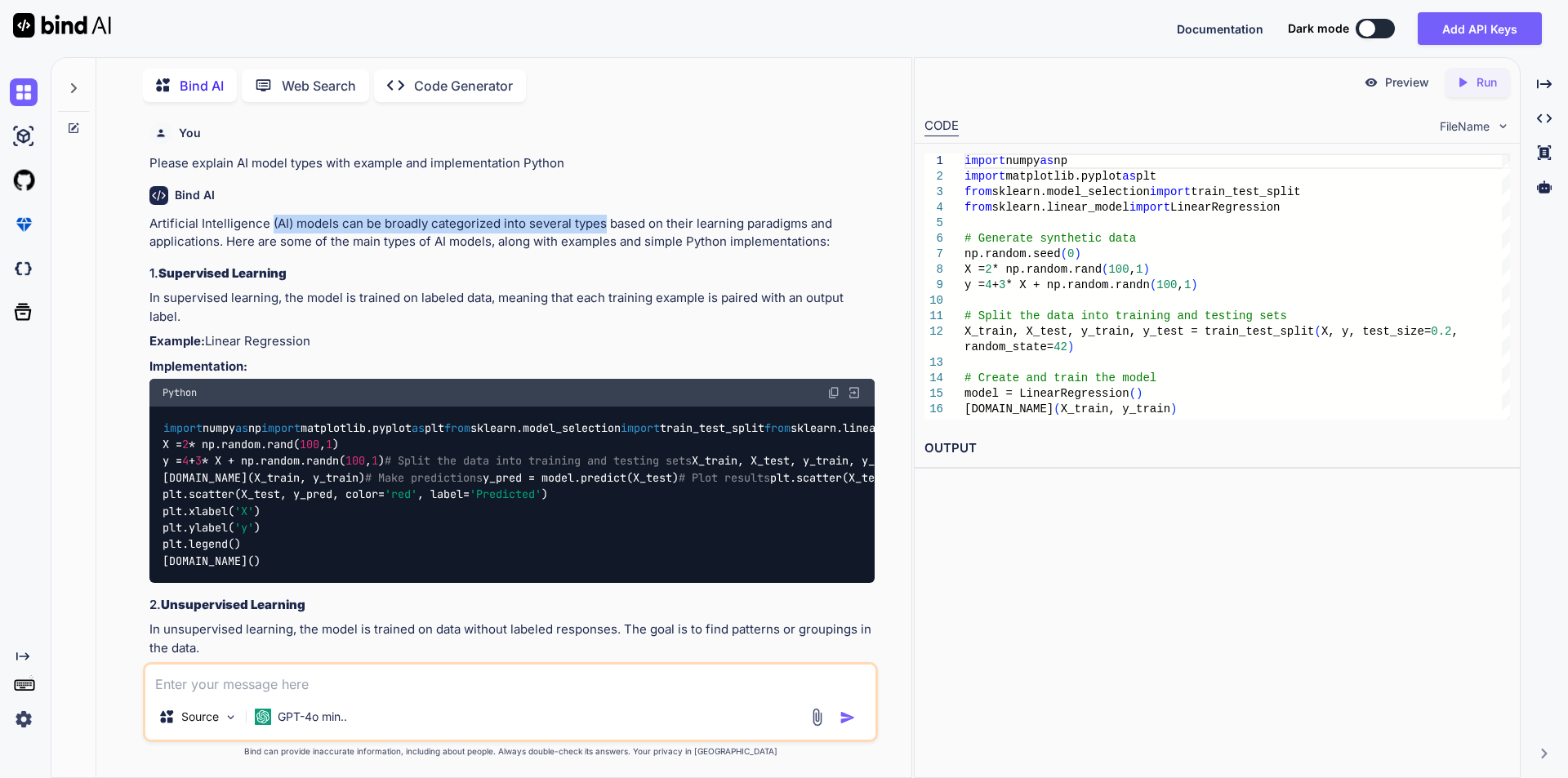
drag, startPoint x: 269, startPoint y: 222, endPoint x: 604, endPoint y: 219, distance: 335.0
click at [604, 219] on p "Artificial Intelligence (AI) models can be broadly categorized into several typ…" at bounding box center [512, 233] width 725 height 37
copy p "(AI) models can be broadly categorized into several types"
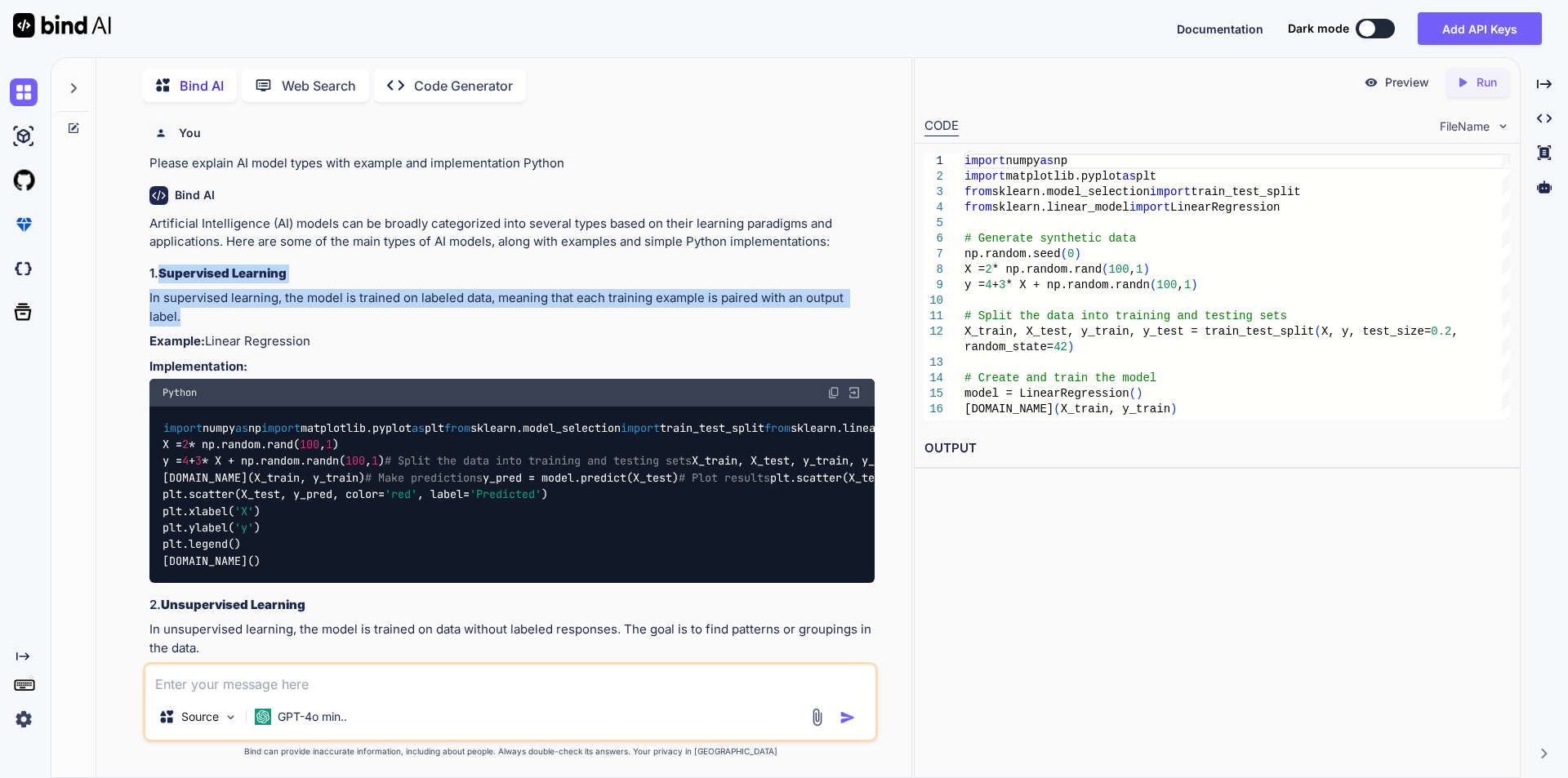
drag, startPoint x: 158, startPoint y: 274, endPoint x: 185, endPoint y: 312, distance: 46.6
click at [182, 281] on h3 "1. Supervised Learning" at bounding box center [512, 274] width 725 height 18
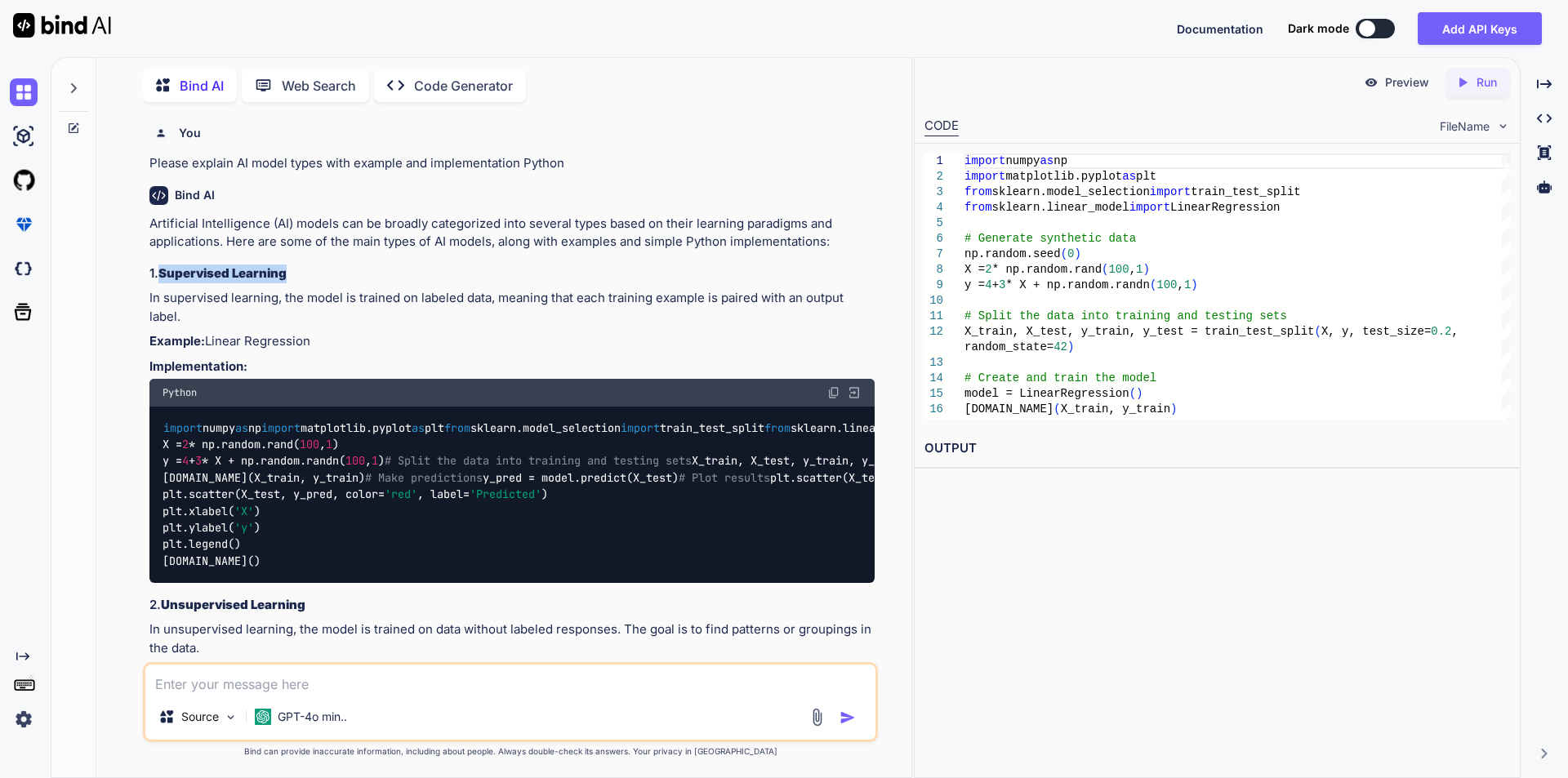
drag, startPoint x: 160, startPoint y: 271, endPoint x: 289, endPoint y: 278, distance: 129.2
click at [289, 278] on h3 "1. Supervised Learning" at bounding box center [512, 274] width 725 height 18
copy strong "Supervised Learning"
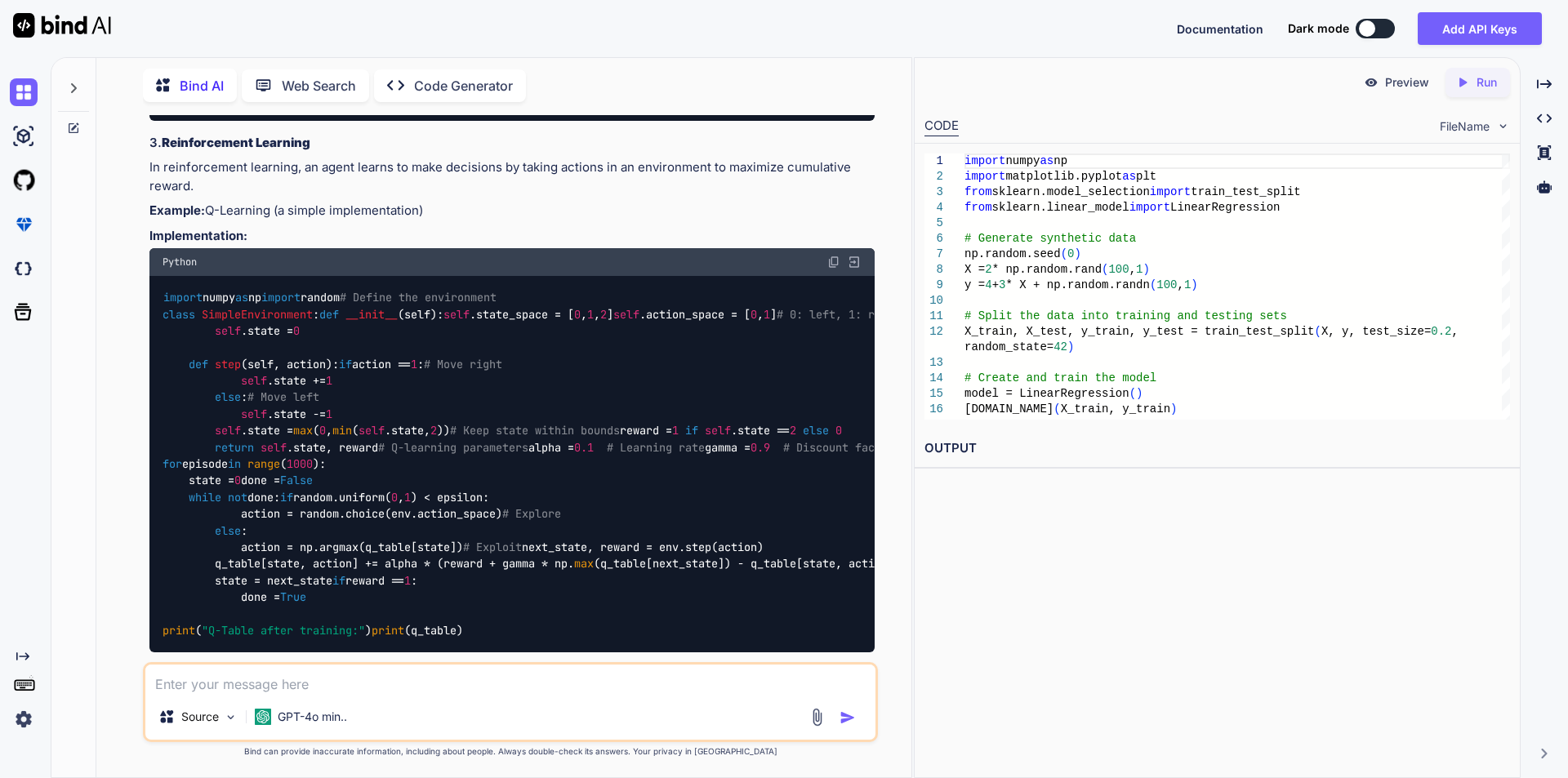
scroll to position [653, 0]
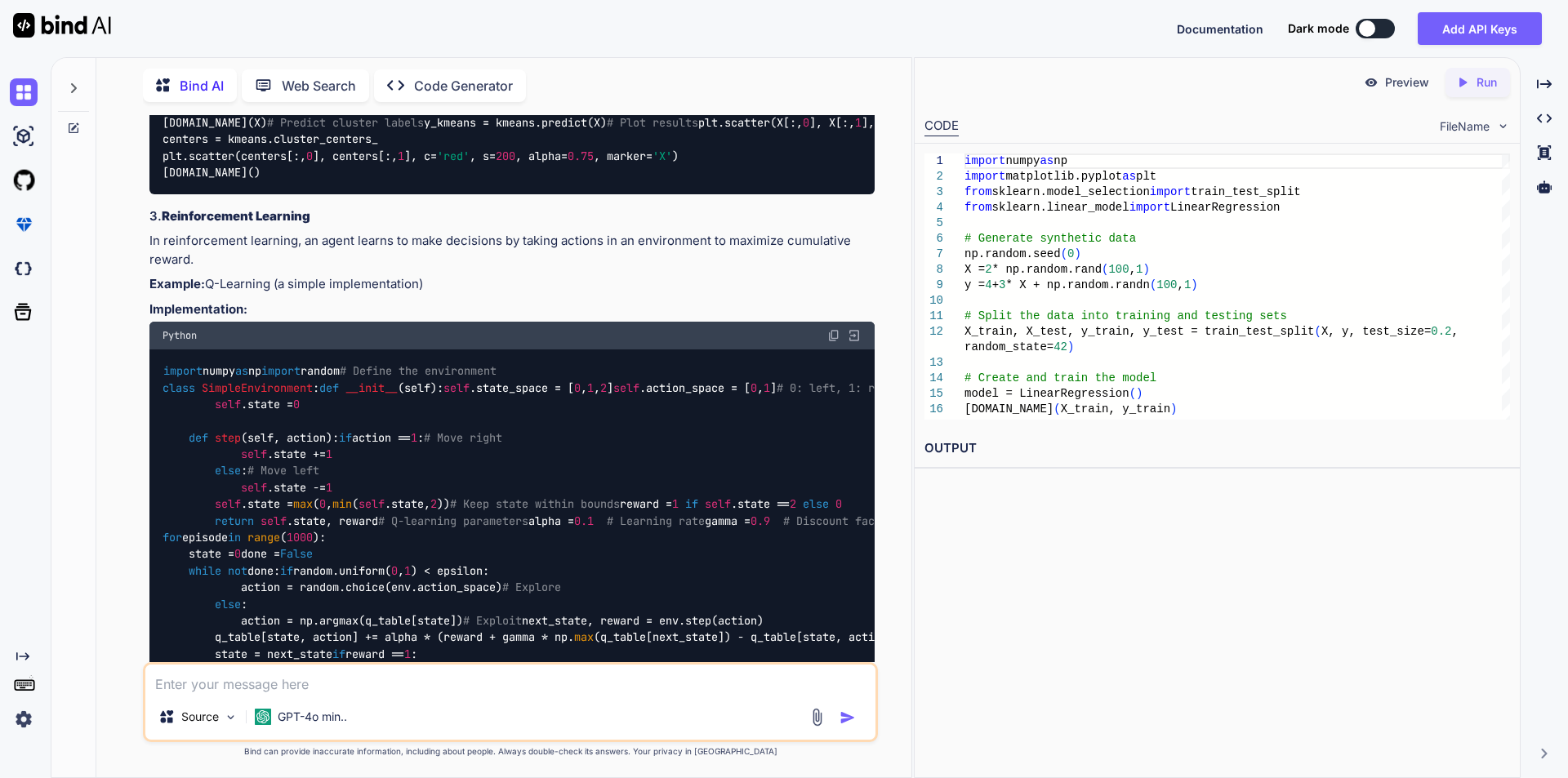
drag, startPoint x: 158, startPoint y: 249, endPoint x: 213, endPoint y: 291, distance: 69.2
click at [213, 291] on div "Artificial Intelligence (AI) models can be broadly categorized into several typ…" at bounding box center [512, 322] width 725 height 1522
drag, startPoint x: 165, startPoint y: 249, endPoint x: 322, endPoint y: 315, distance: 170.3
click at [322, 315] on div "Artificial Intelligence (AI) models can be broadly categorized into several typ…" at bounding box center [512, 322] width 725 height 1522
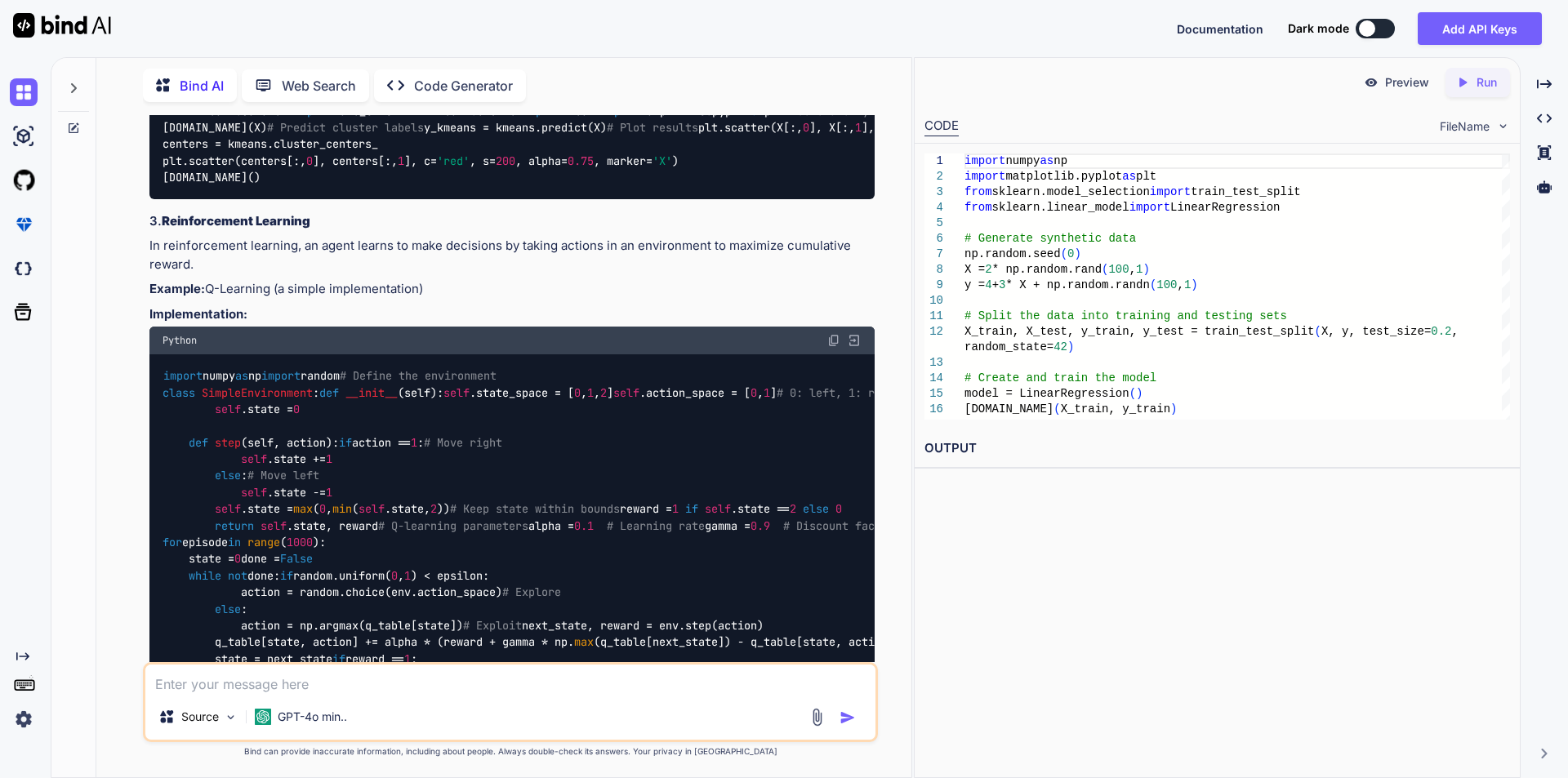
scroll to position [572, 0]
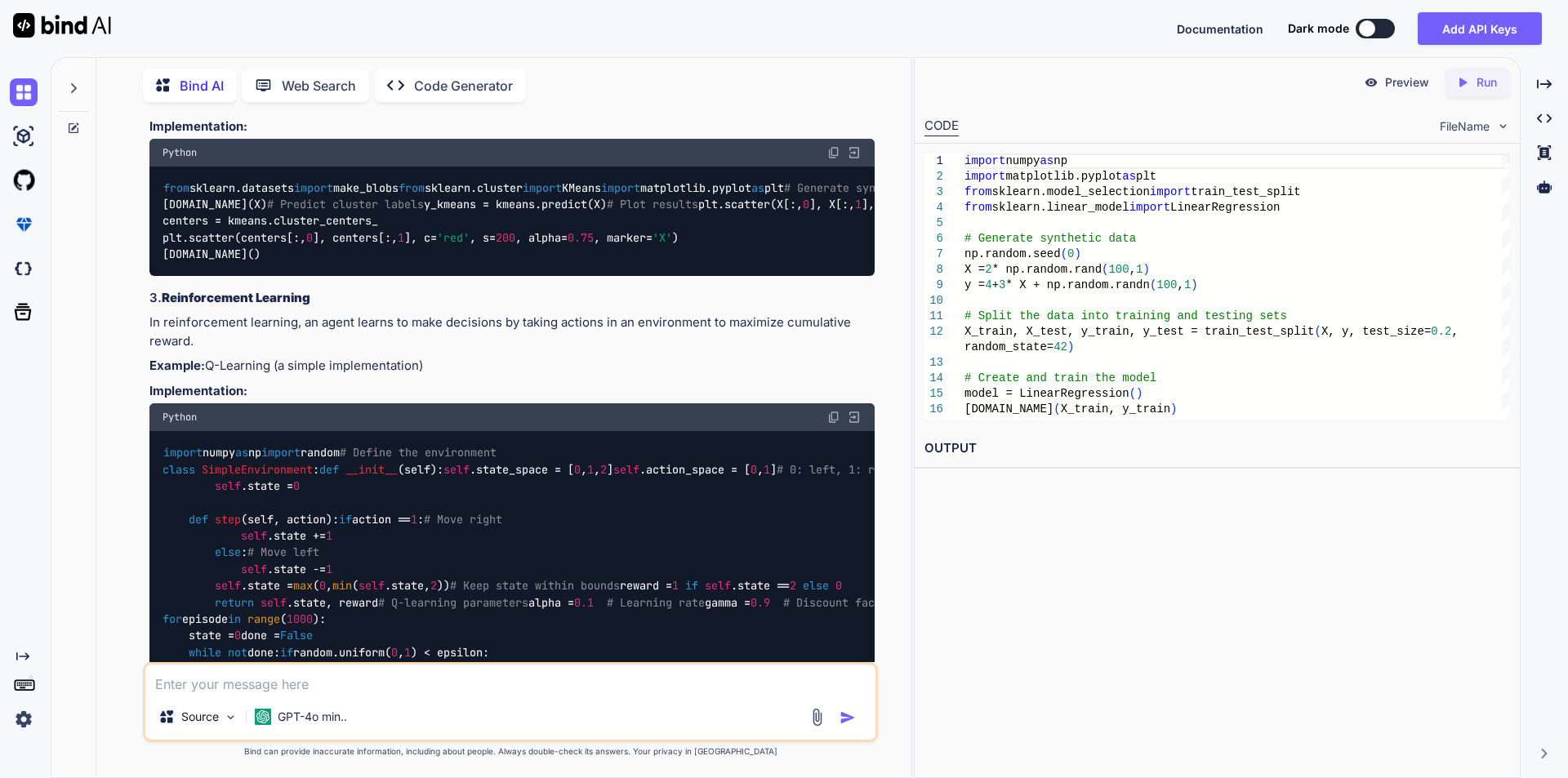
copy div "Unsupervised Learning In unsupervised learning, the model is trained on data wi…"
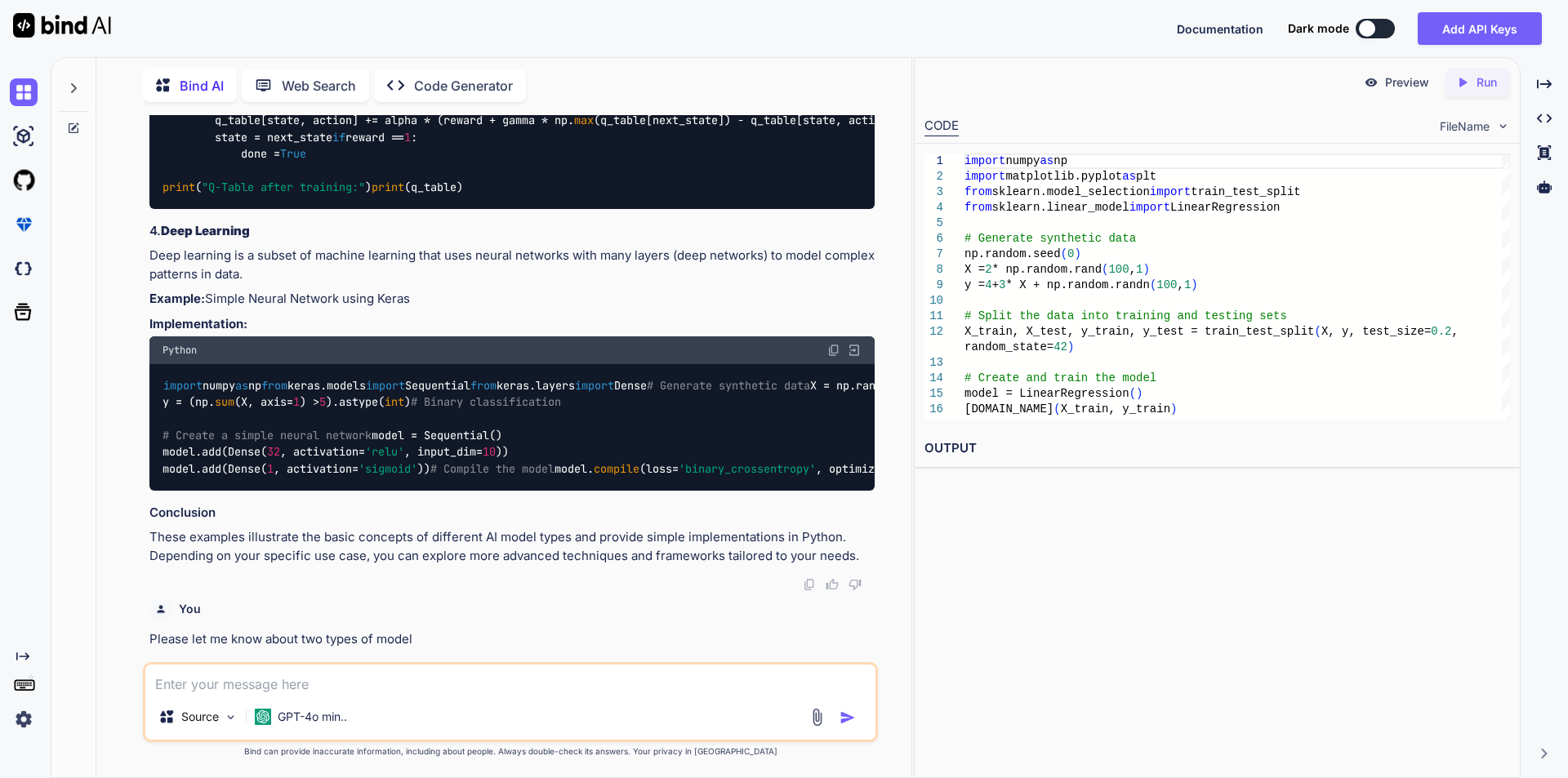
scroll to position [1143, 0]
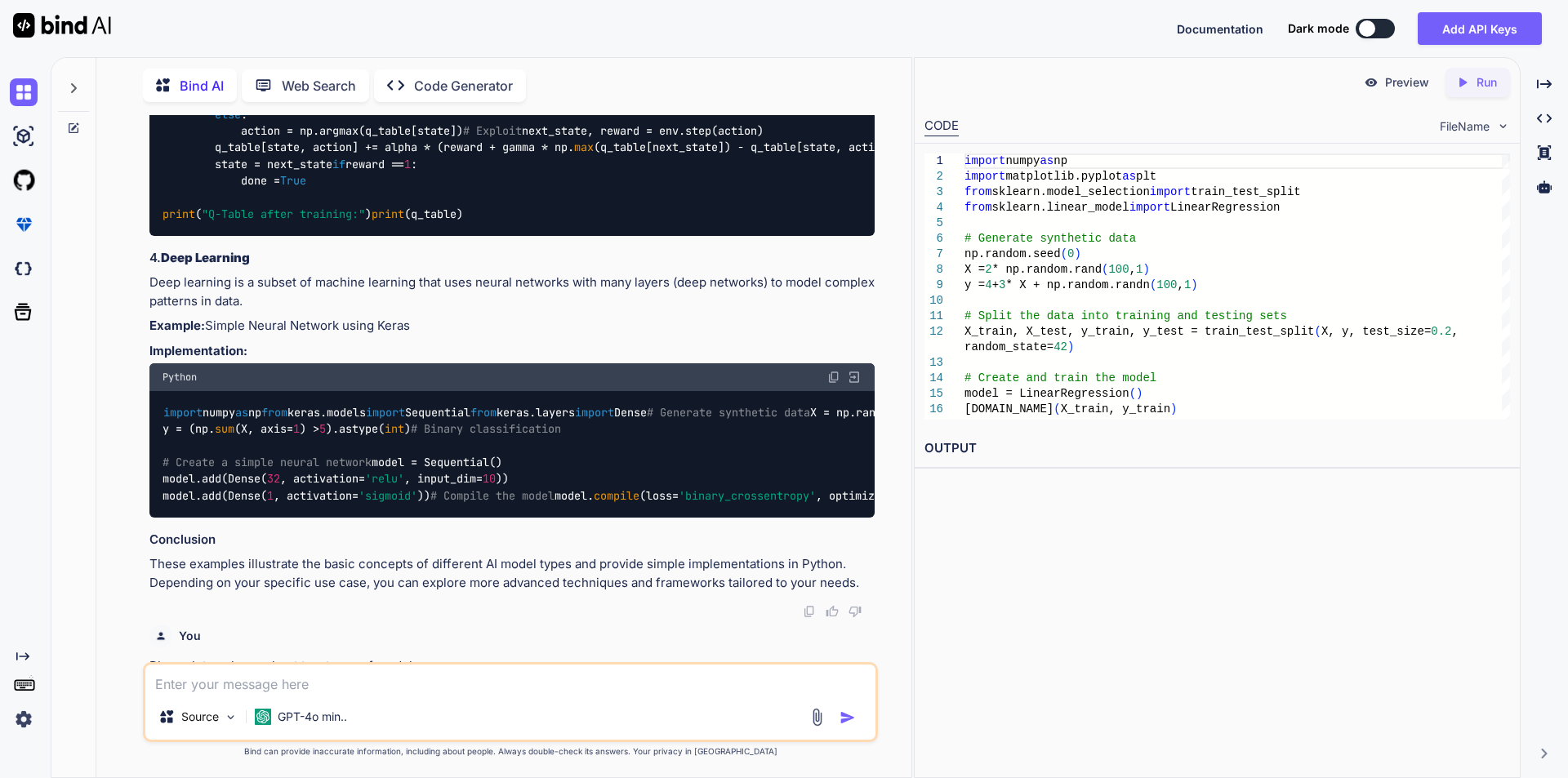
drag, startPoint x: 166, startPoint y: 259, endPoint x: 494, endPoint y: 327, distance: 335.0
drag, startPoint x: 150, startPoint y: 283, endPoint x: 448, endPoint y: 325, distance: 300.9
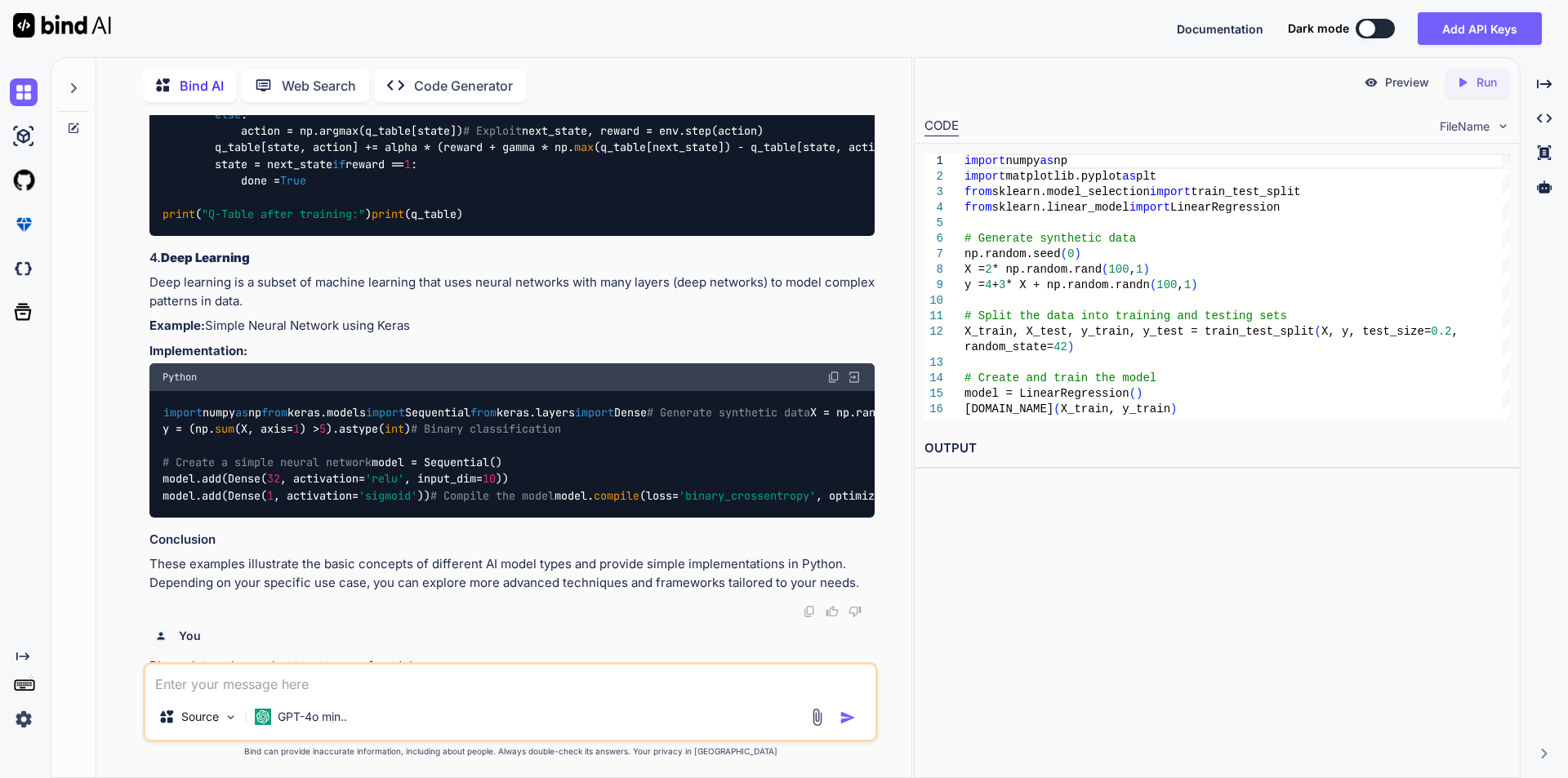
copy div "In reinforcement learning, an agent learns to make decisions by taking actions …"
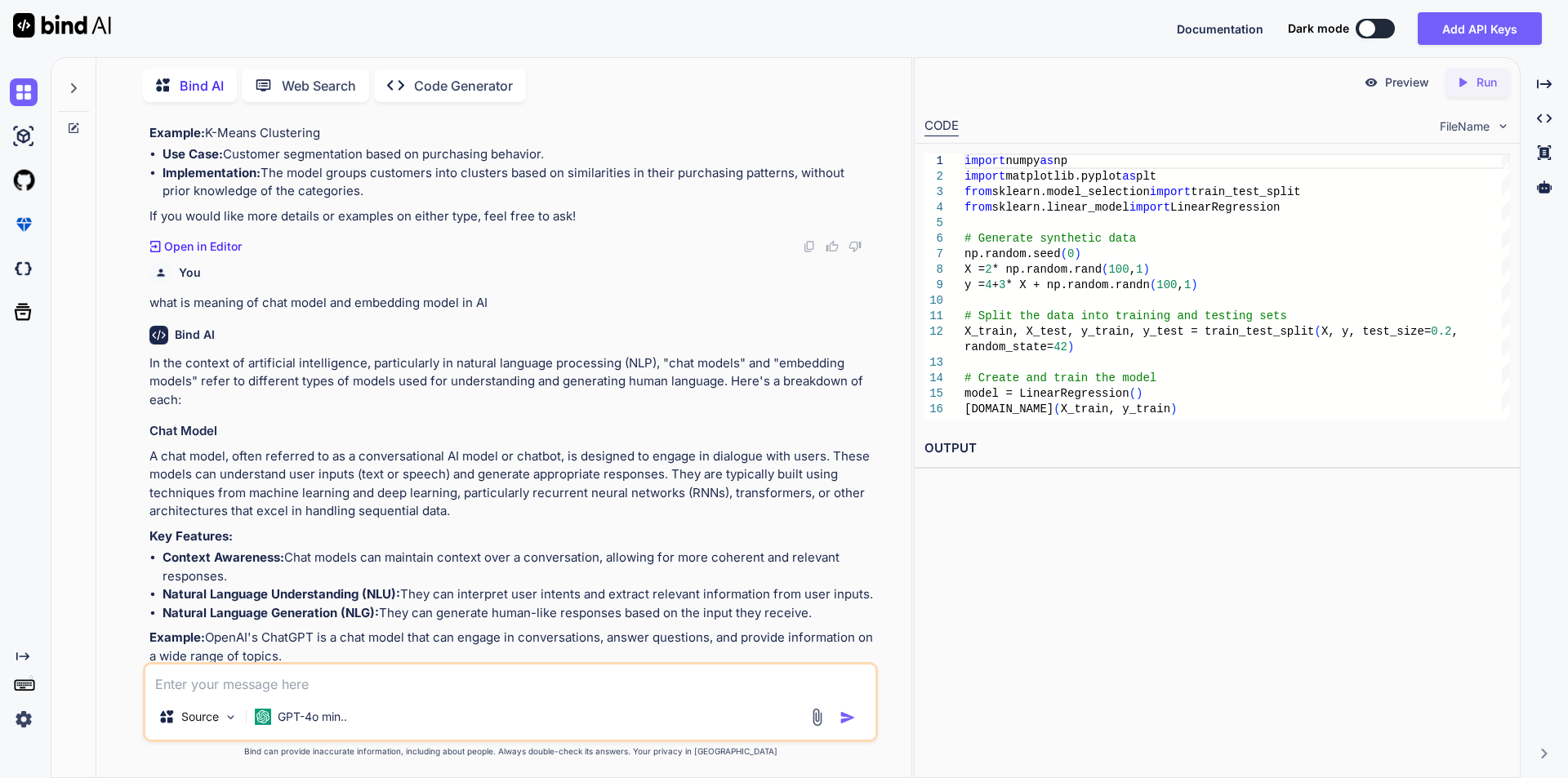
scroll to position [2042, 0]
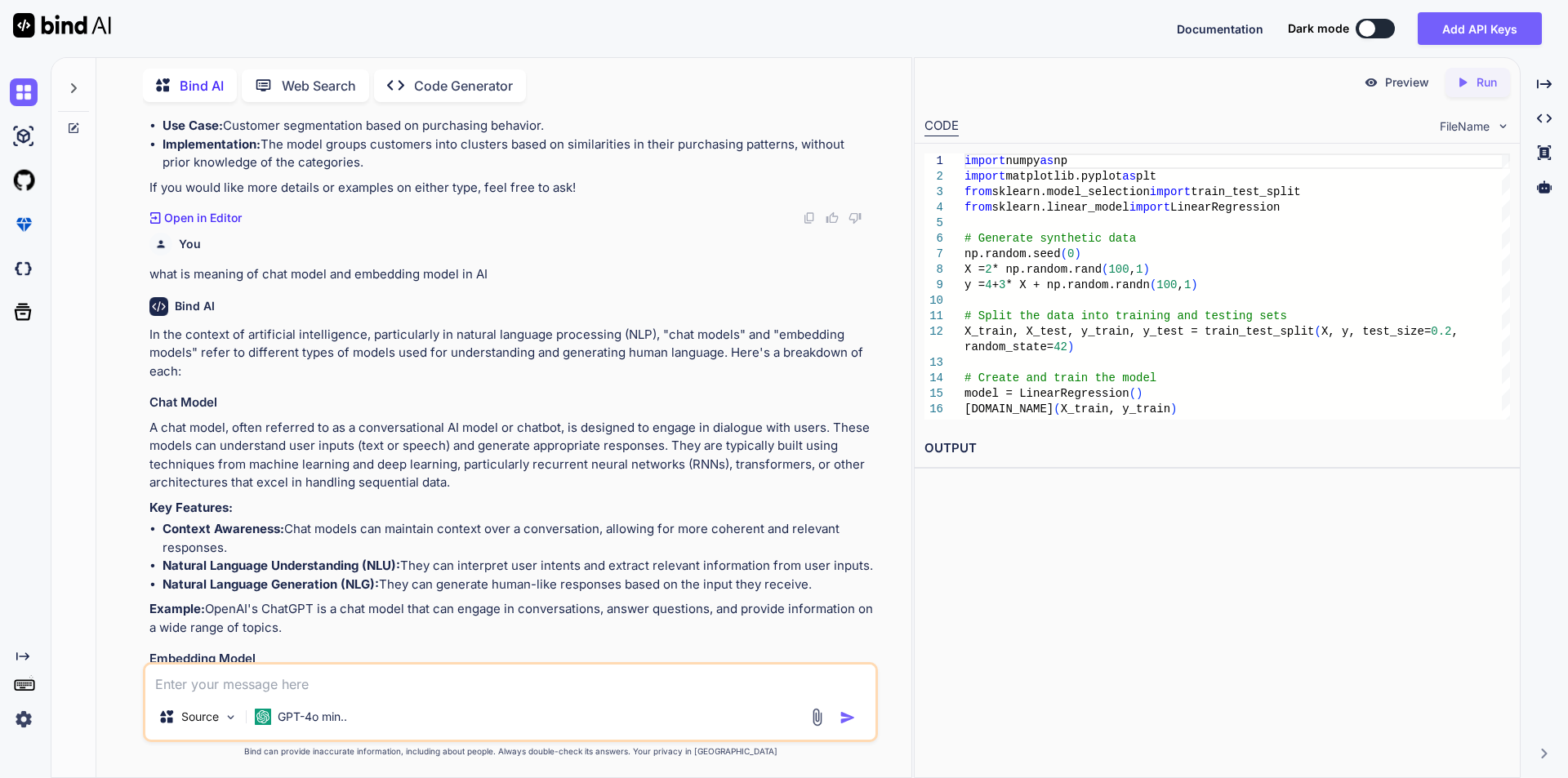
drag, startPoint x: 166, startPoint y: 304, endPoint x: 415, endPoint y: 371, distance: 257.9
copy div "Deep Learning Deep learning is a subset of machine learning that uses neural ne…"
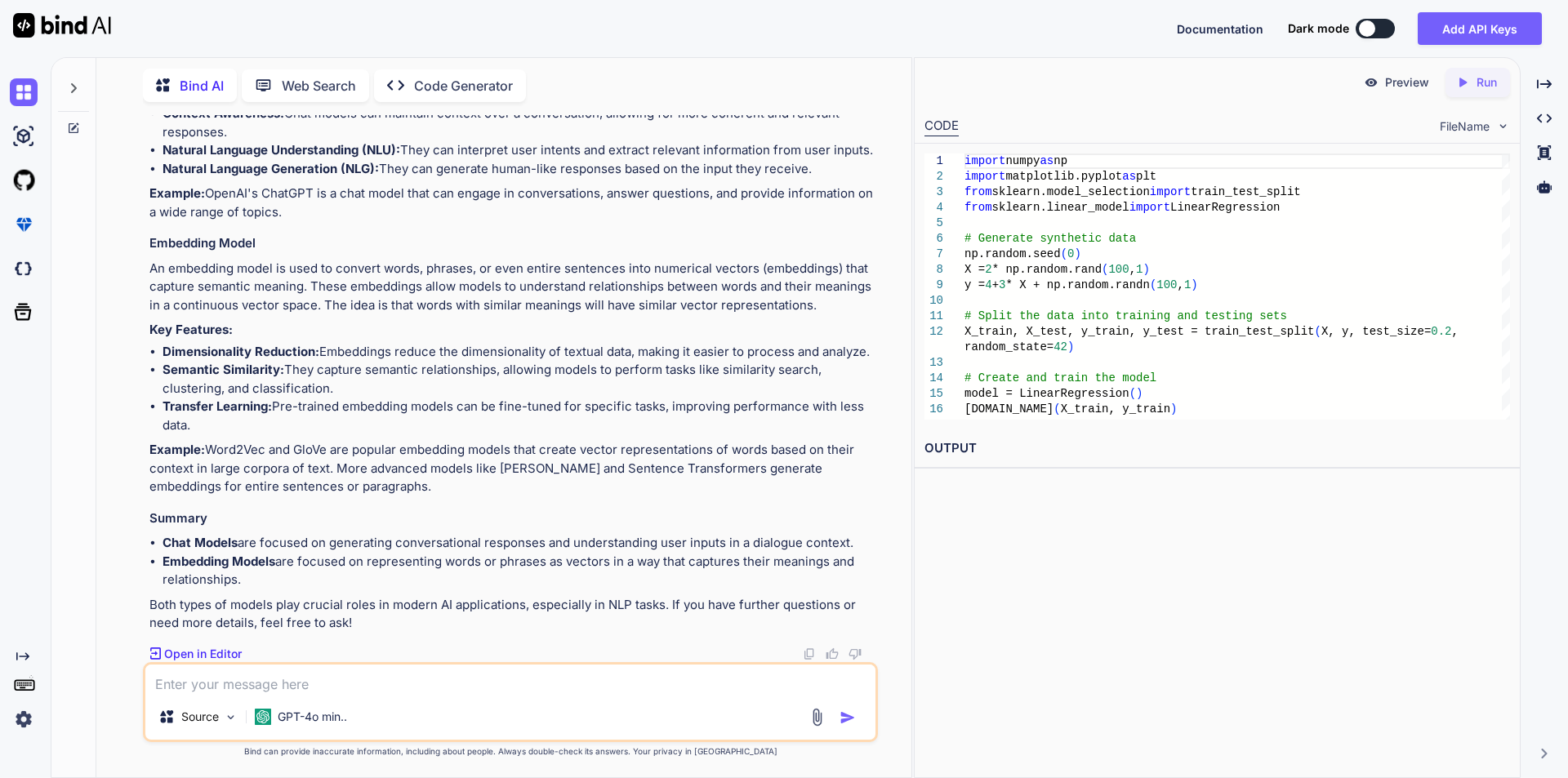
scroll to position [3669, 0]
click at [239, 689] on textarea at bounding box center [510, 679] width 730 height 29
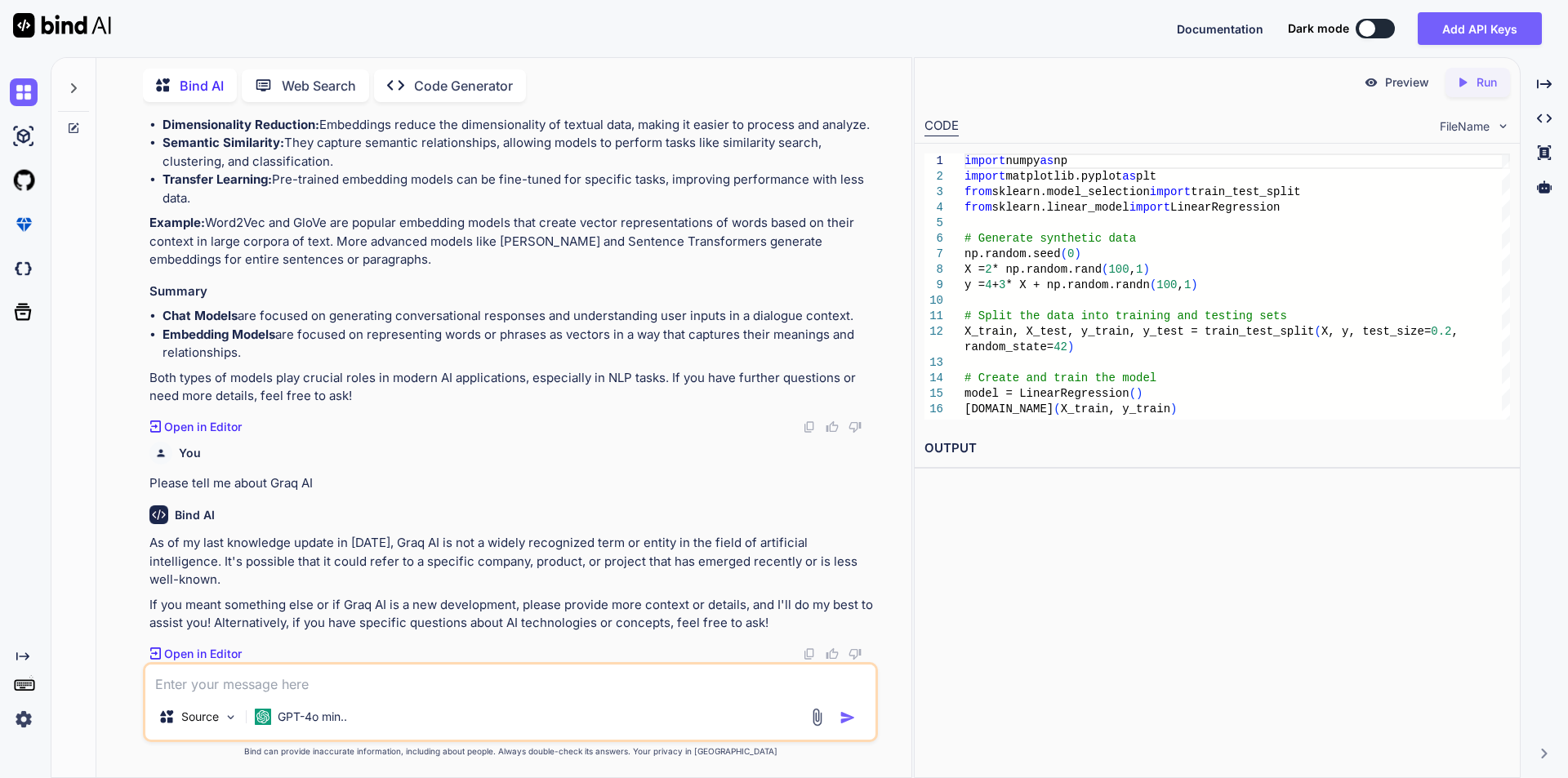
scroll to position [3896, 0]
click at [218, 689] on textarea at bounding box center [510, 679] width 730 height 29
drag, startPoint x: 152, startPoint y: 484, endPoint x: 366, endPoint y: 482, distance: 214.0
click at [366, 482] on p "Please tell me about Graq AI" at bounding box center [512, 483] width 725 height 18
copy p "Please tell me about Graq AI"
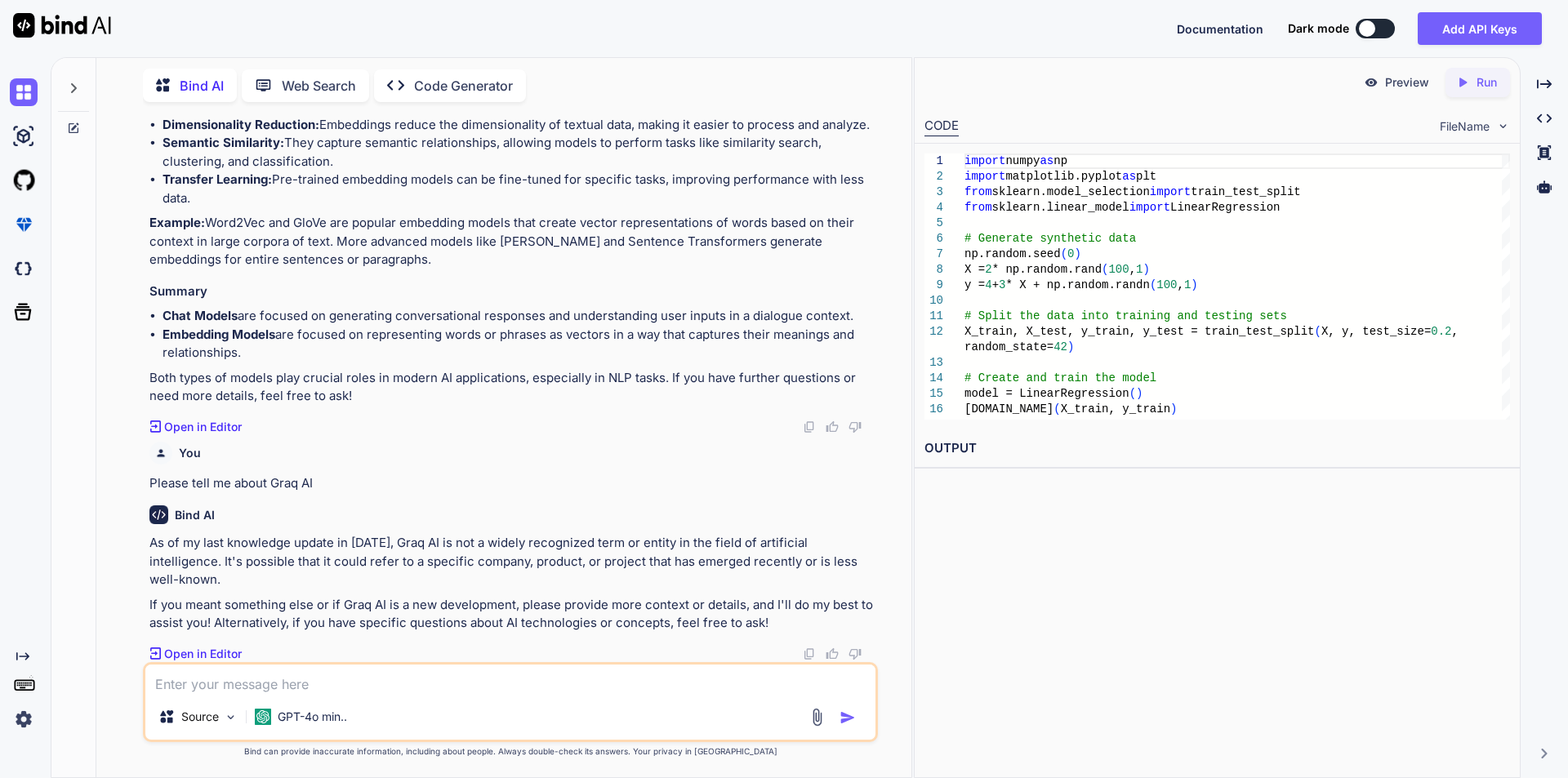
click at [224, 679] on textarea at bounding box center [510, 679] width 730 height 29
paste textarea "Please tell me about Graq AI"
drag, startPoint x: 237, startPoint y: 634, endPoint x: 278, endPoint y: 683, distance: 63.9
click at [237, 635] on div "Bind AI As of my last knowledge update in [DATE], Graq AI is not a widely recog…" at bounding box center [512, 577] width 725 height 170
click at [304, 681] on textarea "Please tell me about Graq AI" at bounding box center [510, 679] width 730 height 29
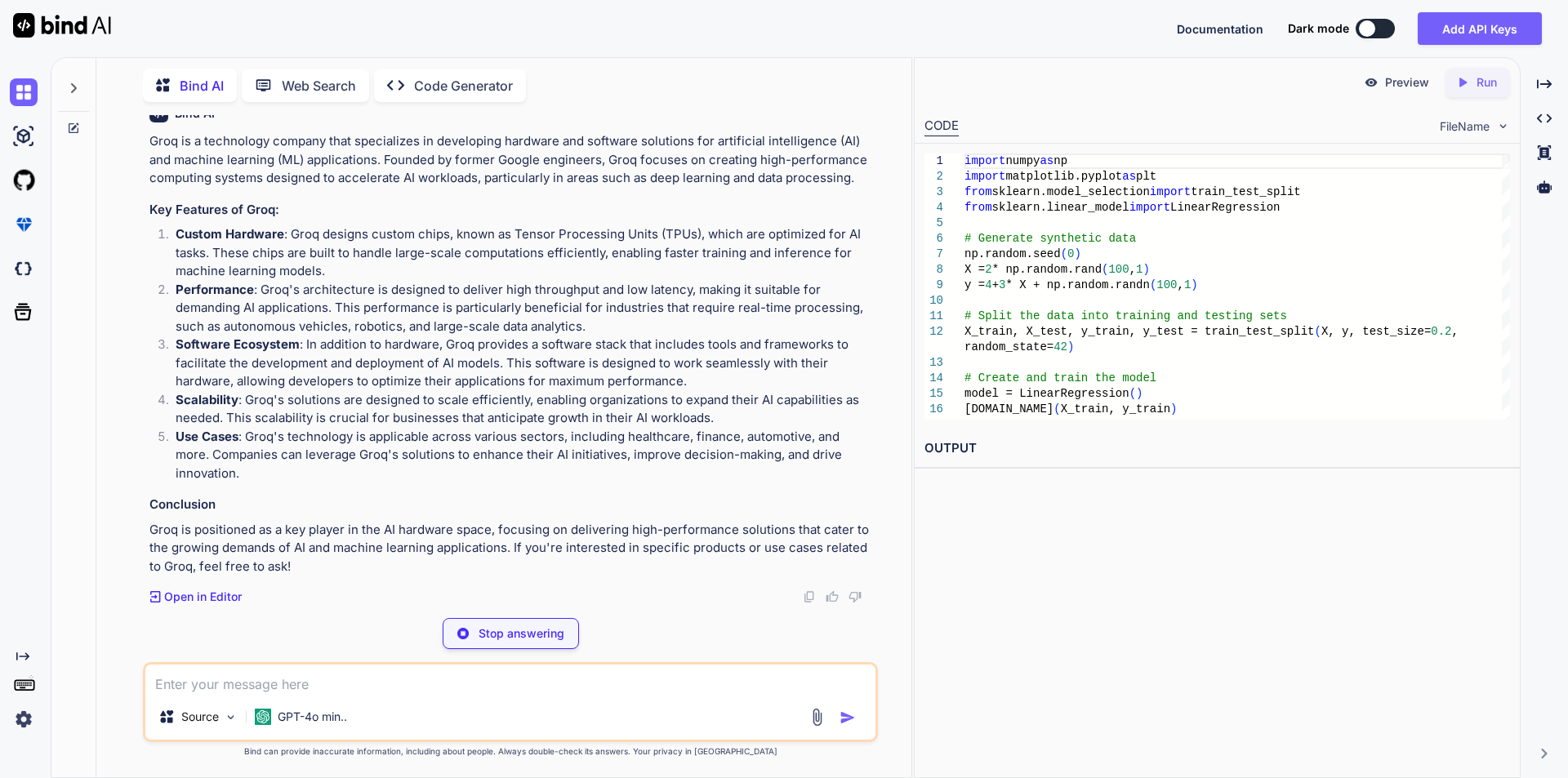
scroll to position [4450, 0]
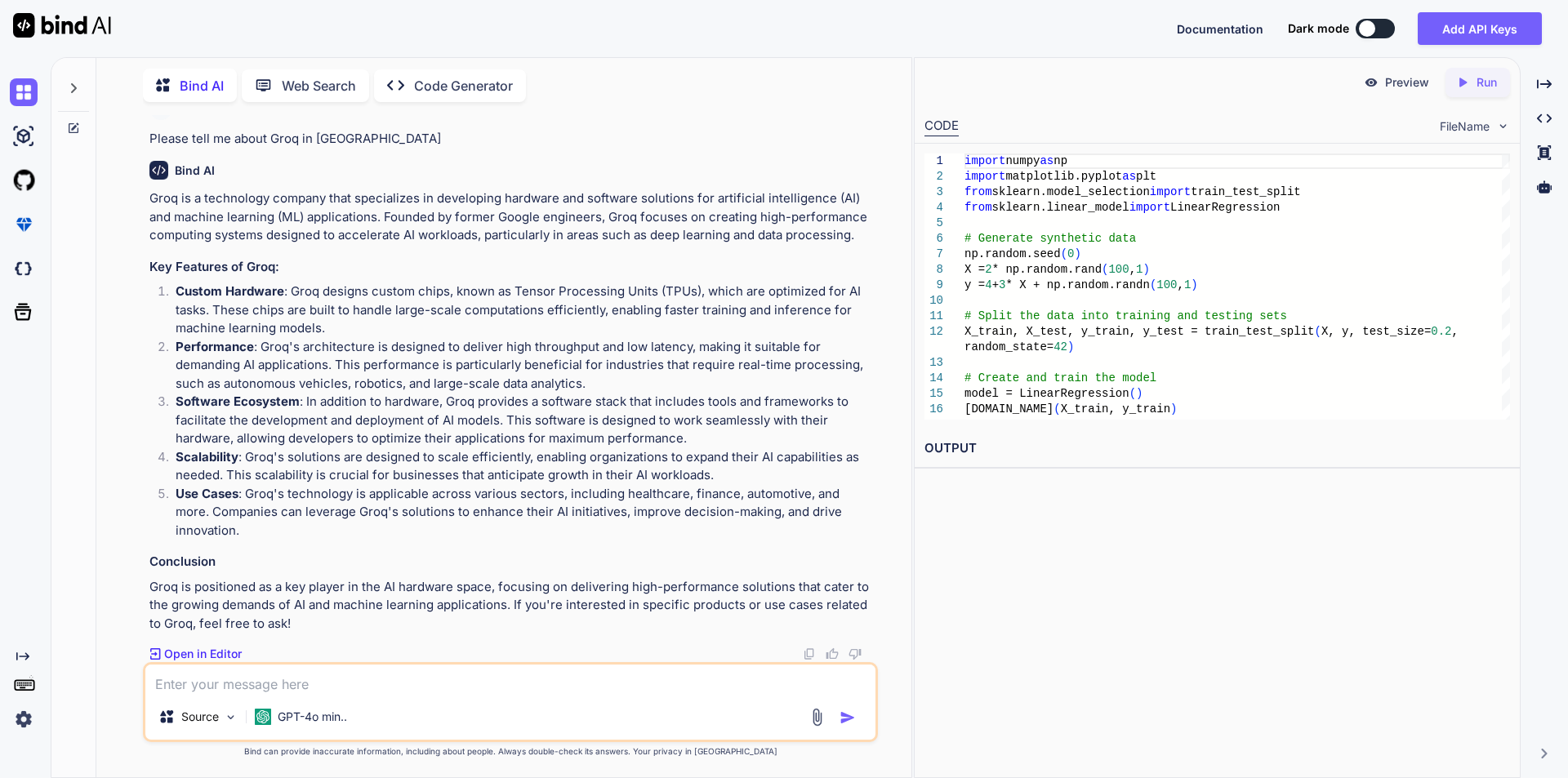
click at [254, 682] on textarea at bounding box center [510, 679] width 730 height 29
paste textarea "Please tell me about Graq AI"
drag, startPoint x: 286, startPoint y: 686, endPoint x: 399, endPoint y: 691, distance: 113.1
click at [399, 691] on textarea "Please tell me about Graq AI" at bounding box center [510, 679] width 730 height 29
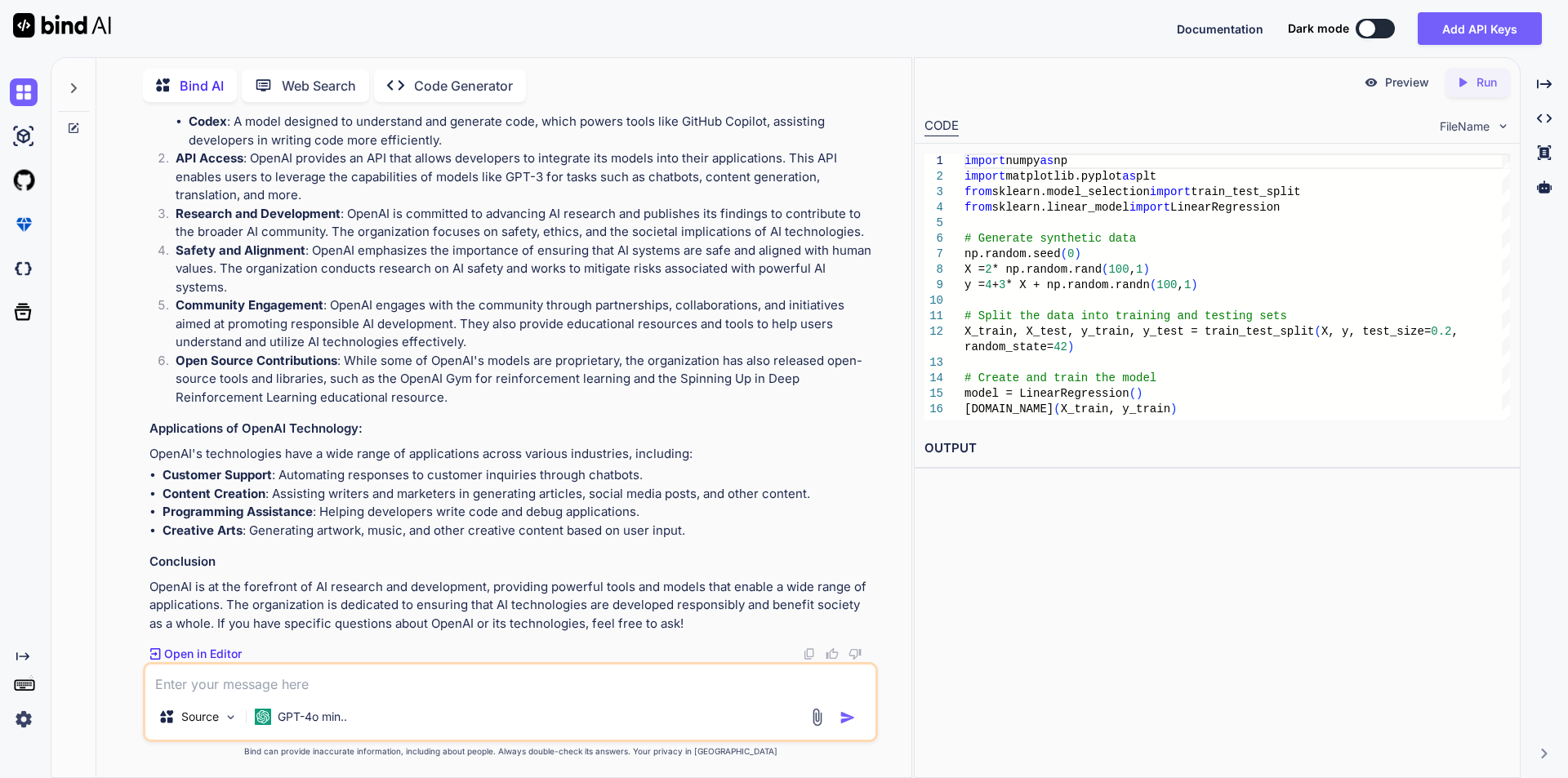
scroll to position [4957, 0]
drag, startPoint x: 150, startPoint y: 202, endPoint x: 421, endPoint y: 202, distance: 271.0
copy p "Please tell me about Open AI platfomr"
click at [257, 686] on textarea at bounding box center [510, 679] width 730 height 29
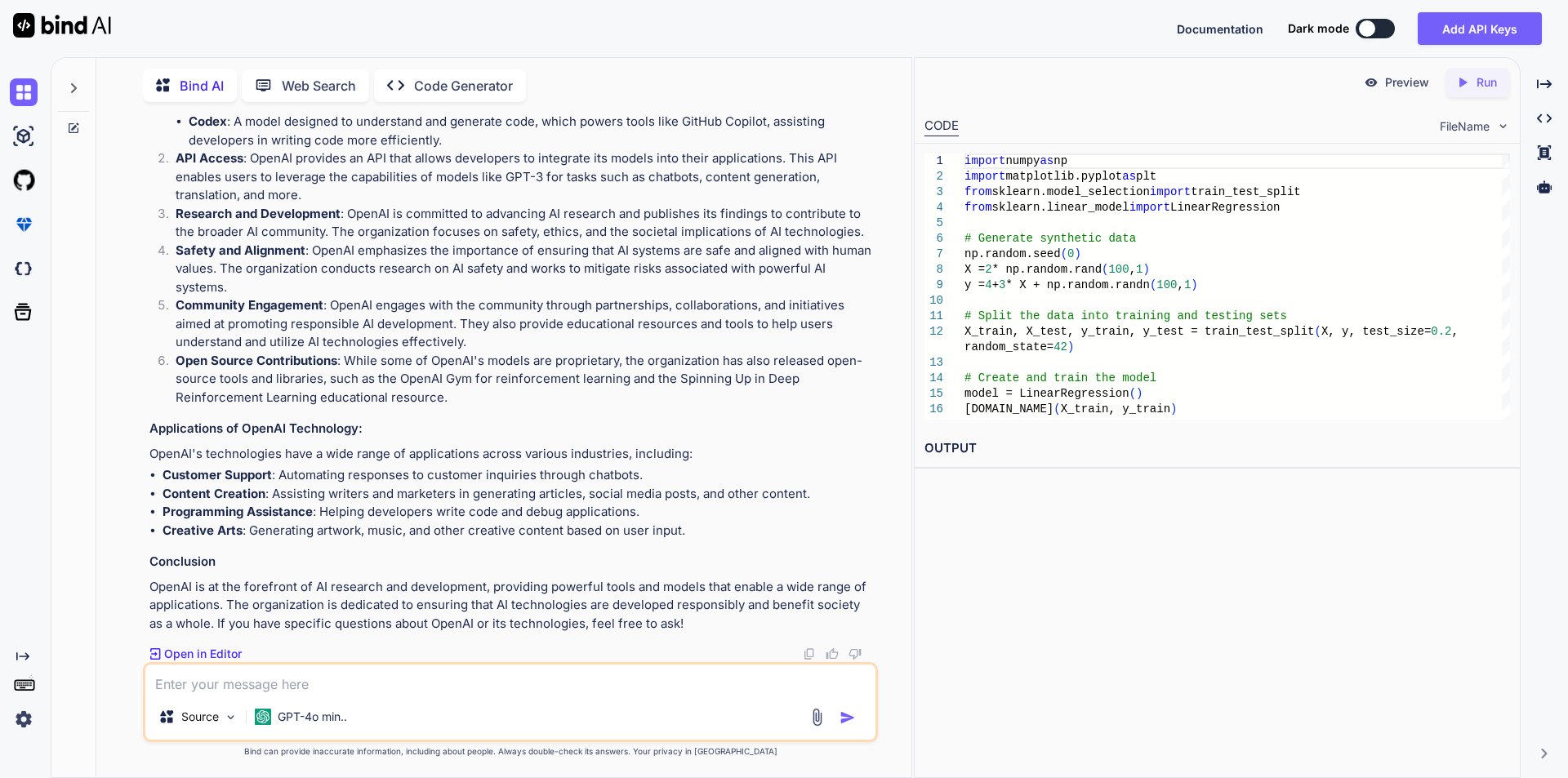
paste textarea "Please tell me about Open AI platfomr"
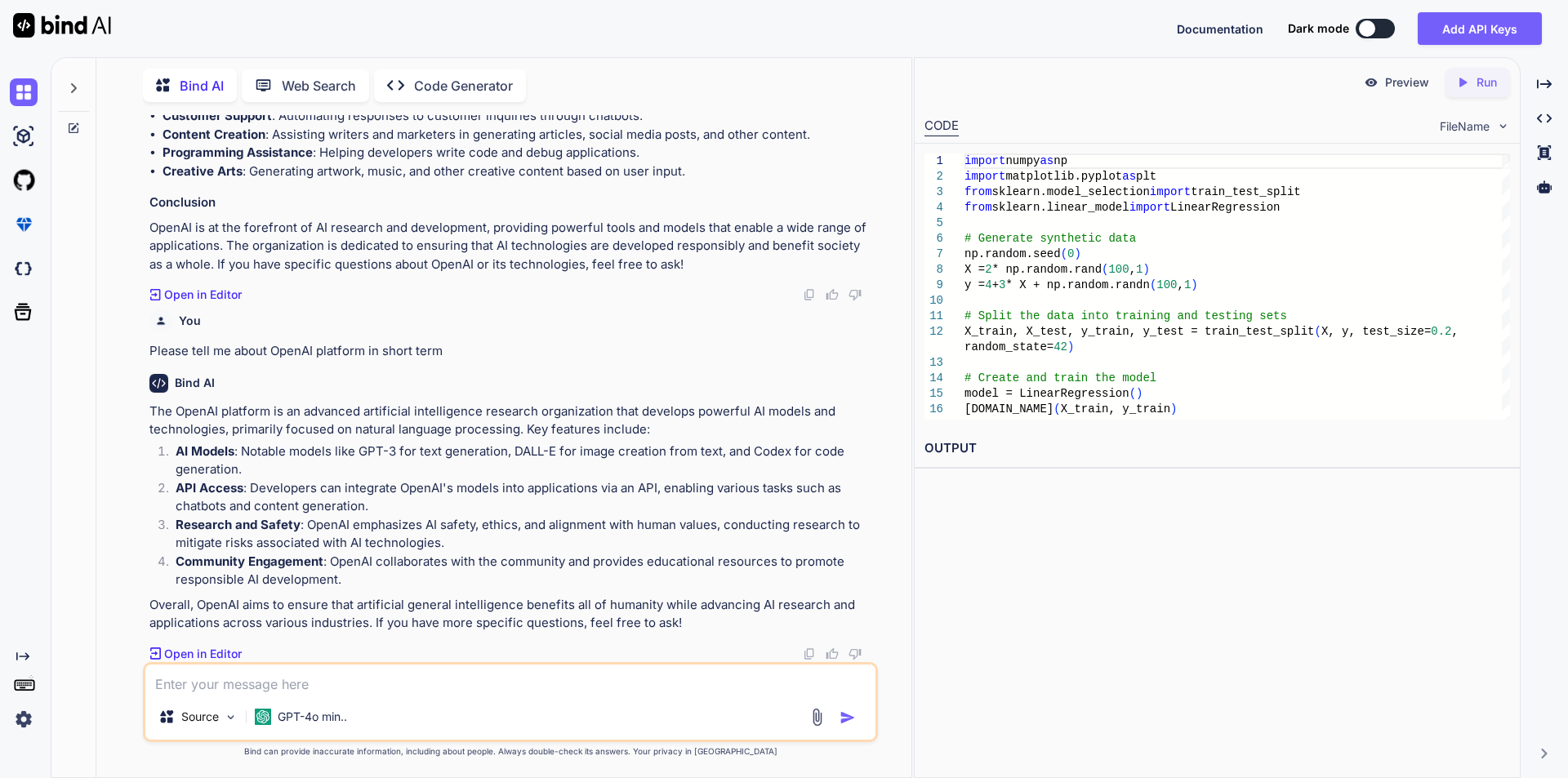
scroll to position [5642, 0]
click at [252, 680] on textarea at bounding box center [510, 679] width 730 height 29
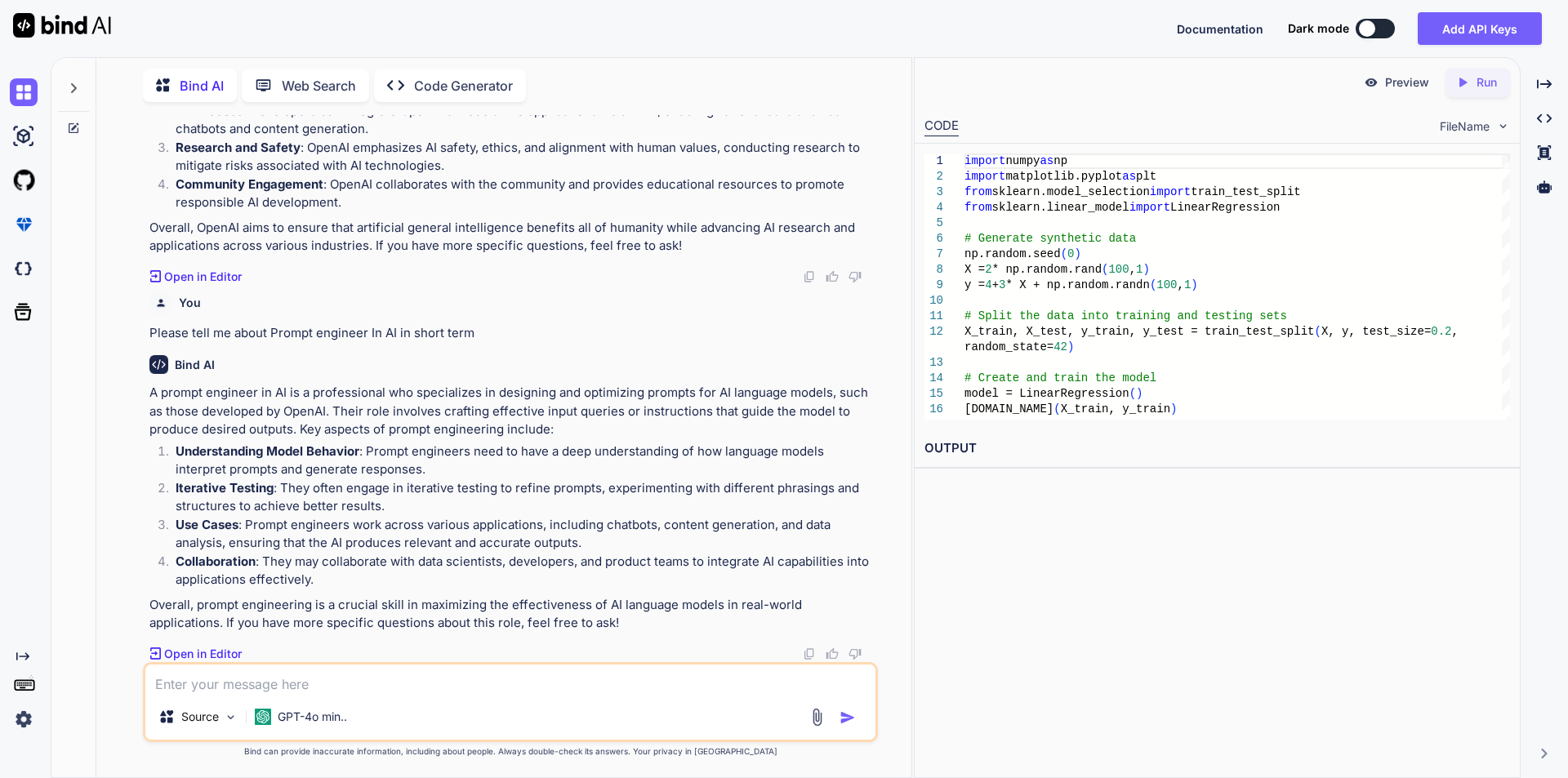
scroll to position [6020, 0]
click at [501, 691] on textarea "About a few short prompts and zero short prompting" at bounding box center [510, 679] width 730 height 29
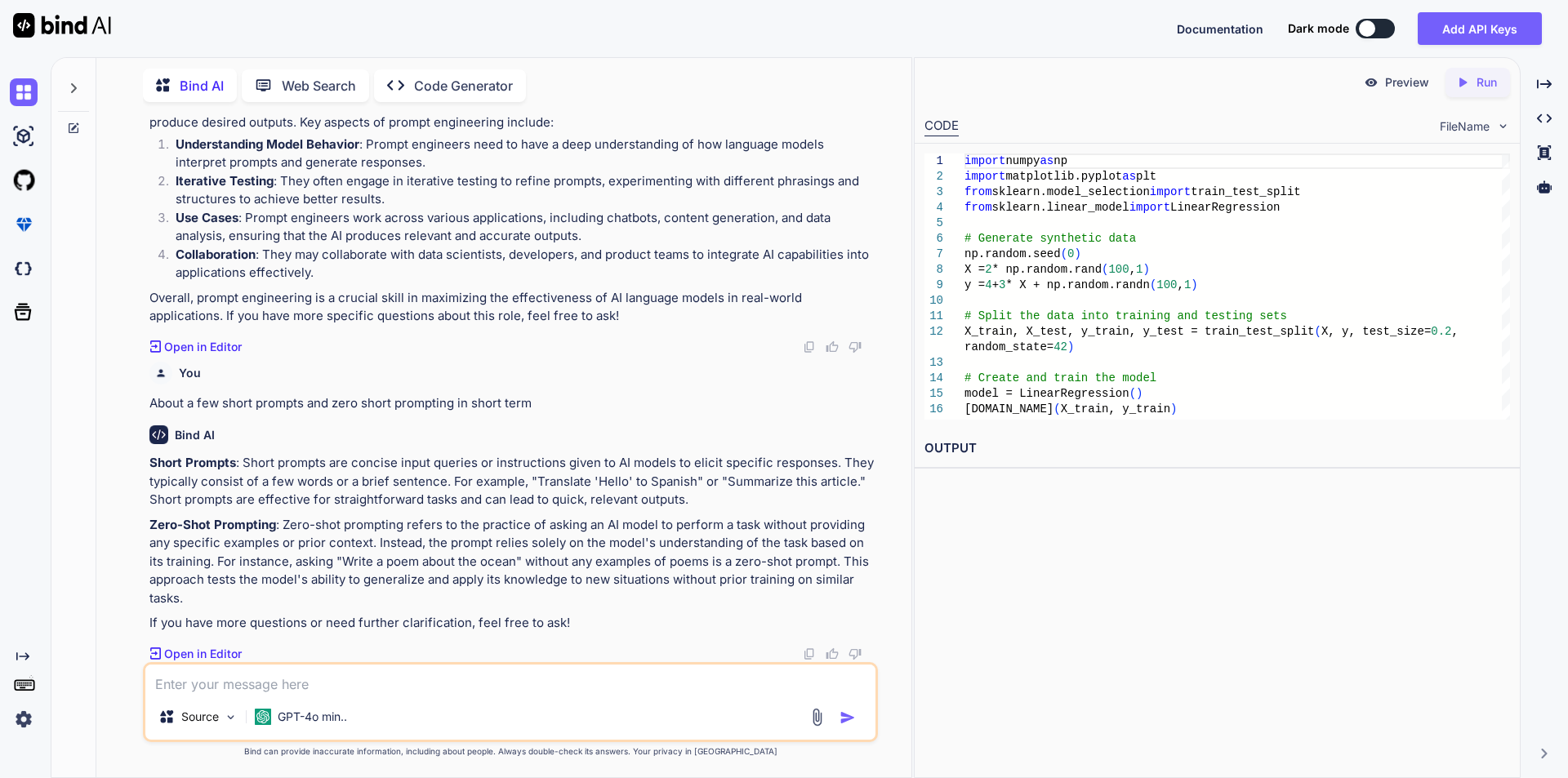
scroll to position [6000, 0]
drag, startPoint x: 272, startPoint y: 351, endPoint x: 367, endPoint y: 355, distance: 95.1
click at [367, 36] on p "Please tell me about Prompt engineer In AI in short term" at bounding box center [512, 26] width 725 height 18
drag, startPoint x: 148, startPoint y: 332, endPoint x: 295, endPoint y: 372, distance: 152.3
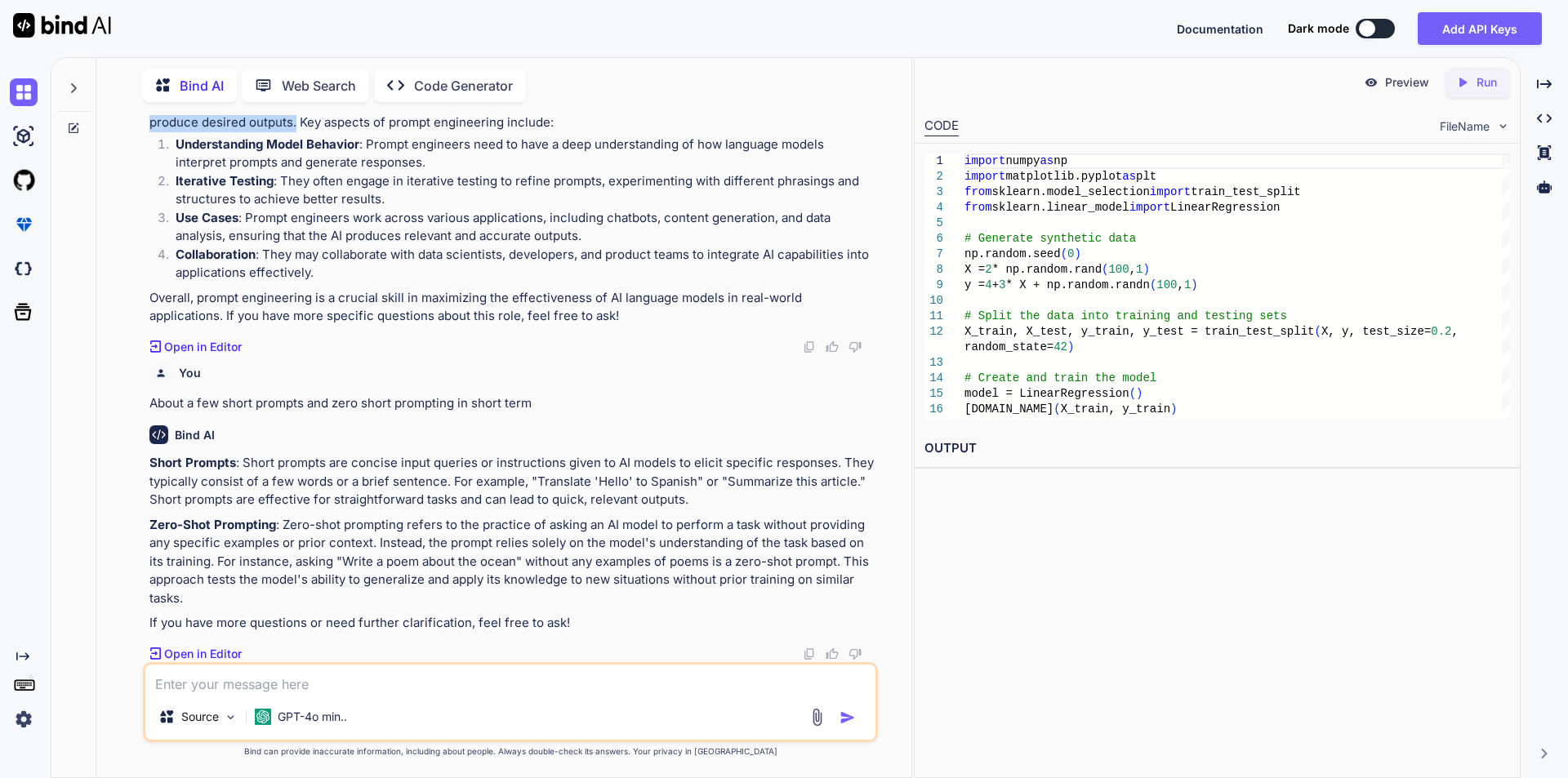
click at [295, 372] on div "You Please explain AI model types with example and implementation Python Bind A…" at bounding box center [512, 389] width 732 height 547
click at [294, 209] on p "Iterative Testing : They often engage in iterative testing to refine prompts, e…" at bounding box center [525, 191] width 699 height 37
click at [247, 246] on p "Use Cases : Prompt engineers work across various applications, including chatbo…" at bounding box center [525, 228] width 699 height 37
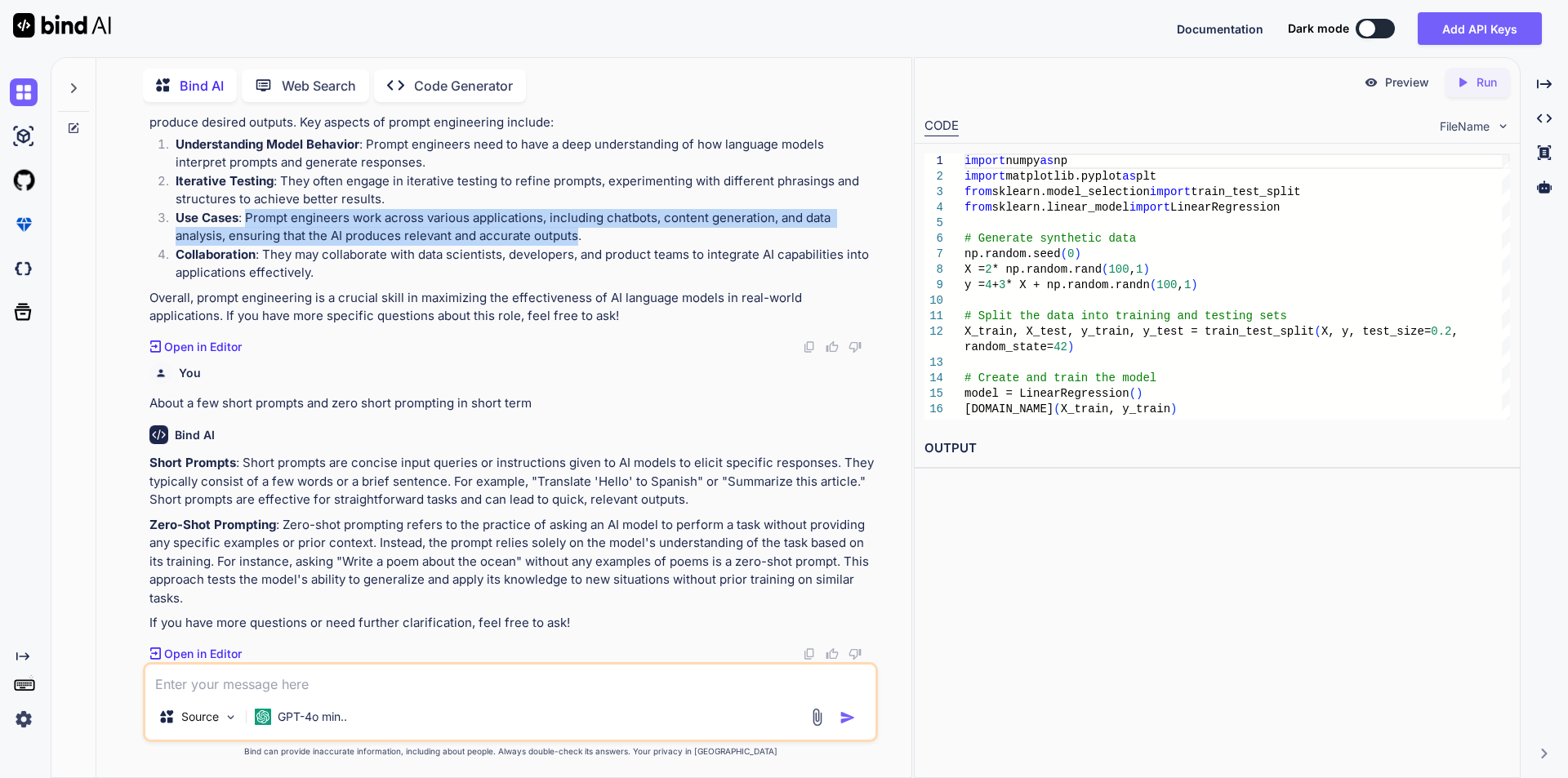
drag, startPoint x: 245, startPoint y: 378, endPoint x: 578, endPoint y: 403, distance: 333.9
click at [578, 246] on p "Use Cases : Prompt engineers work across various applications, including chatbo…" at bounding box center [525, 228] width 699 height 37
click at [425, 246] on p "Use Cases : Prompt engineers work across various applications, including chatbo…" at bounding box center [525, 228] width 699 height 37
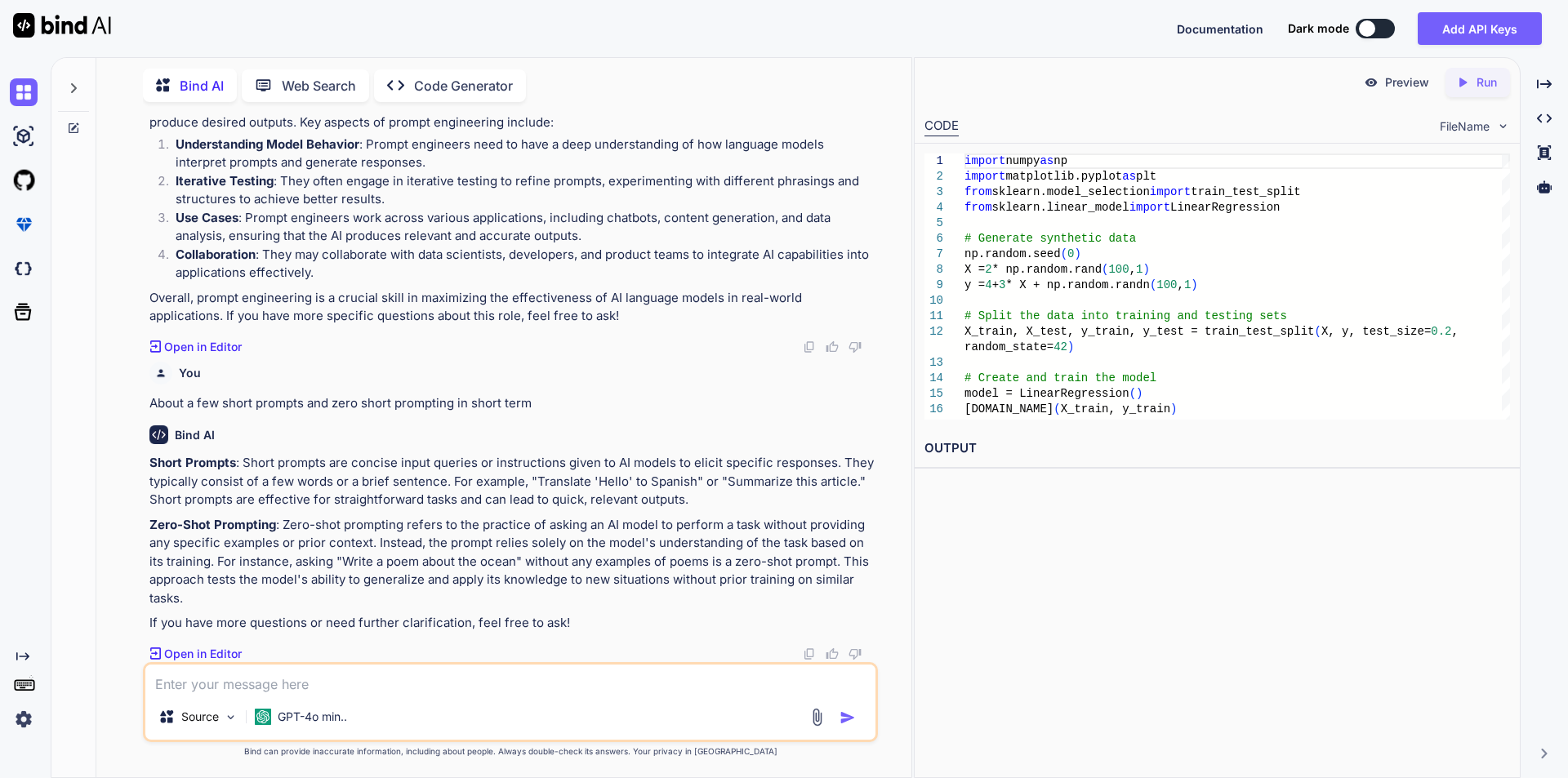
scroll to position [6327, 0]
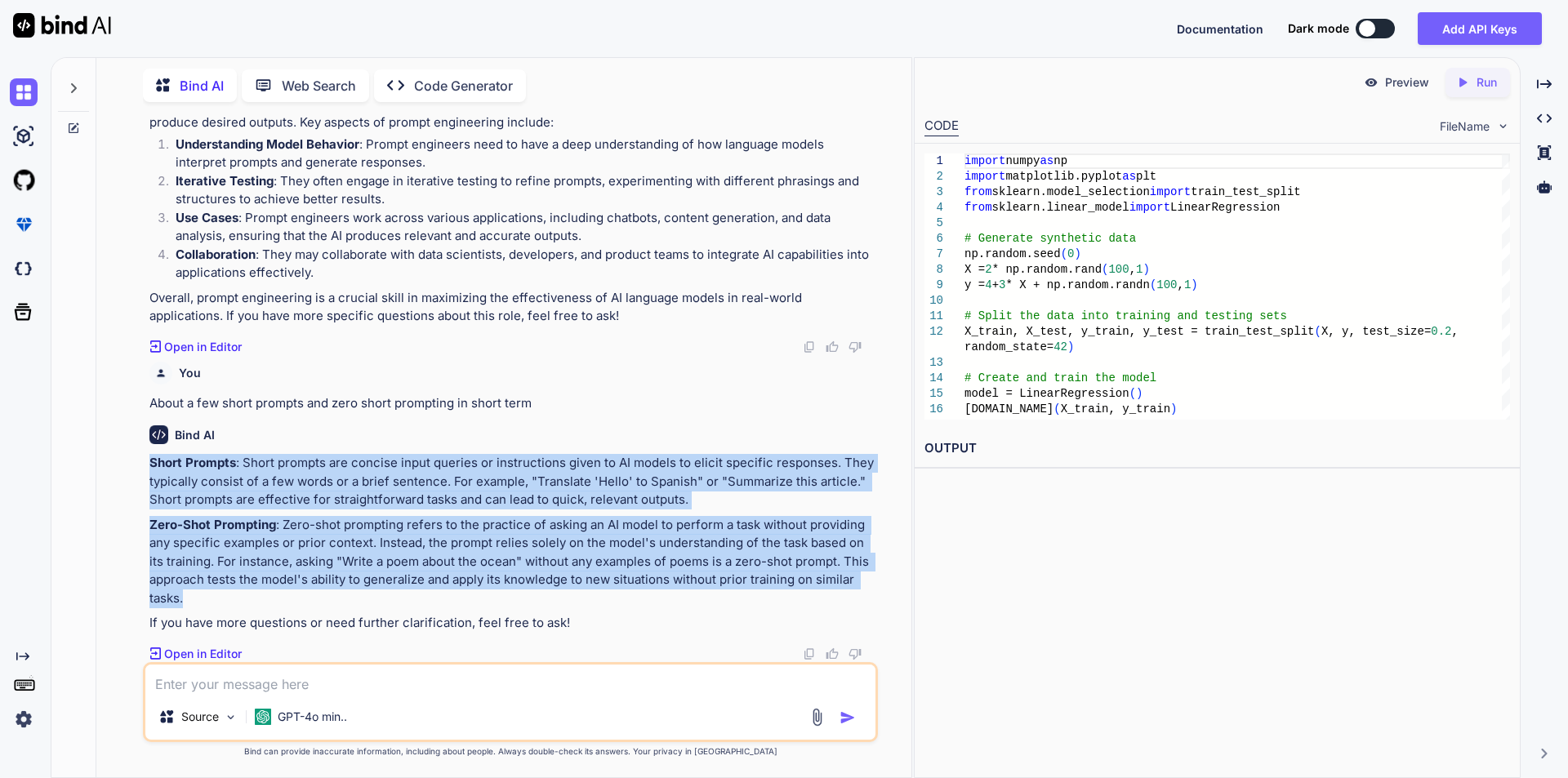
drag, startPoint x: 150, startPoint y: 466, endPoint x: 209, endPoint y: 592, distance: 139.1
click at [209, 592] on div "Short Prompts : Short prompts are concise input queries or instructions given t…" at bounding box center [512, 543] width 725 height 179
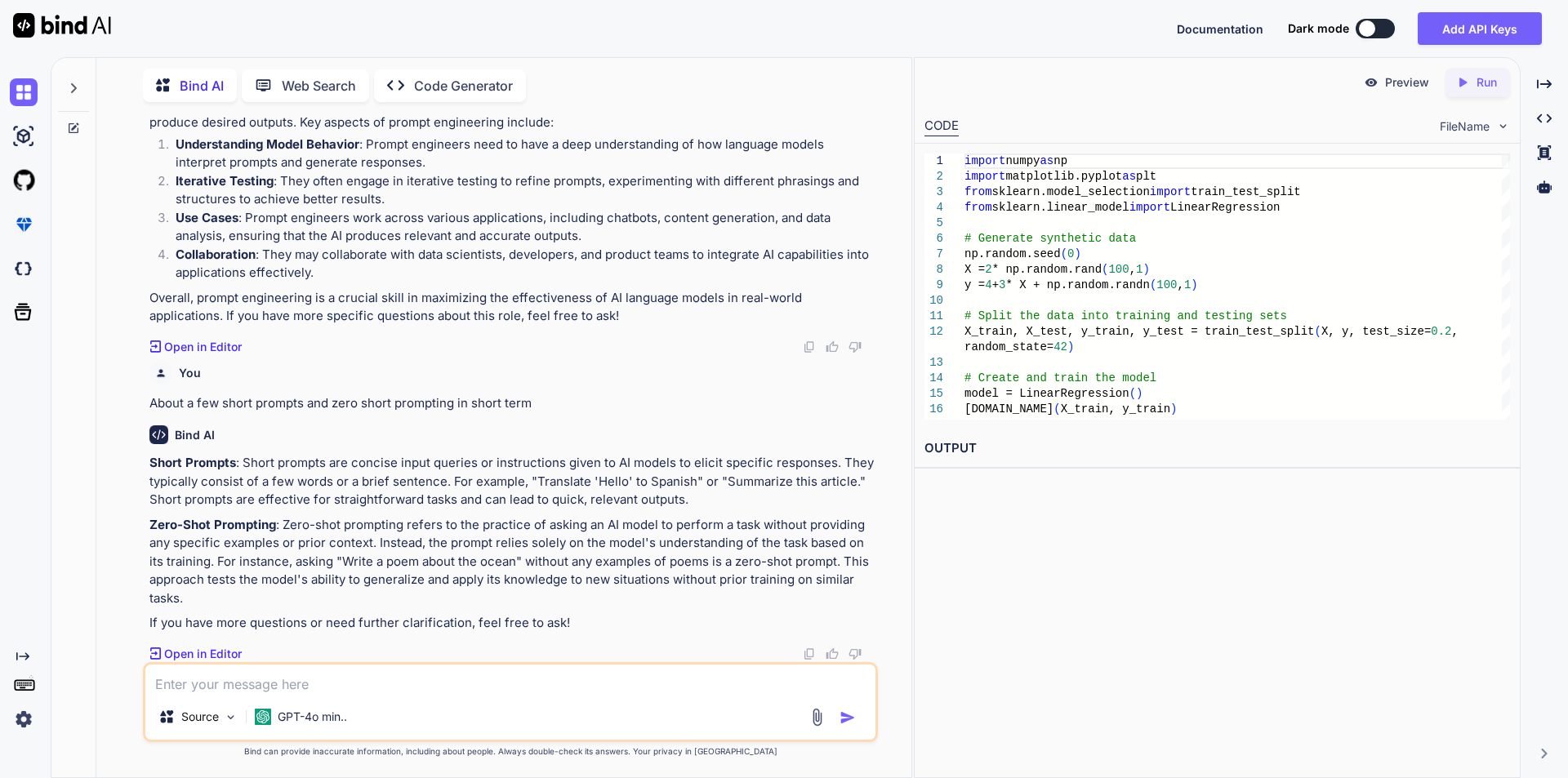
click at [312, 690] on textarea at bounding box center [510, 679] width 730 height 29
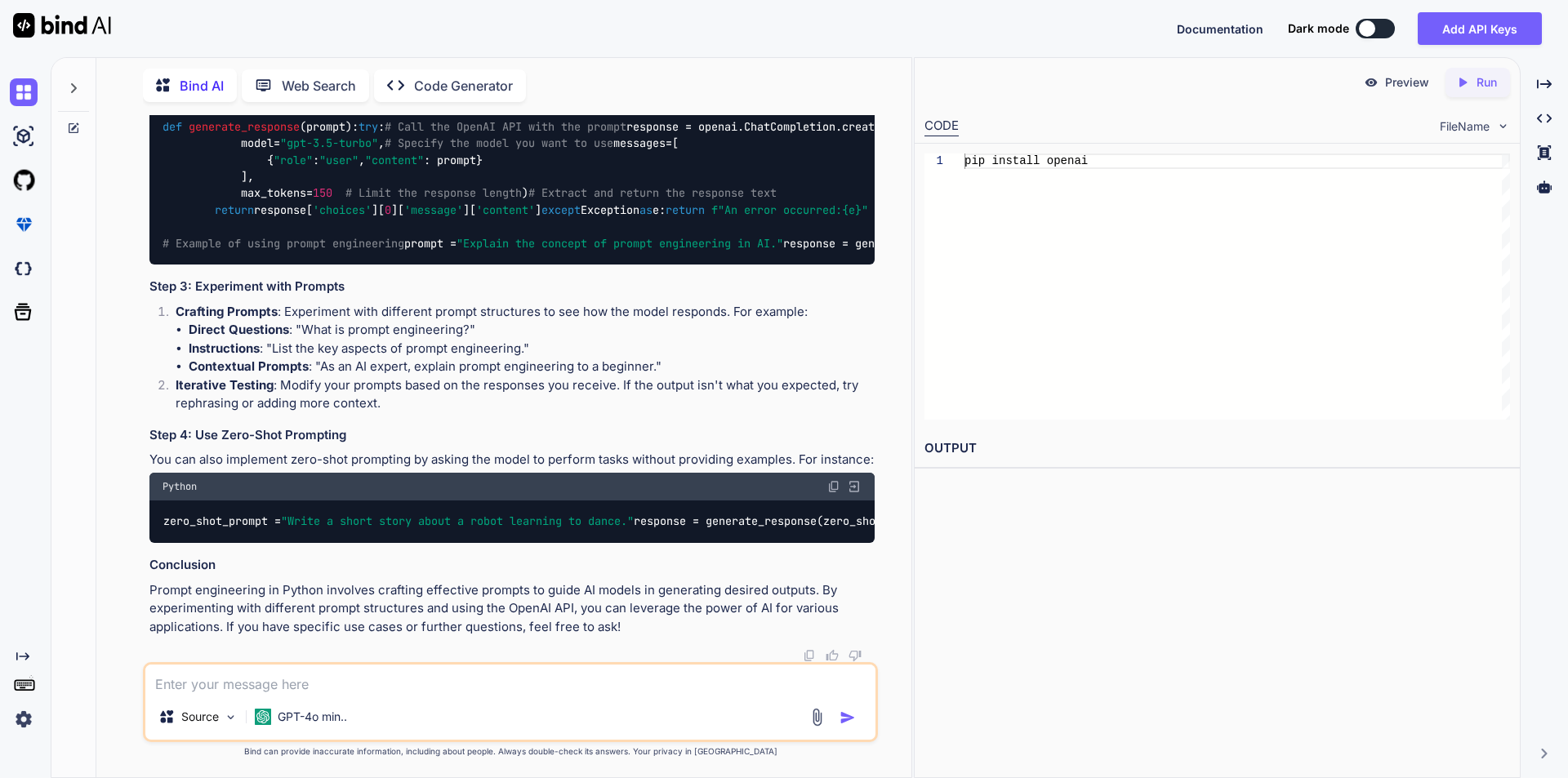
scroll to position [7100, 0]
drag, startPoint x: 150, startPoint y: 229, endPoint x: 766, endPoint y: 229, distance: 616.0
click at [766, 41] on p "Here’s a simple example of how to use prompt engineering with OpenAI's GPT-3 mo…" at bounding box center [512, 32] width 725 height 18
click at [832, 64] on img at bounding box center [833, 57] width 13 height 13
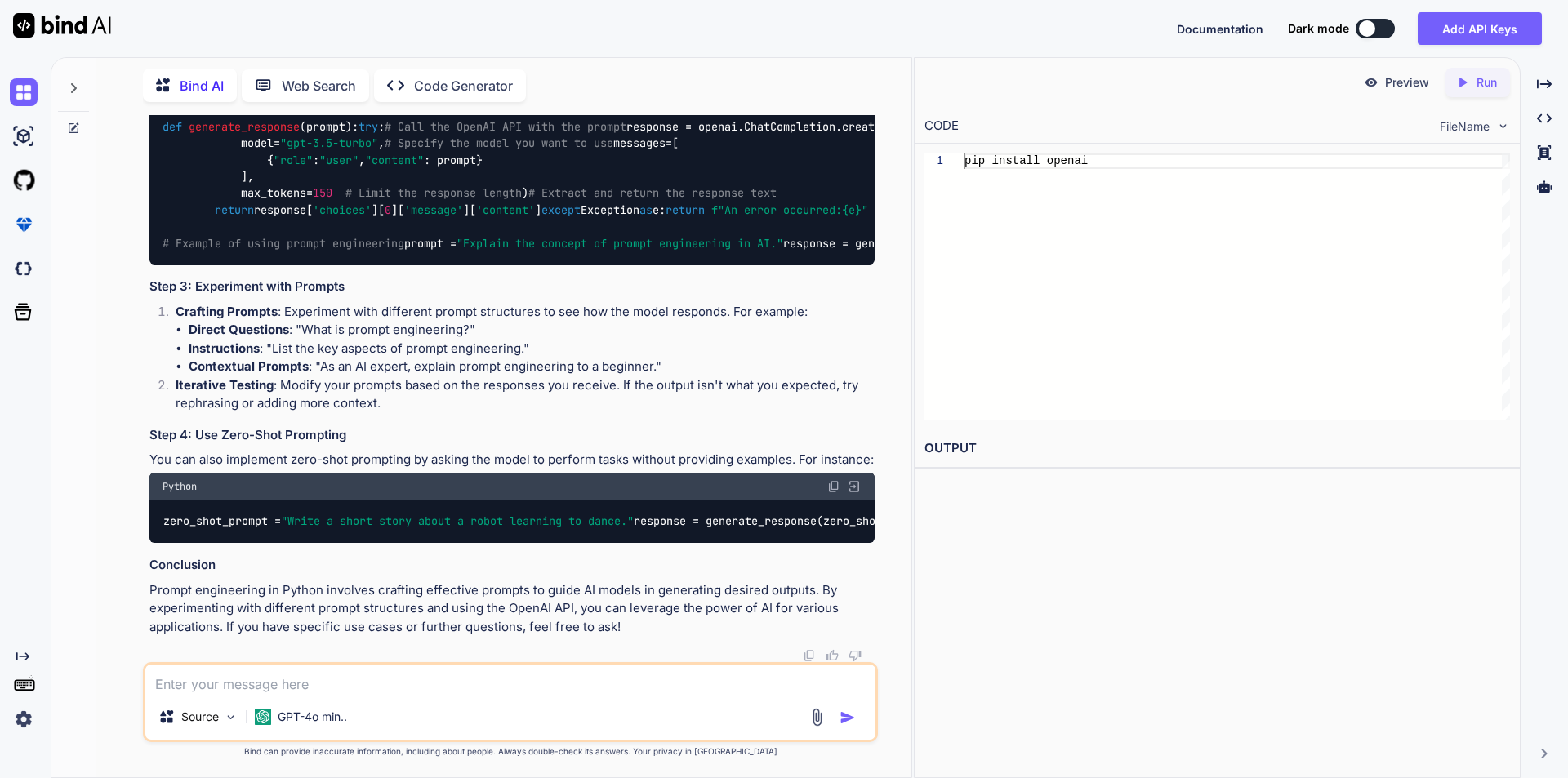
click at [462, 17] on h3 "Step 2: Write Your Python Code" at bounding box center [512, 6] width 725 height 18
drag, startPoint x: 187, startPoint y: 298, endPoint x: 344, endPoint y: 296, distance: 157.0
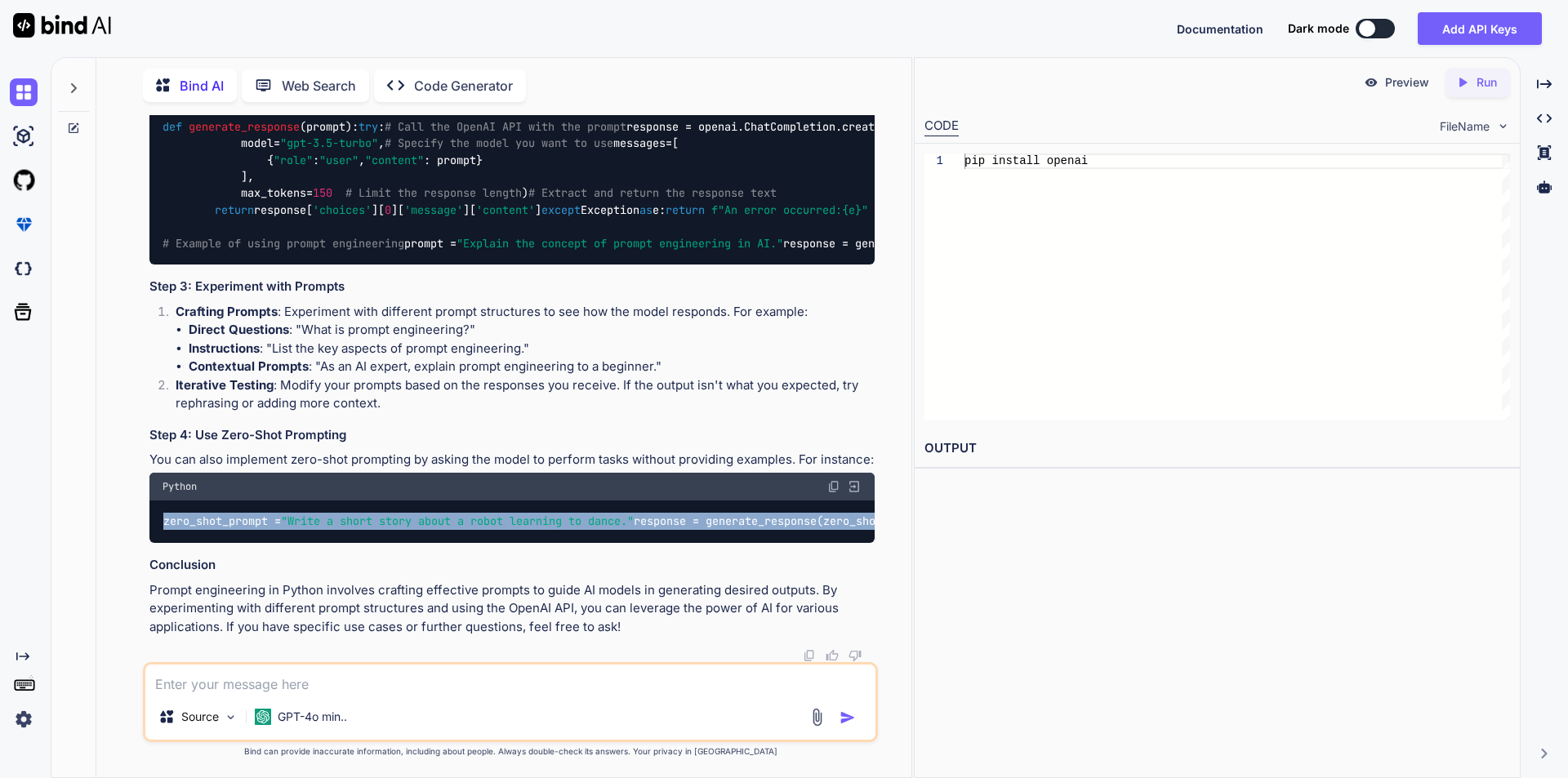
drag, startPoint x: 164, startPoint y: 488, endPoint x: 288, endPoint y: 526, distance: 129.7
click at [288, 526] on div "zero_shot_prompt = "Write a short story about a robot learning to dance." respo…" at bounding box center [512, 522] width 725 height 42
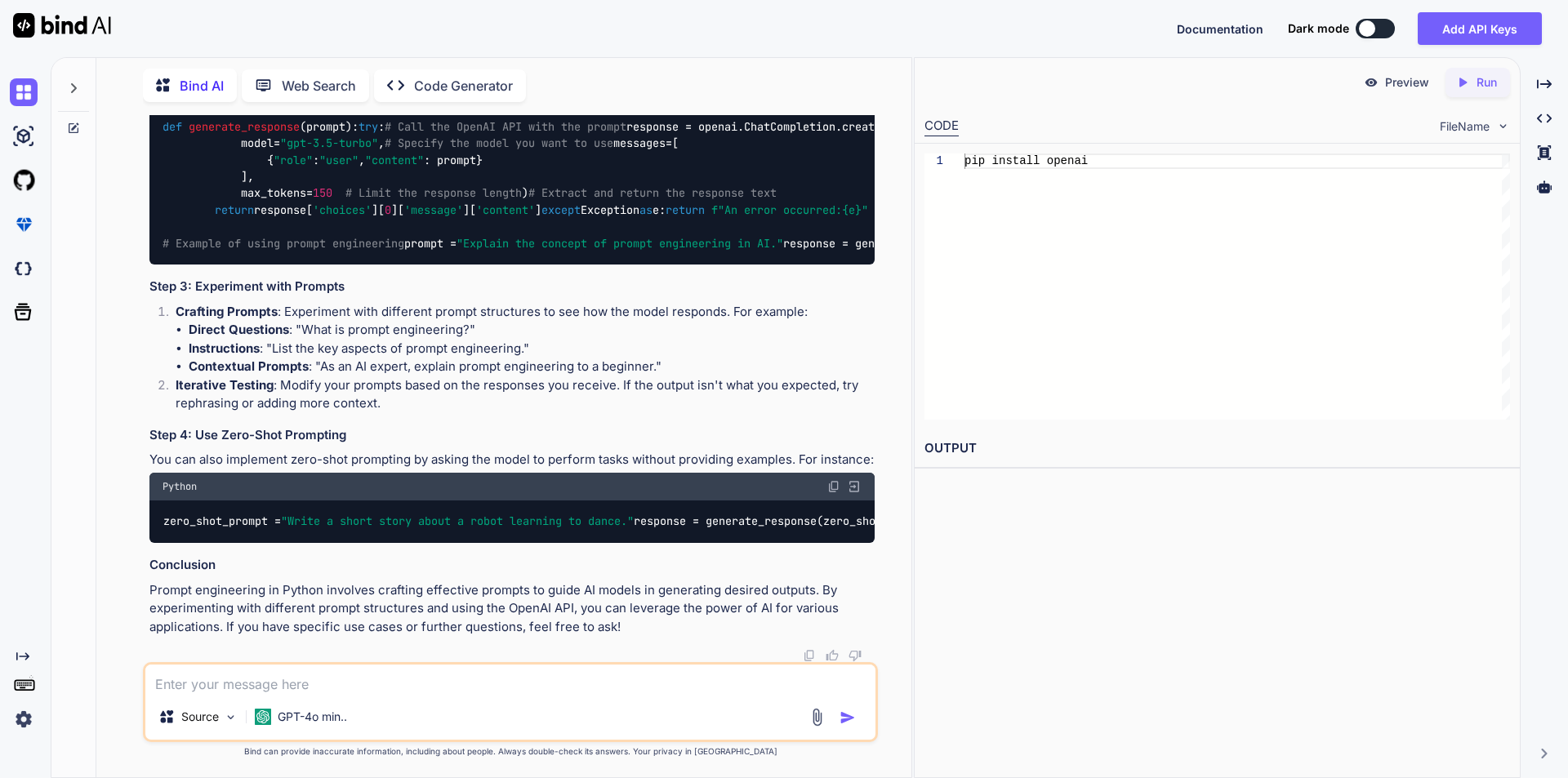
click at [312, 664] on div "Source GPT-4o min.." at bounding box center [509, 702] width 735 height 80
click at [314, 687] on textarea at bounding box center [510, 679] width 730 height 29
paste textarea "Document Loaders"
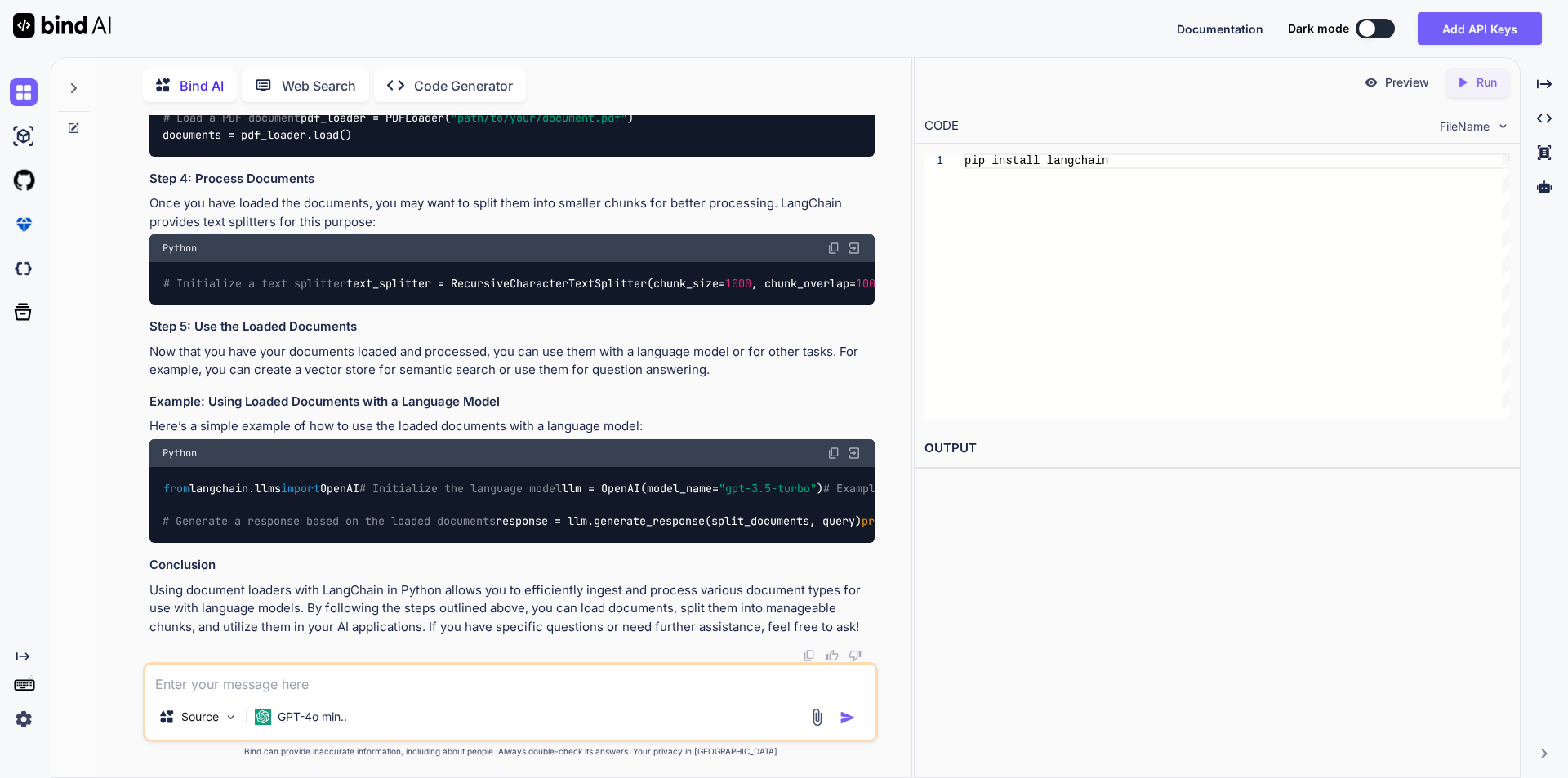
scroll to position [8294, 0]
drag, startPoint x: 151, startPoint y: 334, endPoint x: 610, endPoint y: 409, distance: 465.1
click at [610, 409] on div "In the context of AI and natural language processing, document loaders are esse…" at bounding box center [512, 63] width 725 height 1145
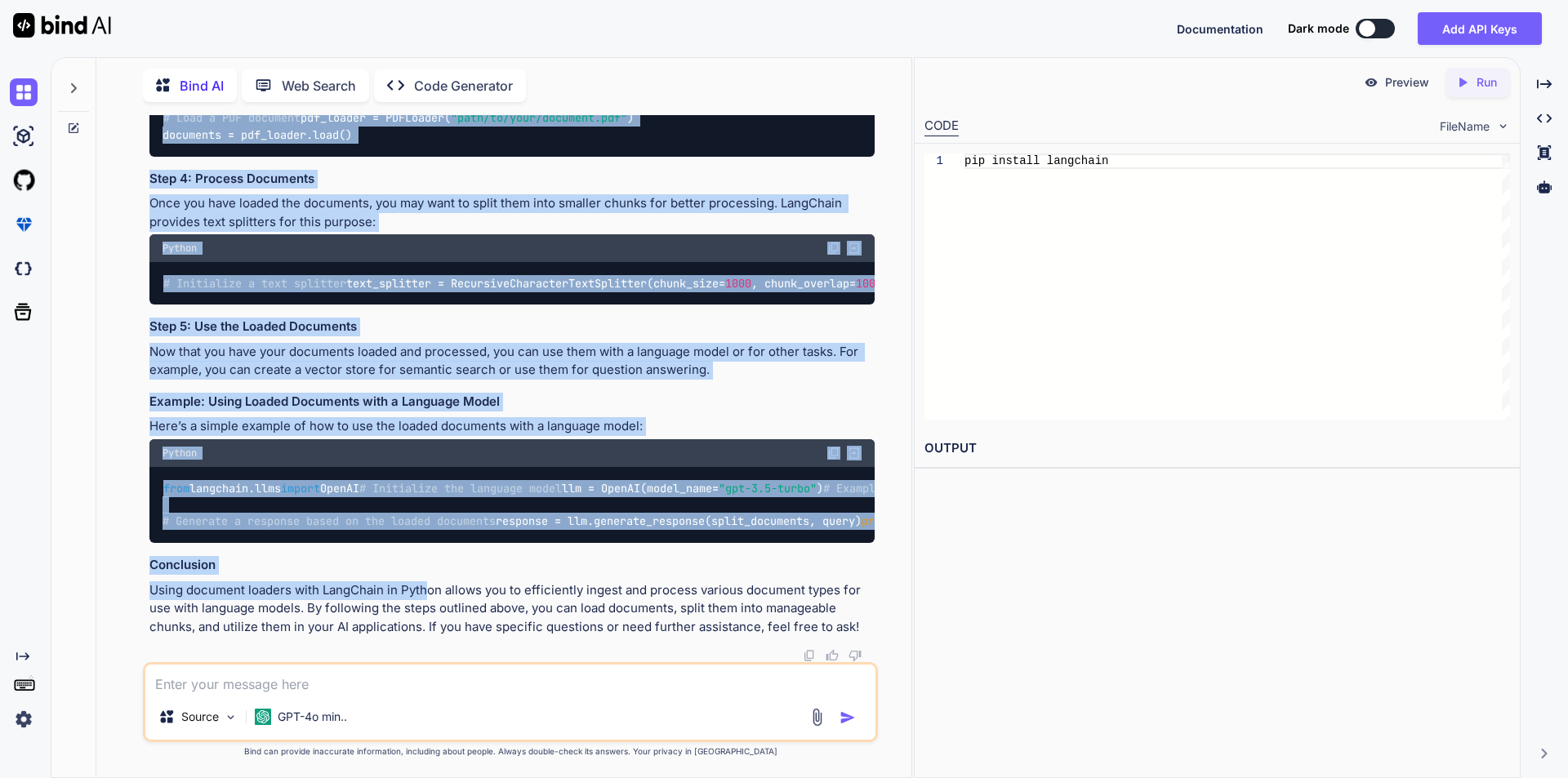
scroll to position [9111, 0]
drag, startPoint x: 191, startPoint y: 293, endPoint x: 412, endPoint y: 518, distance: 315.4
click at [412, 518] on div "In the context of AI and natural language processing, document loaders are esse…" at bounding box center [512, 63] width 725 height 1145
click at [371, 467] on div "from langchain.llms import OpenAI # Initialize the language model llm = OpenAI(…" at bounding box center [512, 505] width 725 height 76
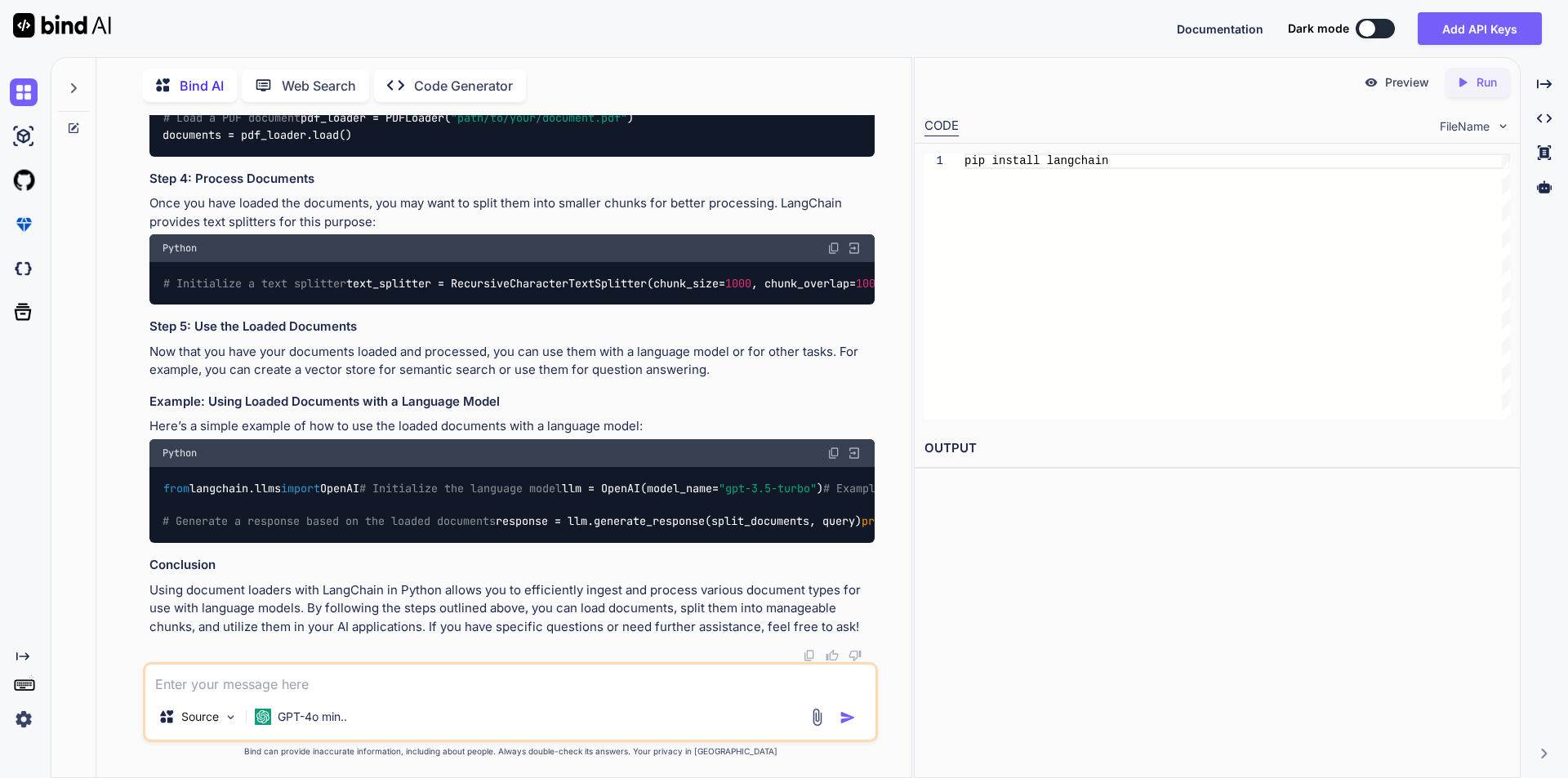
scroll to position [8784, 0]
drag, startPoint x: 161, startPoint y: 477, endPoint x: 578, endPoint y: 477, distance: 417.0
click at [578, 305] on div "# Initialize a text splitter text_splitter = RecursiveCharacterTextSplitter(chu…" at bounding box center [512, 283] width 725 height 42
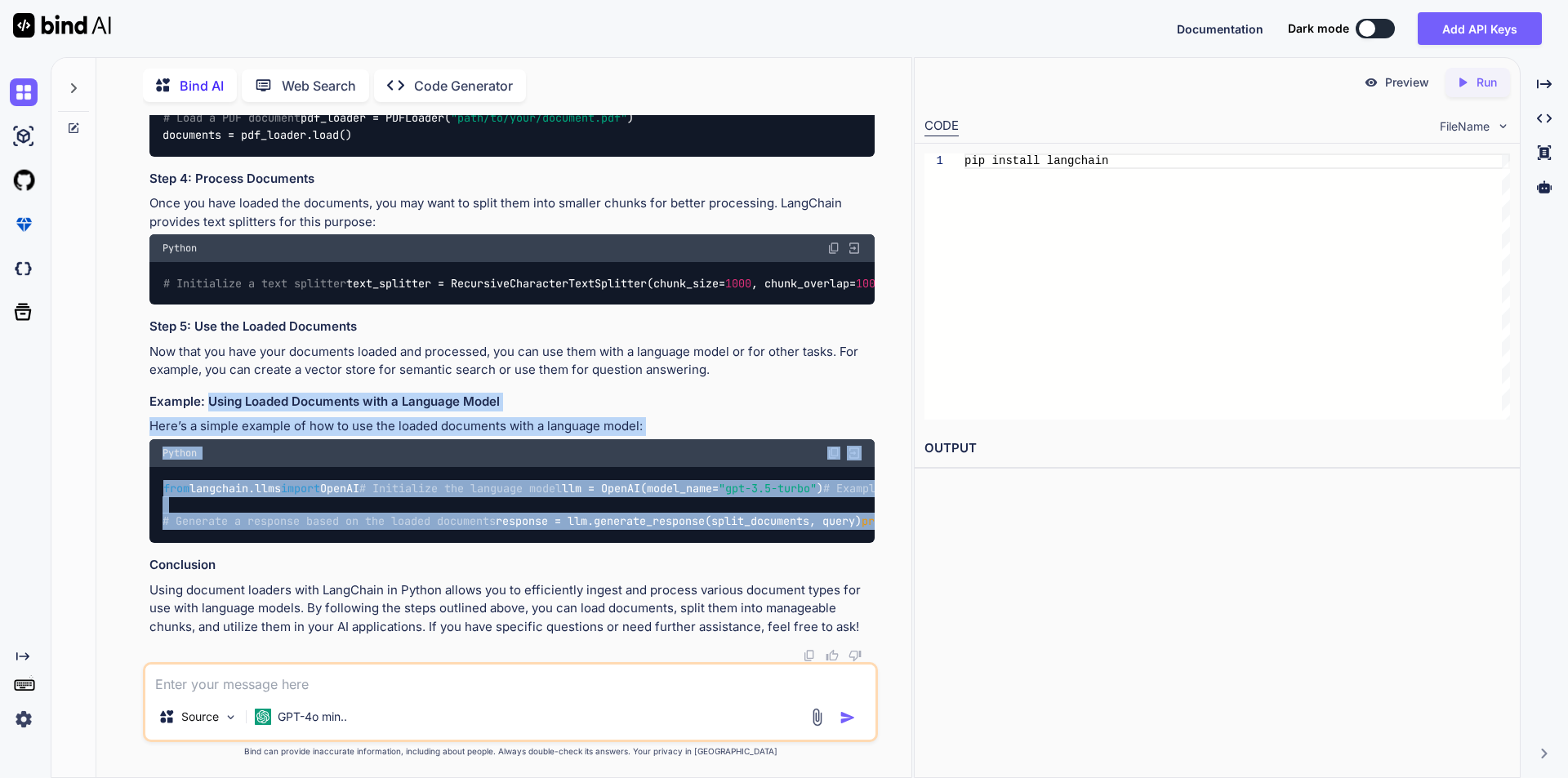
drag, startPoint x: 206, startPoint y: 267, endPoint x: 302, endPoint y: 519, distance: 269.7
click at [302, 519] on div "In the context of AI and natural language processing, document loaders are esse…" at bounding box center [512, 63] width 725 height 1145
click at [538, 467] on div "from langchain.llms import OpenAI # Initialize the language model llm = OpenAI(…" at bounding box center [512, 505] width 725 height 76
